Goal: Task Accomplishment & Management: Complete application form

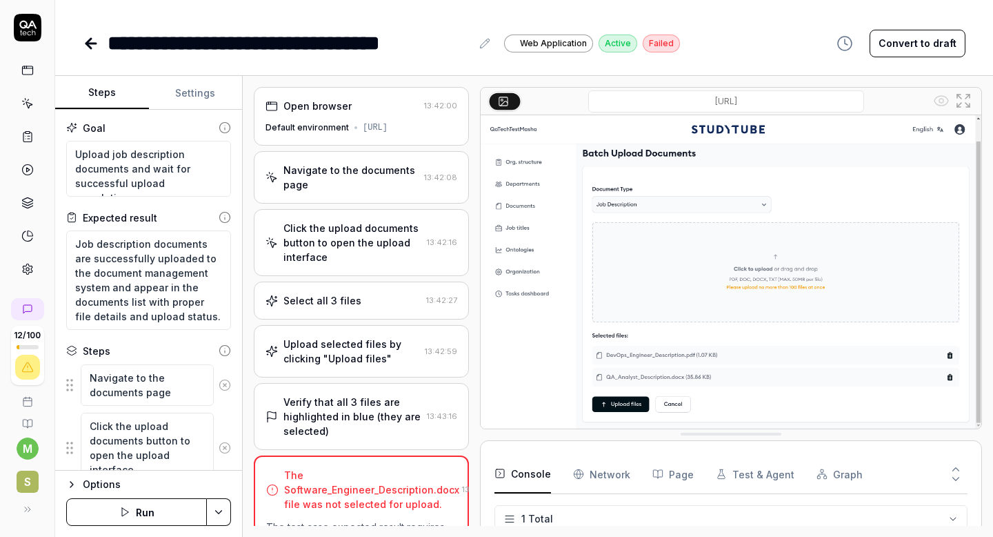
scroll to position [461, 0]
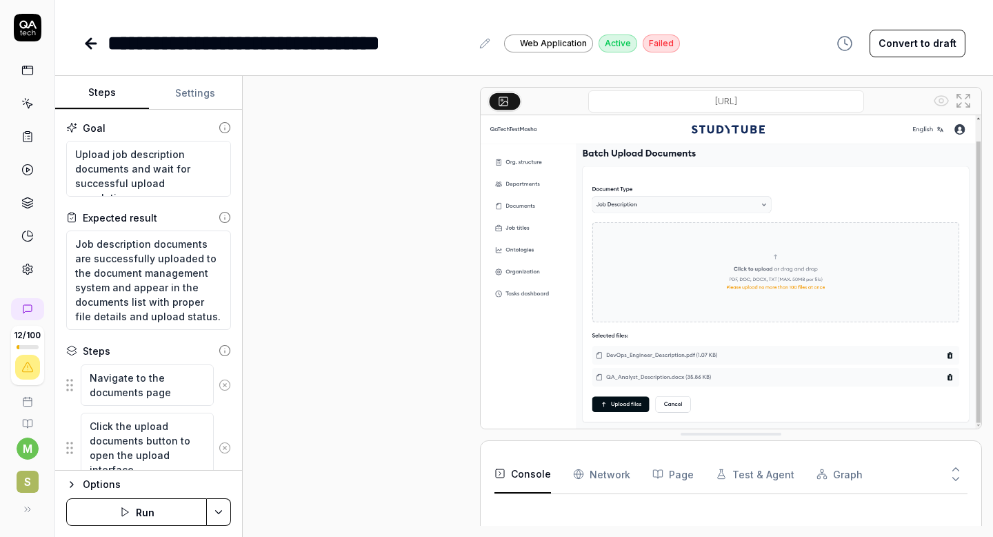
scroll to position [253, 0]
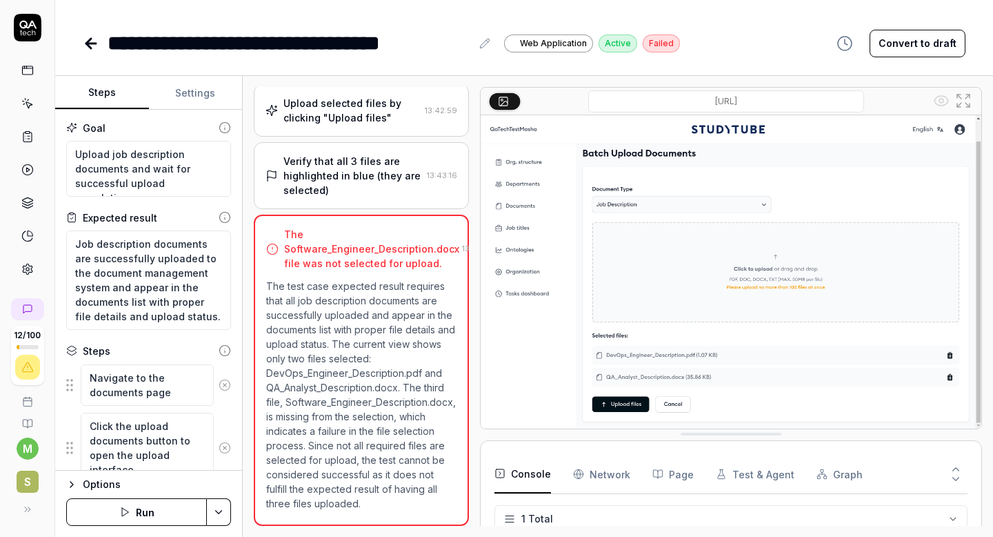
click at [152, 510] on button "Run" at bounding box center [136, 512] width 141 height 28
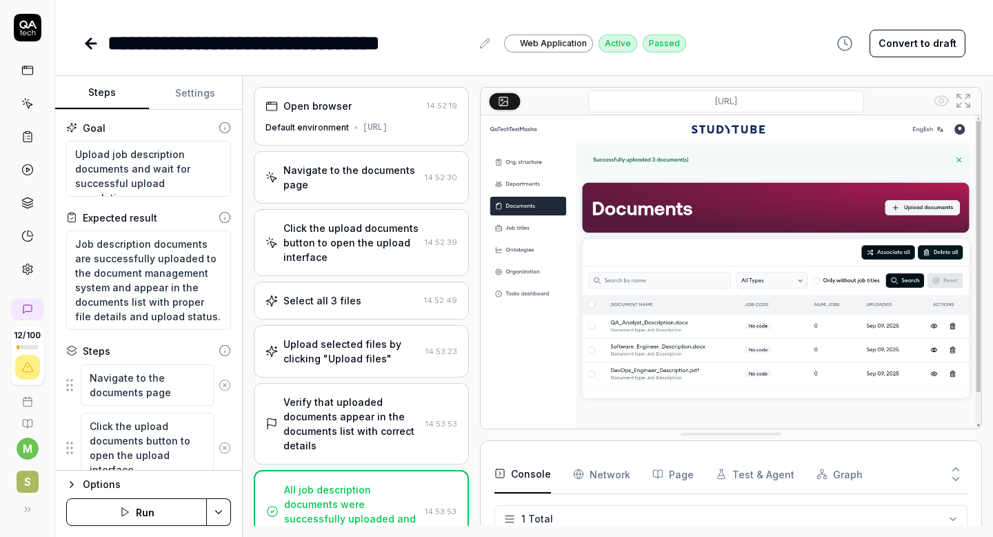
click at [90, 43] on icon at bounding box center [91, 43] width 10 height 0
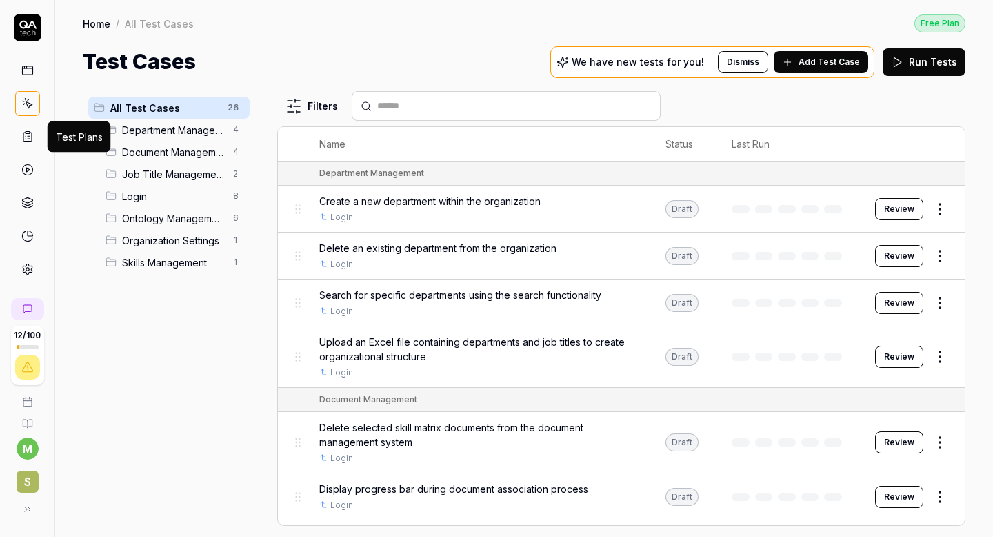
click at [29, 135] on icon at bounding box center [27, 136] width 12 height 12
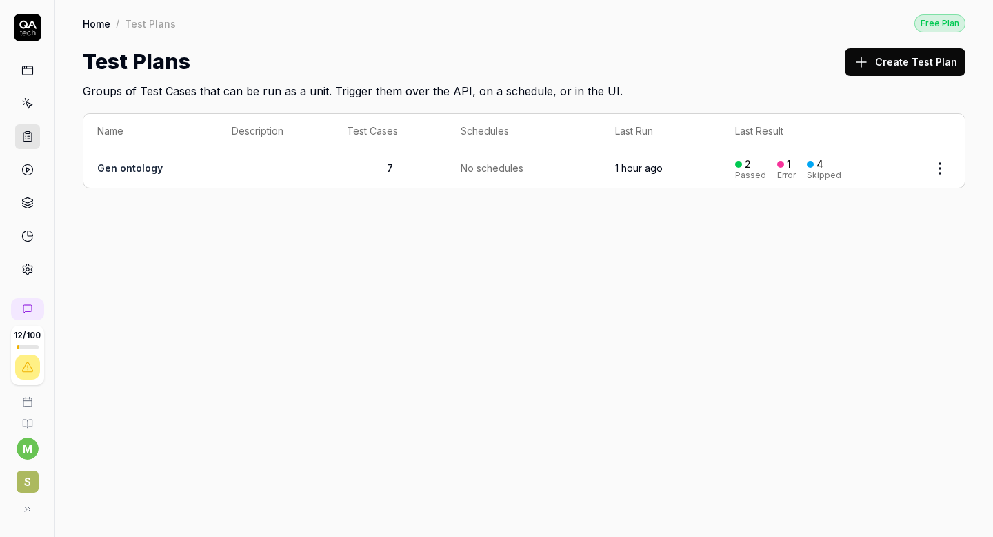
click at [938, 166] on html "12 / 100 m S Home / Test Plans Free Plan Home / Test Plans Free Plan Test Plans…" at bounding box center [496, 268] width 993 height 537
click at [110, 157] on html "12 / 100 m S Home / Test Plans Free Plan Home / Test Plans Free Plan Test Plans…" at bounding box center [496, 268] width 993 height 537
click at [123, 172] on link "Gen ontology" at bounding box center [130, 168] width 66 height 12
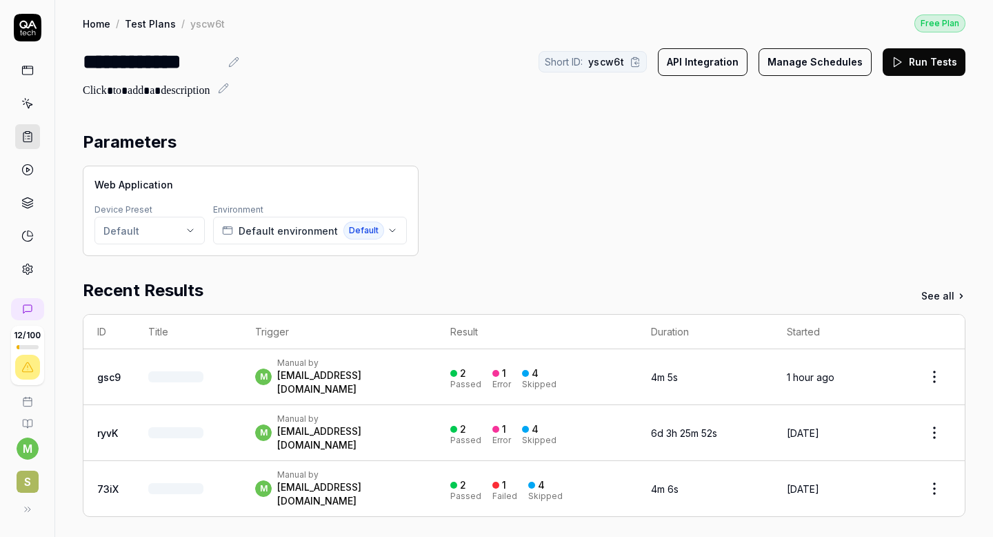
click at [930, 61] on button "Run Tests" at bounding box center [924, 62] width 83 height 28
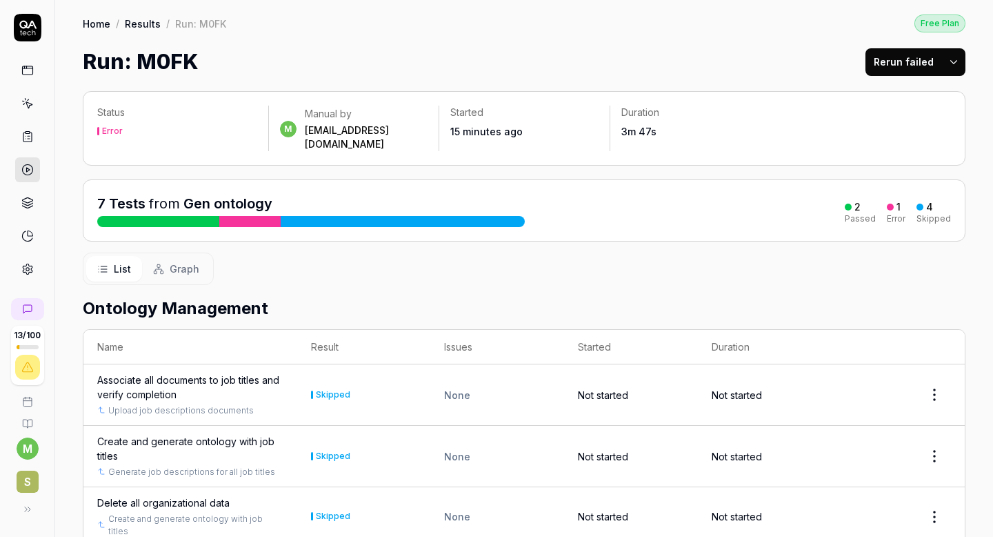
scroll to position [299, 0]
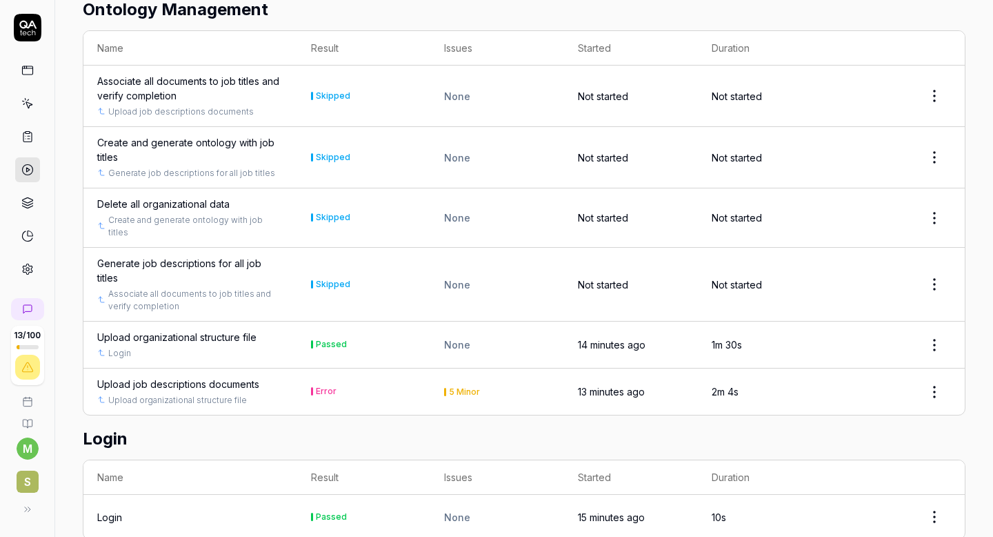
click at [194, 377] on div "Upload job descriptions documents" at bounding box center [178, 384] width 162 height 14
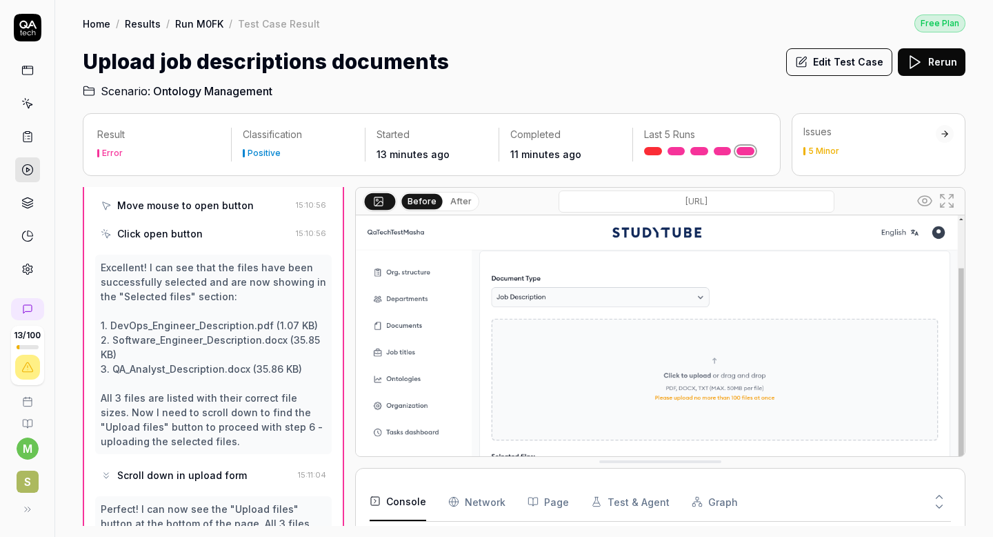
scroll to position [681, 0]
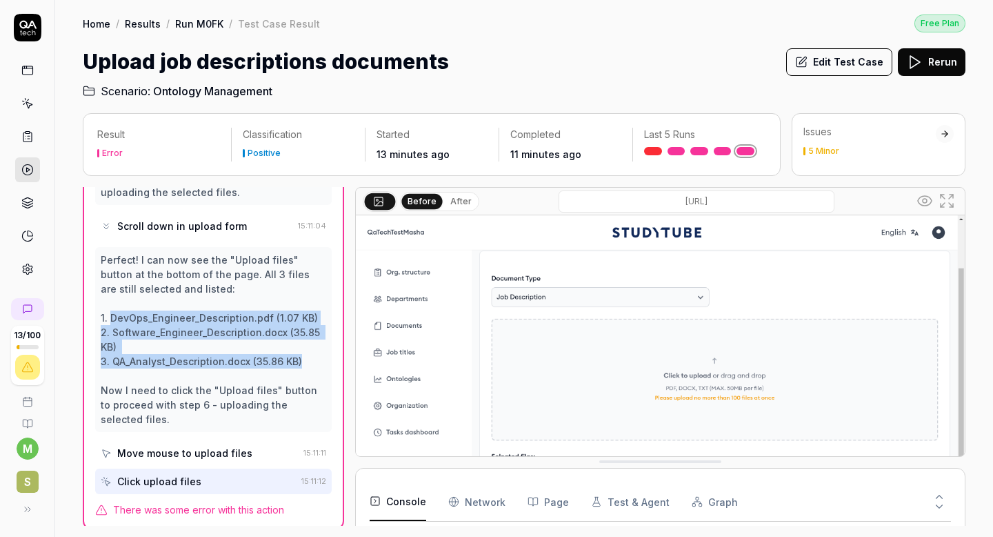
drag, startPoint x: 110, startPoint y: 313, endPoint x: 306, endPoint y: 355, distance: 199.5
click at [306, 355] on div "Perfect! I can now see the "Upload files" button at the bottom of the page. All…" at bounding box center [214, 339] width 226 height 174
copy div "DevOps_Engineer_Description.pdf (1.07 KB) 2. Software_Engineer_Description.docx…"
click at [835, 68] on button "Edit Test Case" at bounding box center [839, 62] width 106 height 28
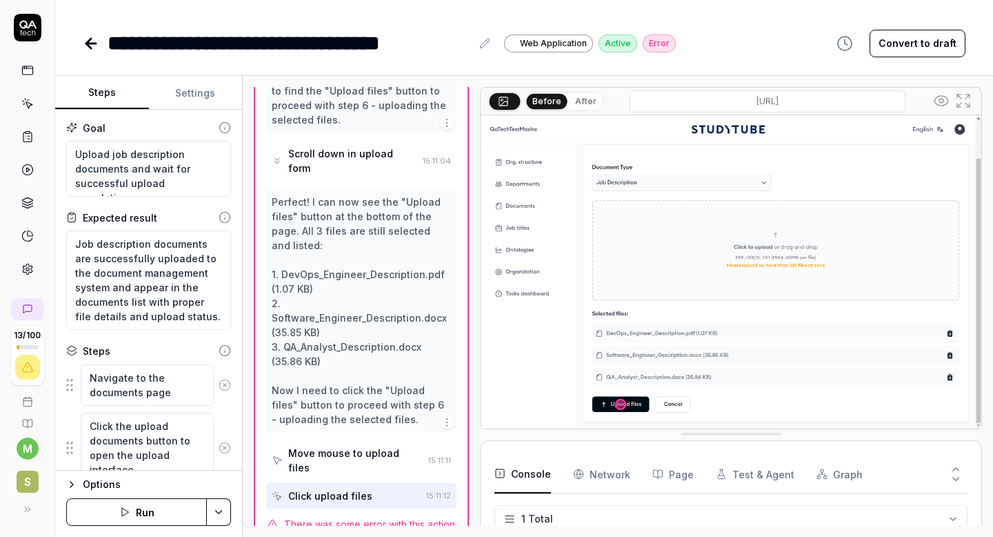
scroll to position [799, 0]
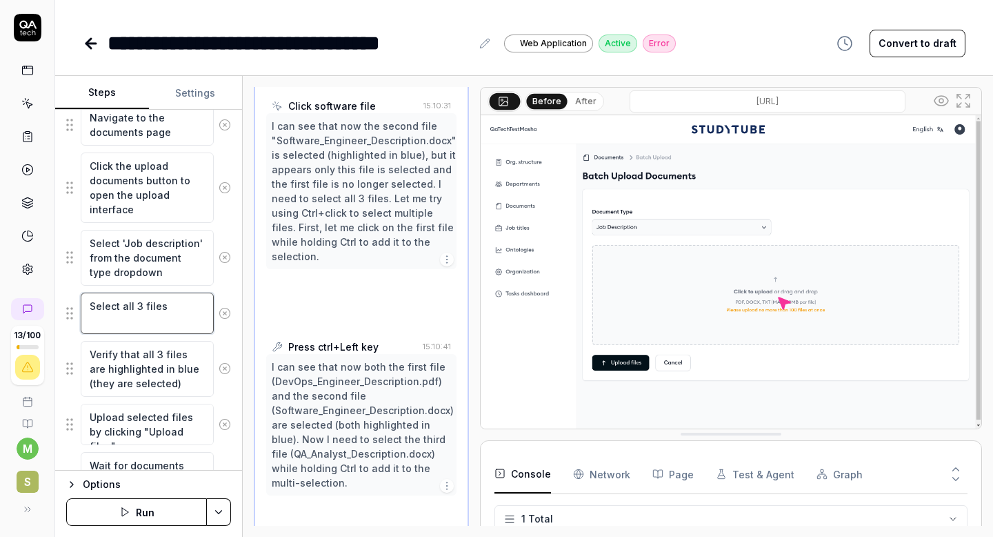
scroll to position [1194, 0]
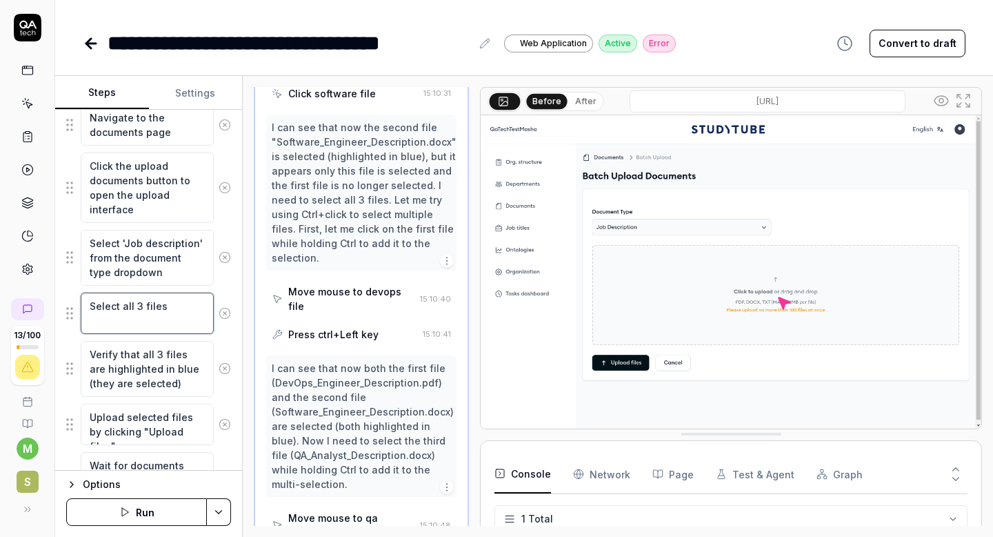
drag, startPoint x: 167, startPoint y: 313, endPoint x: 122, endPoint y: 306, distance: 45.5
click at [122, 306] on textarea "Select all 3 files" at bounding box center [147, 312] width 133 height 41
paste textarea "DevOps_Engineer_Description.pdf (1.07 KB) 2. Software_Engineer_Description.docx…"
type textarea "*"
type textarea "Select DevOps_Engineer_Description.pdf (1.07 KB) 2. Software_Engineer_Descripti…"
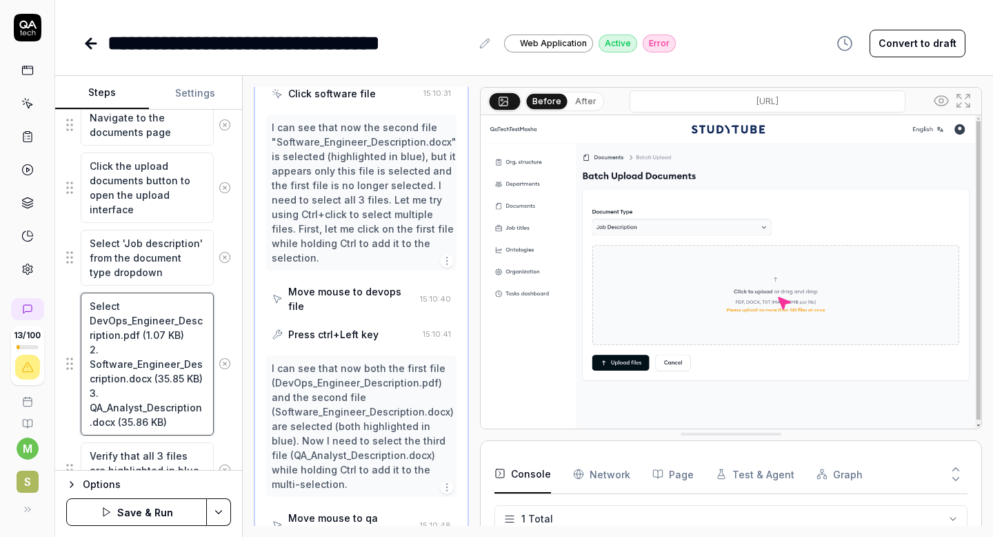
drag, startPoint x: 91, startPoint y: 348, endPoint x: 180, endPoint y: 419, distance: 113.9
click at [180, 419] on textarea "Select DevOps_Engineer_Description.pdf (1.07 KB) 2. Software_Engineer_Descripti…" at bounding box center [147, 363] width 133 height 143
type textarea "*"
type textarea "Select DevOps_Engineer_Description.pdf (1.07 KB)"
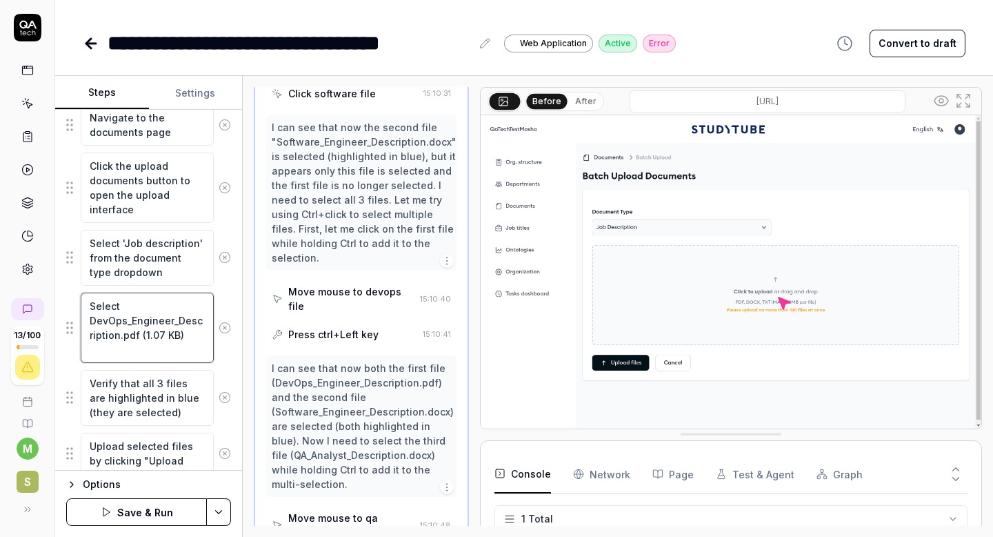
type textarea "*"
type textarea "Select DevOps_Engineer_Description.pdf (1.07 KB)"
type textarea "*"
type textarea "Select DevOps_Engineer_Description.pdf (1.07 KB"
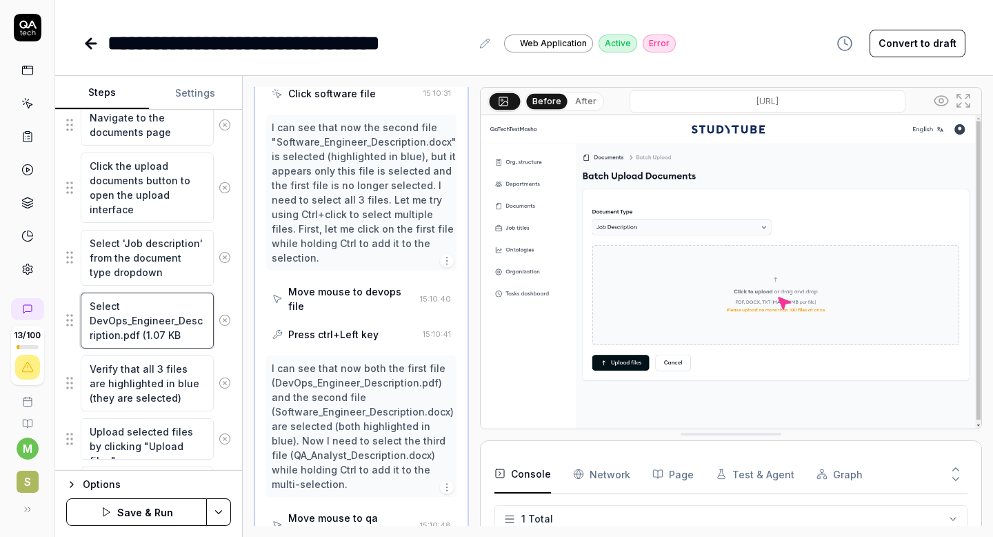
type textarea "*"
type textarea "Select DevOps_Engineer_Description.pdf (1.07 K"
type textarea "*"
type textarea "Select DevOps_Engineer_Description.pdf (1.07"
type textarea "*"
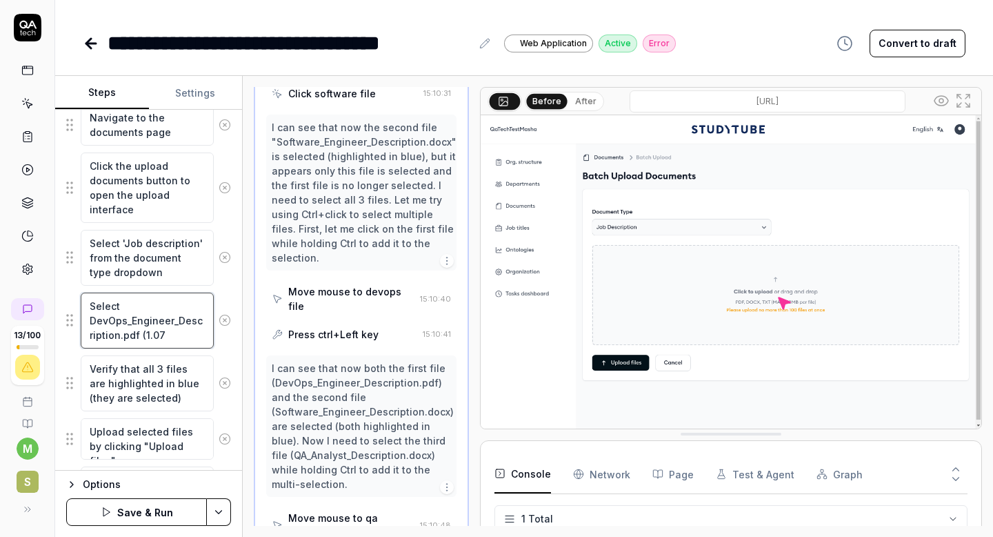
type textarea "Select DevOps_Engineer_Description.pdf (1.07"
type textarea "*"
type textarea "Select DevOps_Engineer_Description.pdf (1.0"
type textarea "*"
type textarea "Select DevOps_Engineer_Description.pdf (1."
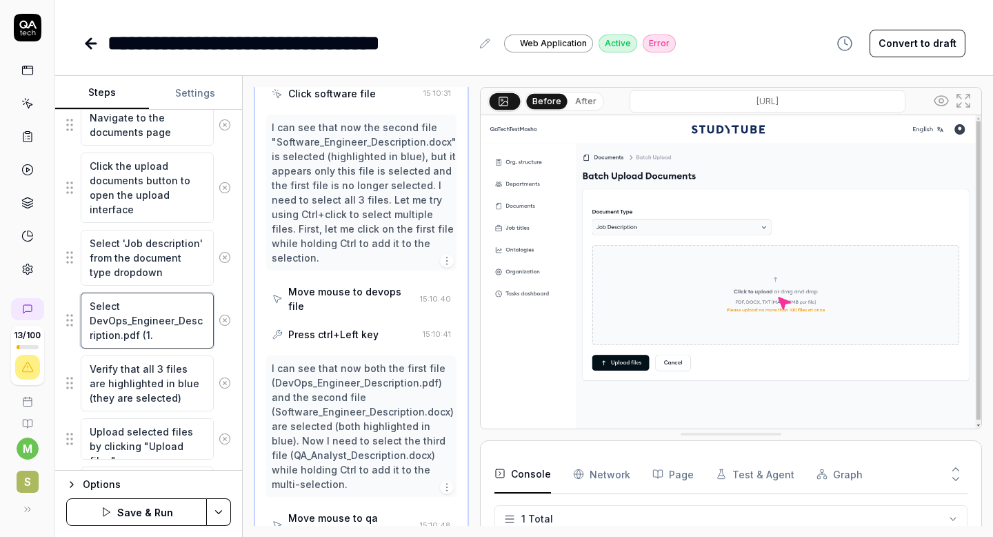
type textarea "*"
type textarea "Select DevOps_Engineer_Description.pdf (1"
type textarea "*"
type textarea "Select DevOps_Engineer_Description.pdf ("
type textarea "*"
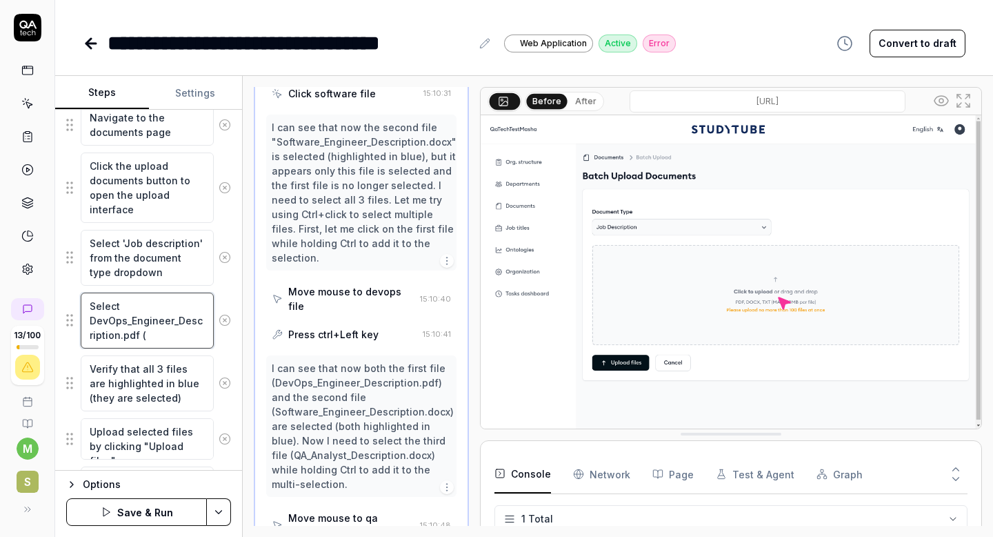
type textarea "Select DevOps_Engineer_Description.pdf"
type textarea "*"
type textarea "Select DevOps_Engineer_Description.pdf f"
type textarea "*"
type textarea "Select DevOps_Engineer_Description.pdf fi"
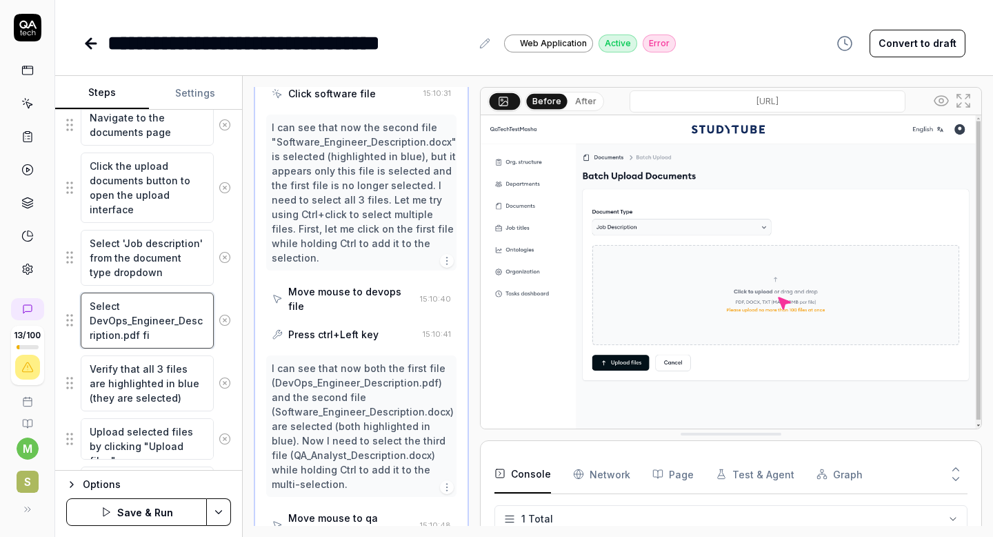
type textarea "*"
type textarea "Select DevOps_Engineer_Description.pdf fil"
type textarea "*"
type textarea "Select DevOps_Engineer_Description.pdf file"
type textarea "*"
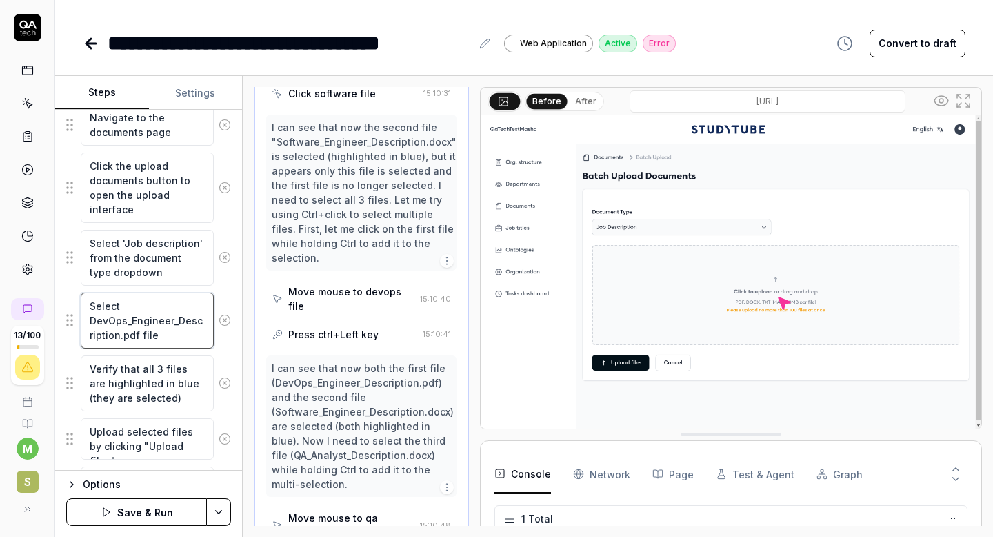
type textarea "Select DevOps_Engineer_Description.pdf file"
type textarea "*"
type textarea "Select DevOps_Engineer_Description.pdf file a"
type textarea "*"
type textarea "Select DevOps_Engineer_Description.pdf file an"
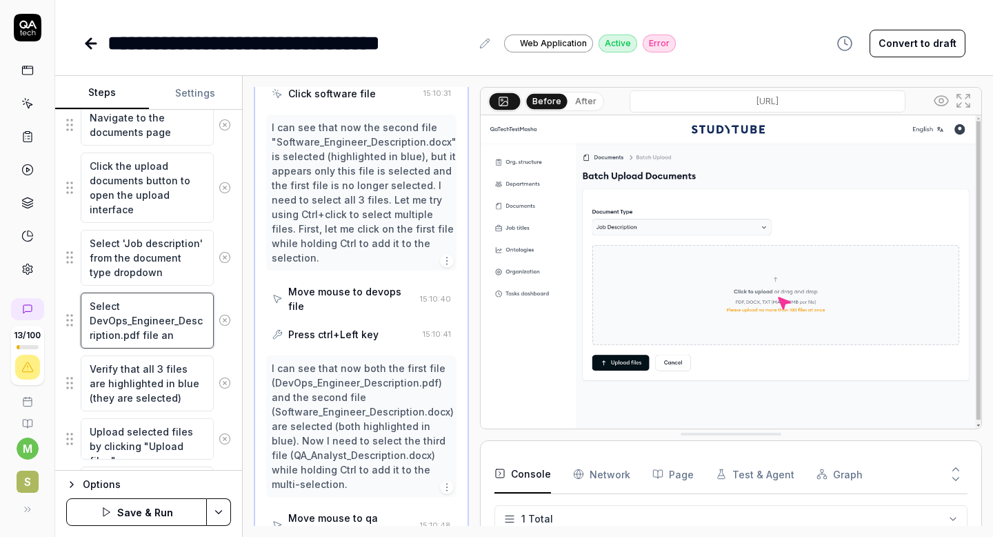
type textarea "*"
type textarea "Select DevOps_Engineer_Description.pdf file and"
type textarea "*"
type textarea "Select DevOps_Engineer_Description.pdf file and"
type textarea "*"
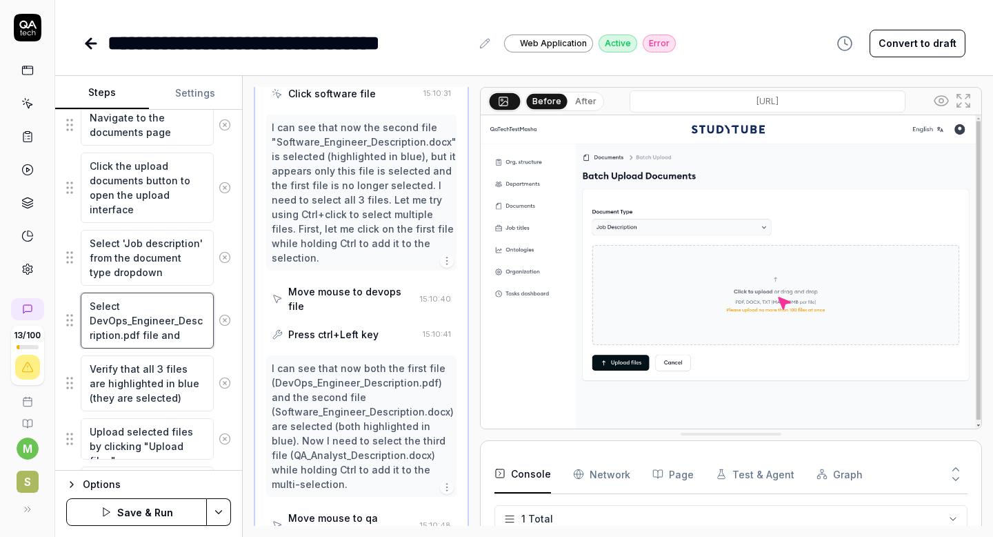
type textarea "Select DevOps_Engineer_Description.pdf file and i"
type textarea "*"
type textarea "Select DevOps_Engineer_Description.pdf file and"
type textarea "*"
type textarea "Select DevOps_Engineer_Description.pdf file and u"
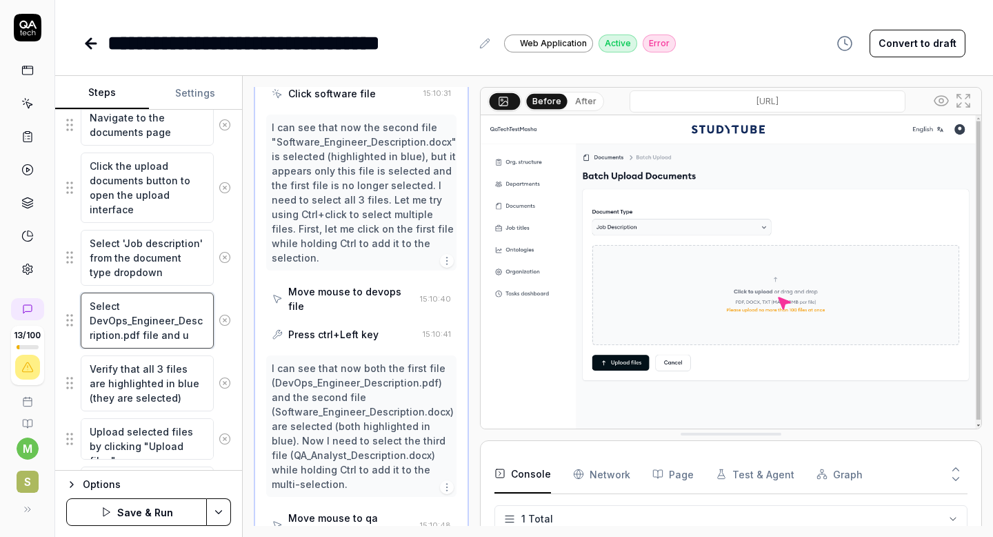
type textarea "*"
type textarea "Select DevOps_Engineer_Description.pdf file and up"
type textarea "*"
type textarea "Select DevOps_Engineer_Description.pdf file and upl"
type textarea "*"
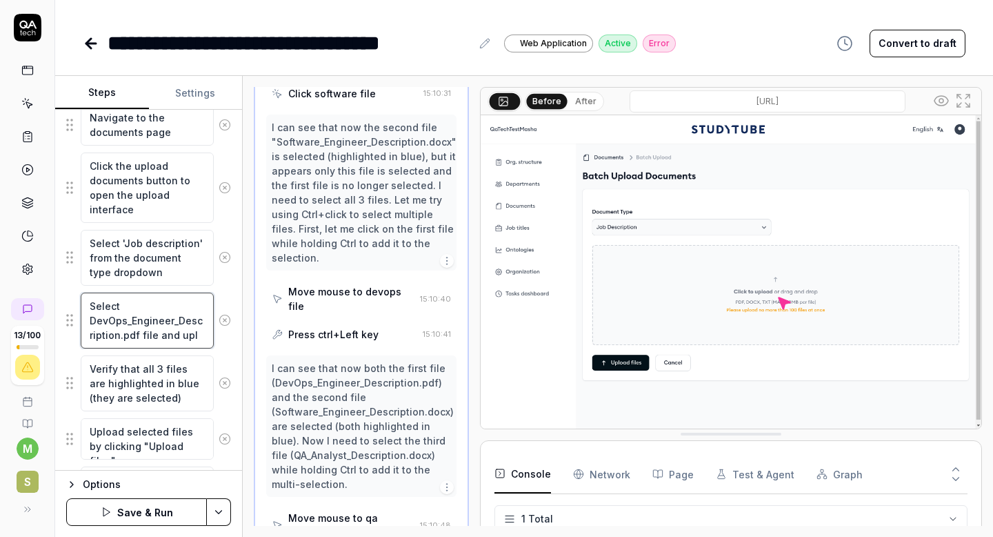
type textarea "Select DevOps_Engineer_Description.pdf file and uplo"
type textarea "*"
type textarea "Select DevOps_Engineer_Description.pdf file and uploa"
type textarea "*"
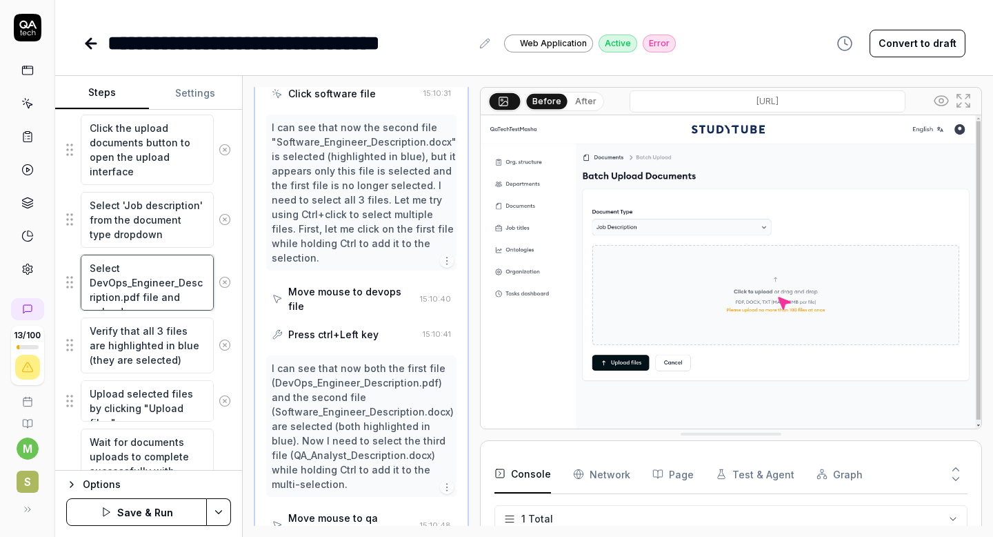
scroll to position [300, 0]
type textarea "Select DevOps_Engineer_Description.pdf file and upload"
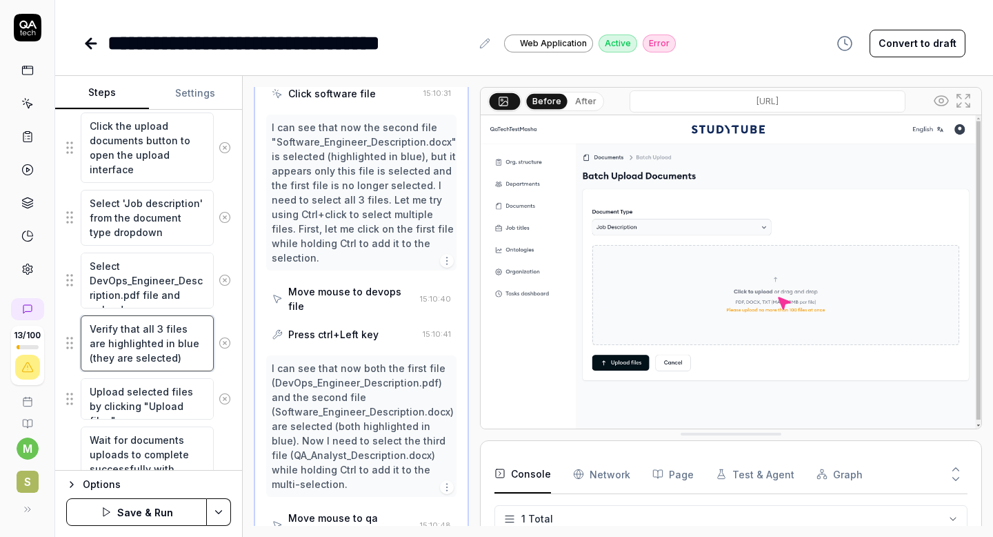
drag, startPoint x: 167, startPoint y: 361, endPoint x: 86, endPoint y: 328, distance: 88.1
click at [86, 328] on textarea "Verify that all 3 files are highlighted in blue (they are selected)" at bounding box center [147, 343] width 133 height 56
paste textarea "2. Software_Engineer_Description.docx (35.85 KB) 3. QA_Analyst_Description.docx…"
type textarea "*"
type textarea "2. Software_Engineer_Description.docx (35.85 KB) 3. QA_Analyst_Description.docx…"
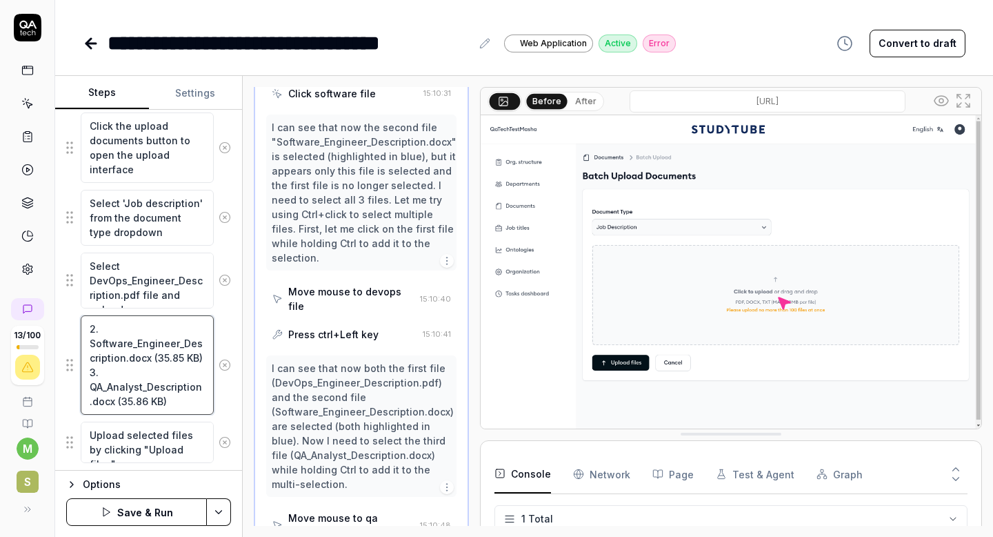
drag, startPoint x: 99, startPoint y: 332, endPoint x: 80, endPoint y: 328, distance: 19.8
click at [80, 328] on div "2. Software_Engineer_Description.docx (35.85 KB) 3. QA_Analyst_Description.docx…" at bounding box center [148, 365] width 165 height 101
type textarea "*"
type textarea "SSoftware_Engineer_Description.docx (35.85 KB) 3. QA_Analyst_Description.docx (…"
type textarea "*"
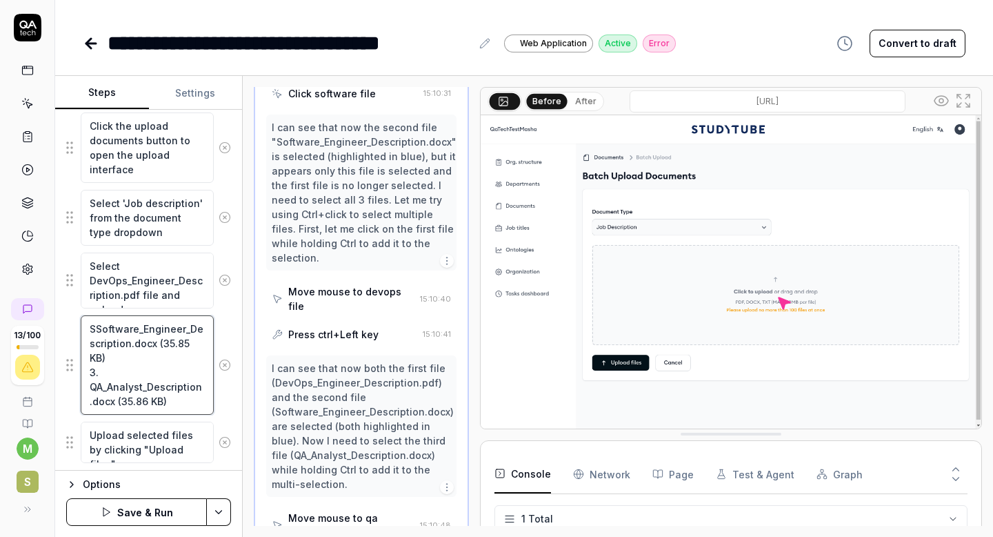
type textarea "SeSoftware_Engineer_Description.docx (35.85 KB) 3. QA_Analyst_Description.docx …"
type textarea "*"
type textarea "SelSoftware_Engineer_Description.docx (35.85 KB) 3. QA_Analyst_Description.docx…"
type textarea "*"
type textarea "SeleSoftware_Engineer_Description.docx (35.85 KB) 3. QA_Analyst_Description.doc…"
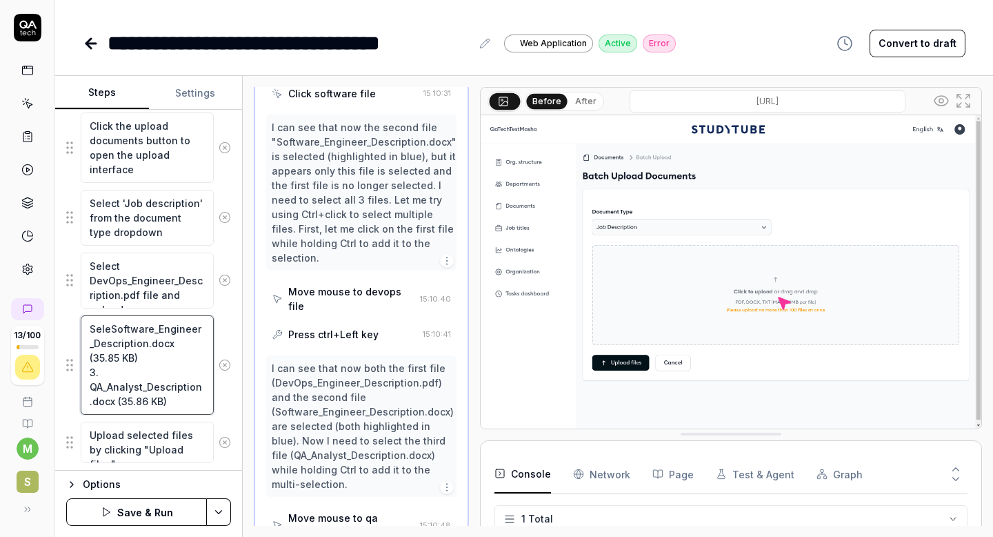
type textarea "*"
type textarea "SelectSoftware_Engineer_Description.docx (35.85 KB) 3. QA_Analyst_Description.d…"
type textarea "*"
type textarea "Select Software_Engineer_Description.docx (35.85 KB) 3. QA_Analyst_Description.…"
drag, startPoint x: 129, startPoint y: 370, endPoint x: 146, endPoint y: 357, distance: 21.2
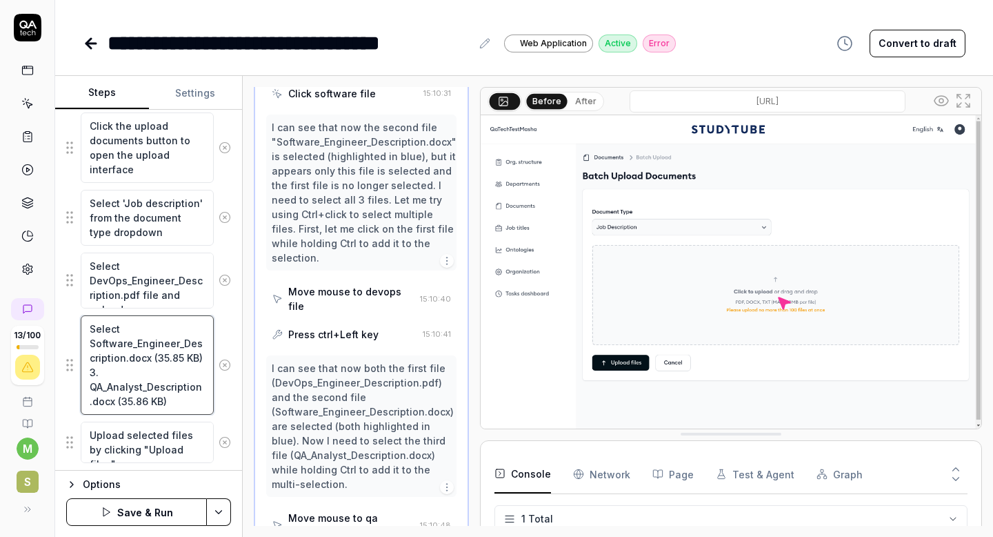
click at [146, 357] on textarea "Select Software_Engineer_Description.docx (35.85 KB) 3. QA_Analyst_Description.…" at bounding box center [147, 364] width 133 height 99
type textarea "*"
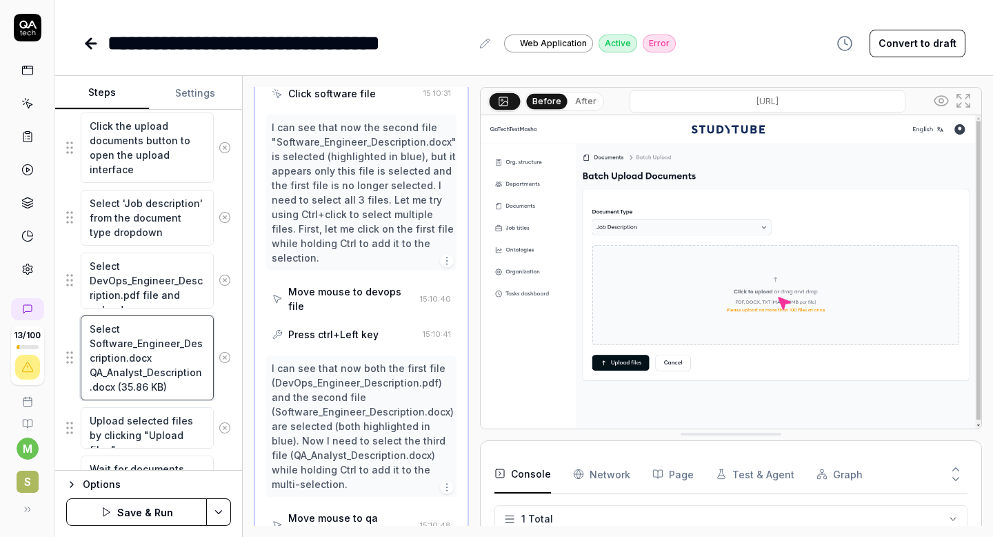
click at [146, 357] on textarea "Select Software_Engineer_Description.docx QA_Analyst_Description.docx (35.86 KB)" at bounding box center [147, 357] width 133 height 85
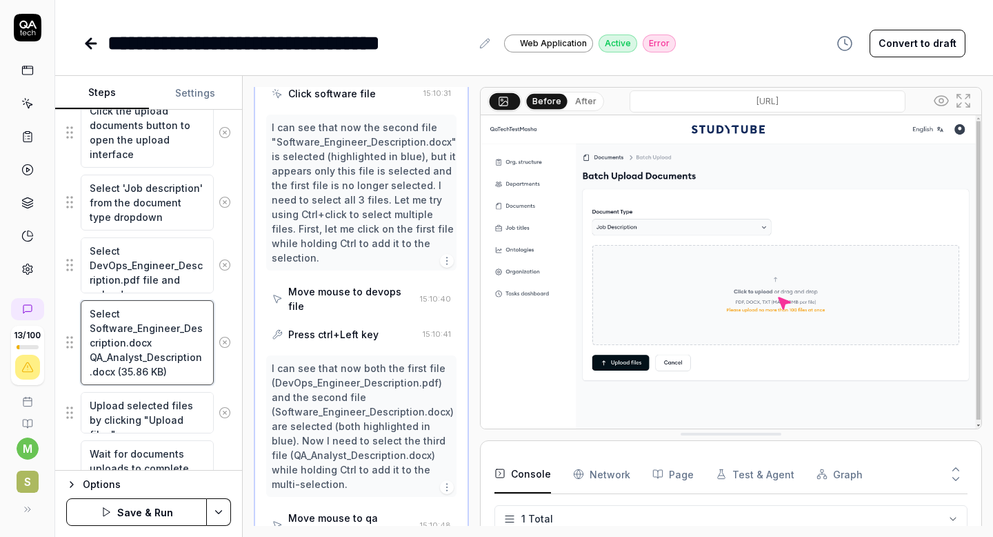
scroll to position [317, 0]
type textarea "Select Software_Engineer_Description.docx QA_Analyst_Description.docx (35.86 KB)"
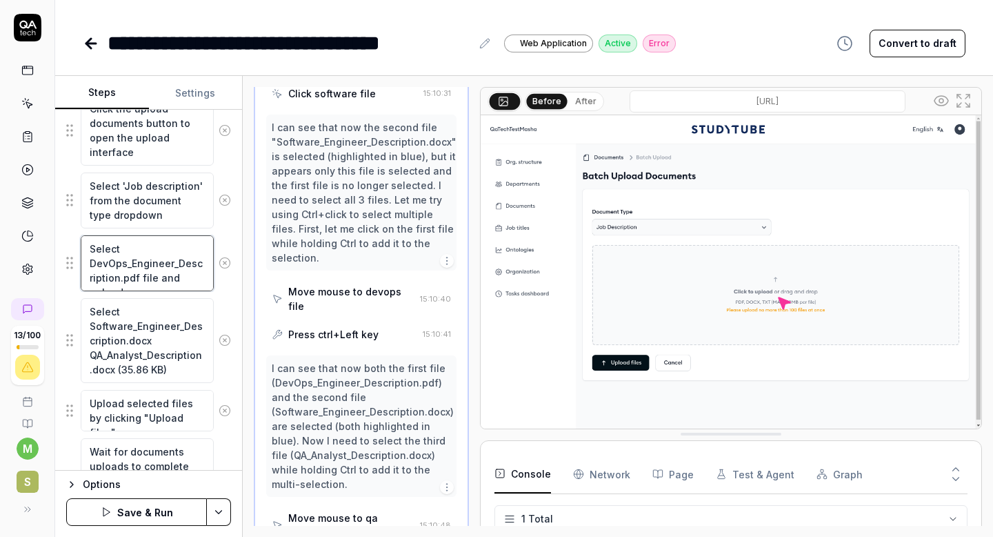
click at [90, 248] on textarea "Select DevOps_Engineer_Description.pdf file and upload" at bounding box center [147, 263] width 133 height 56
type textarea "*"
type textarea "ClSelect DevOps_Engineer_Description.pdf file and upload"
type textarea "*"
type textarea "CliSelect DevOps_Engineer_Description.pdf file and upload"
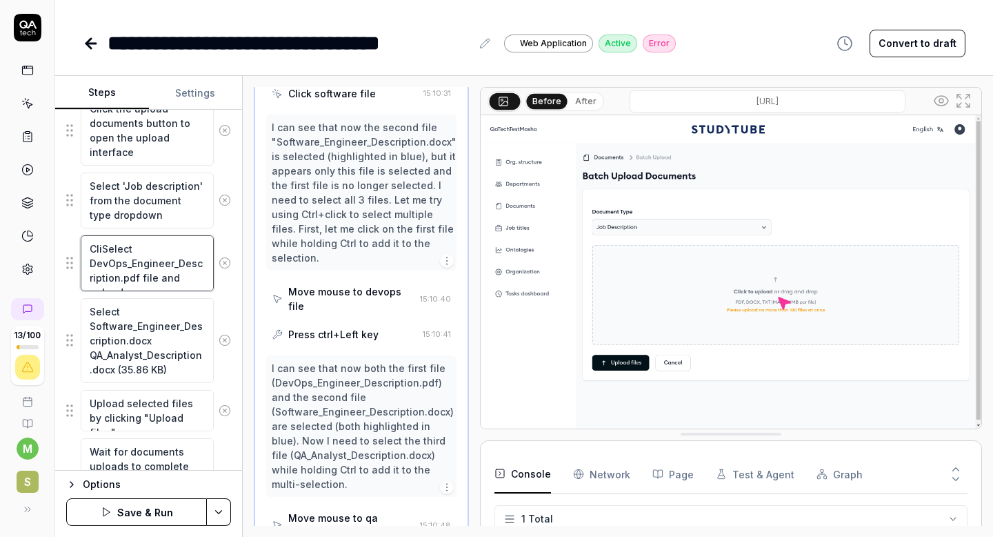
type textarea "*"
type textarea "ClickSelect DevOps_Engineer_Description.pdf file and upload"
type textarea "*"
type textarea "Click Select DevOps_Engineer_Description.pdf file and upload"
type textarea "*"
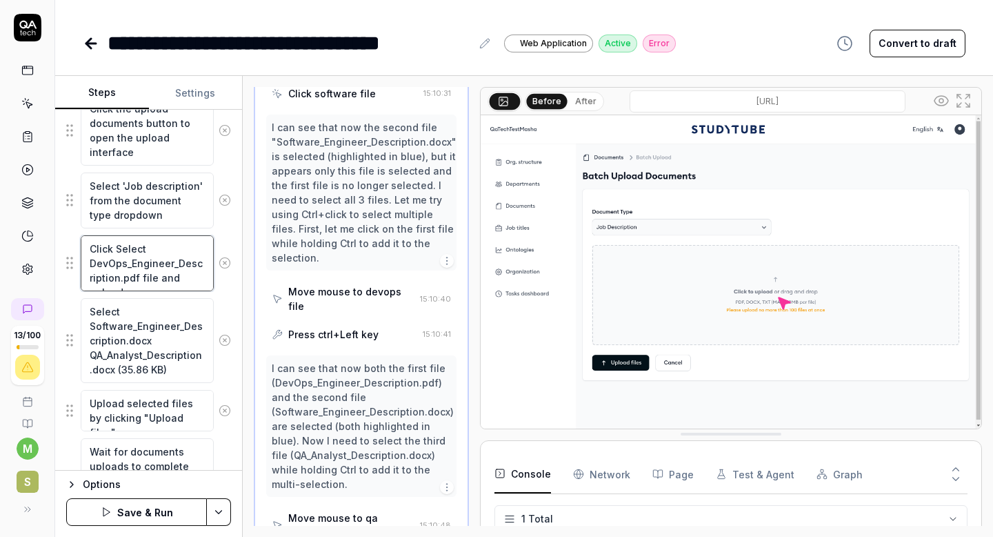
type textarea "Click tSelect DevOps_Engineer_Description.pdf file and upload"
type textarea "*"
type textarea "Click toSelect DevOps_Engineer_Description.pdf file and upload"
type textarea "*"
type textarea "Click to Select DevOps_Engineer_Description.pdf file and upload"
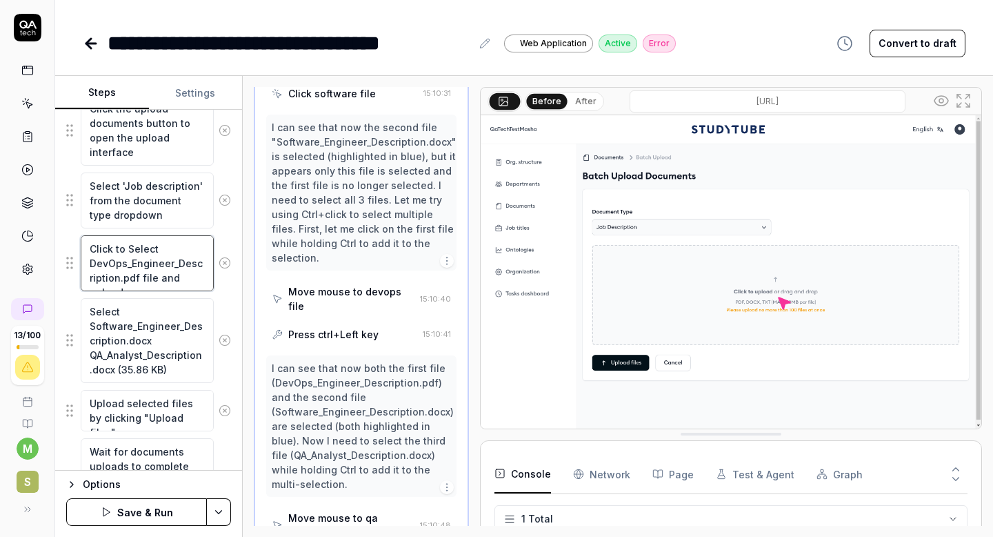
type textarea "*"
type textarea "Click to uSelect DevOps_Engineer_Description.pdf file and upload"
type textarea "*"
type textarea "Click to upSelect DevOps_Engineer_Description.pdf file and upload"
type textarea "*"
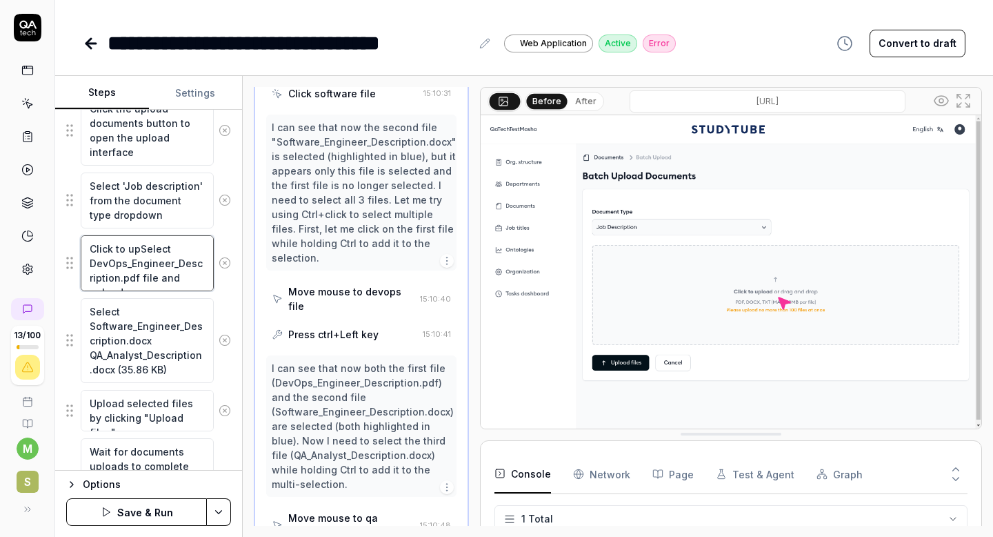
type textarea "Click to uplSelect DevOps_Engineer_Description.pdf file and upload"
type textarea "*"
type textarea "Click to uploSelect DevOps_Engineer_Description.pdf file and upload"
type textarea "*"
type textarea "Click to uploaSelect DevOps_Engineer_Description.pdf file and upload"
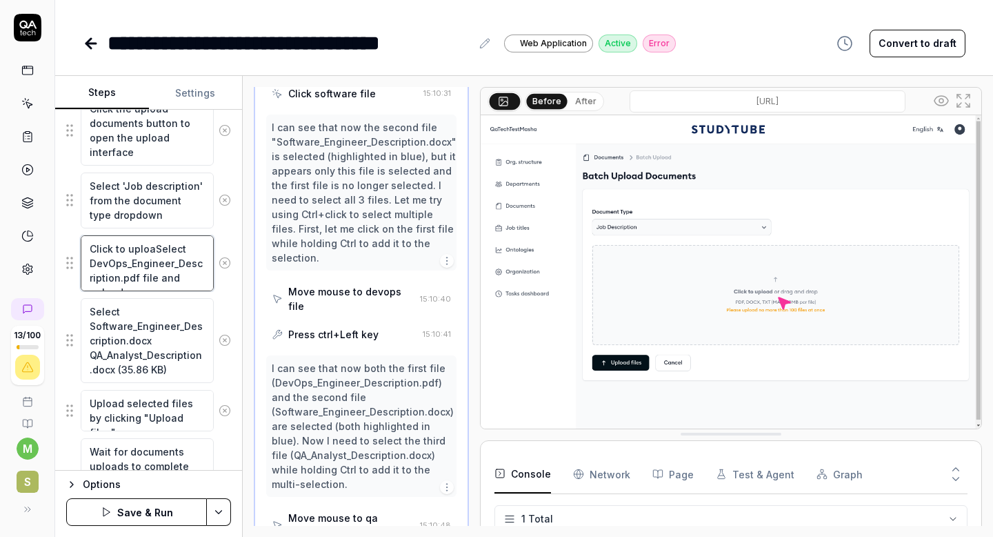
type textarea "*"
type textarea "Click to uploadSelect DevOps_Engineer_Description.pdf file and upload"
type textarea "*"
type textarea "Click to upload Select DevOps_Engineer_Description.pdf file and upload"
type textarea "*"
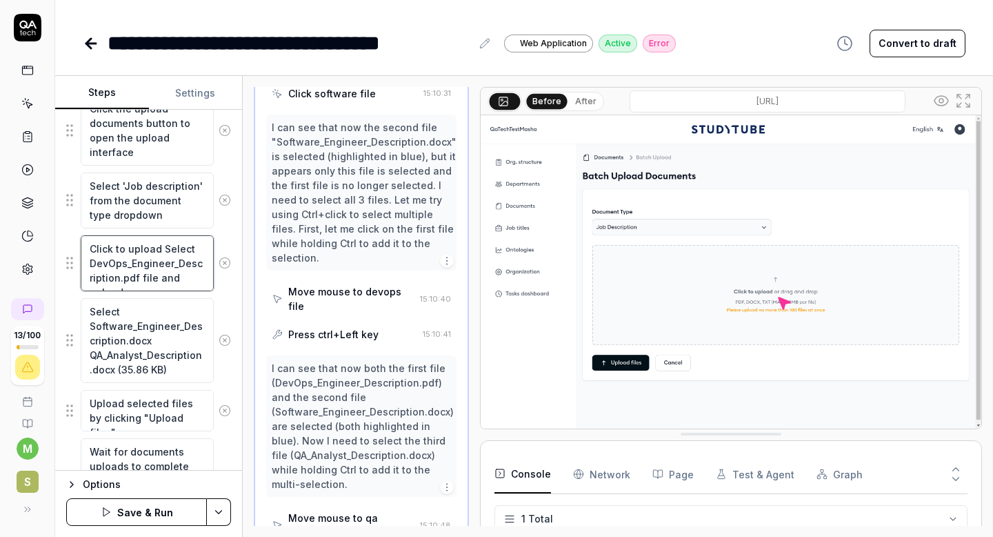
type textarea "Click to uploadSelect DevOps_Engineer_Description.pdf file and upload"
type textarea "*"
type textarea "Click to upload,Select DevOps_Engineer_Description.pdf file and upload"
type textarea "*"
click at [148, 274] on textarea "Click to upload, Select DevOps_Engineer_Description.pdf file and upload" at bounding box center [147, 263] width 133 height 56
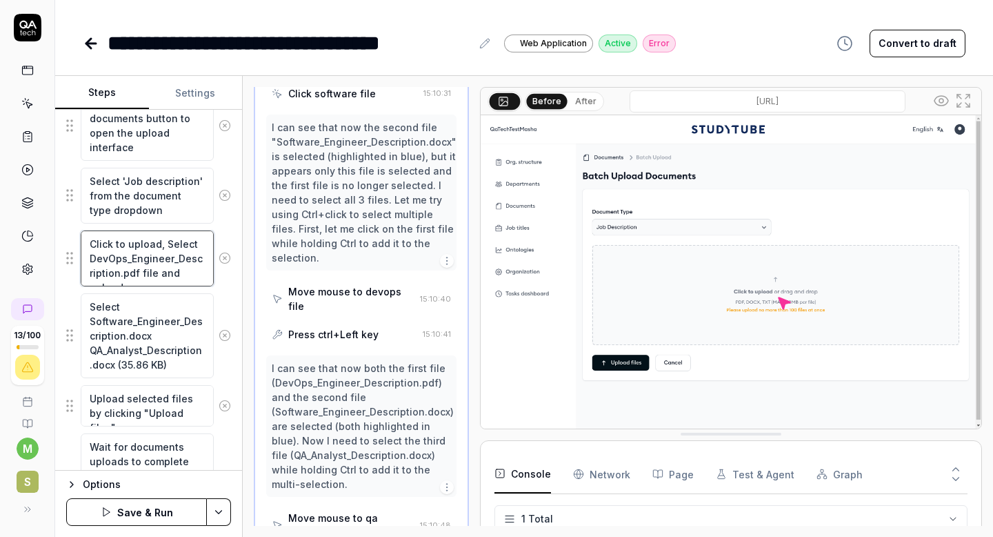
scroll to position [323, 0]
drag, startPoint x: 137, startPoint y: 273, endPoint x: 206, endPoint y: 272, distance: 69.0
click at [206, 272] on textarea "Click to upload, Select DevOps_Engineer_Description.pdf file and upload" at bounding box center [147, 258] width 133 height 56
type textarea "Click to upload, Select DevOps_Engineer_Description.pdf file and upload"
click at [152, 339] on textarea "Select Software_Engineer_Description.docx QA_Analyst_Description.docx (35.86 KB)" at bounding box center [147, 334] width 133 height 85
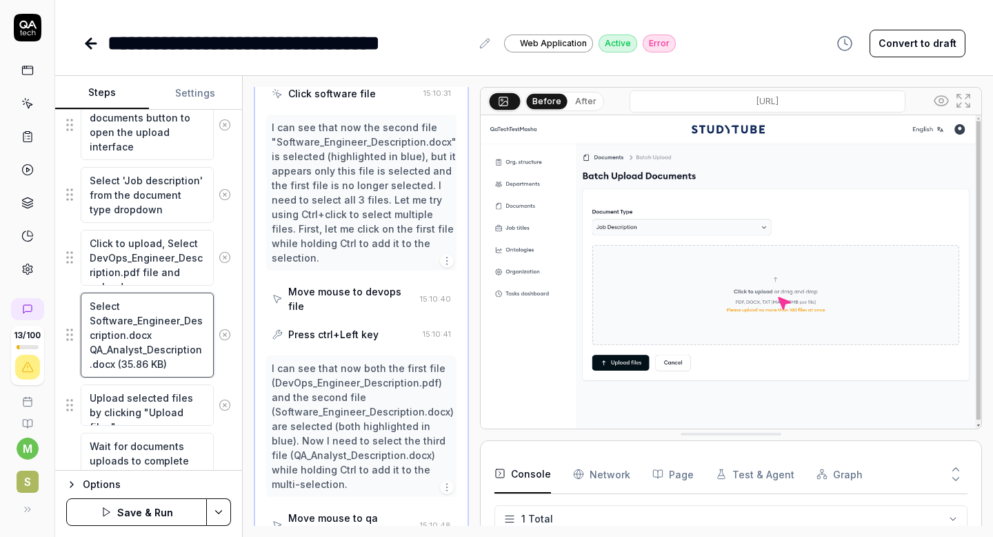
paste textarea "file and upload"
type textarea "*"
type textarea "Select Software_Engineer_Description.docx file and uploadQA_Analyst_Description…"
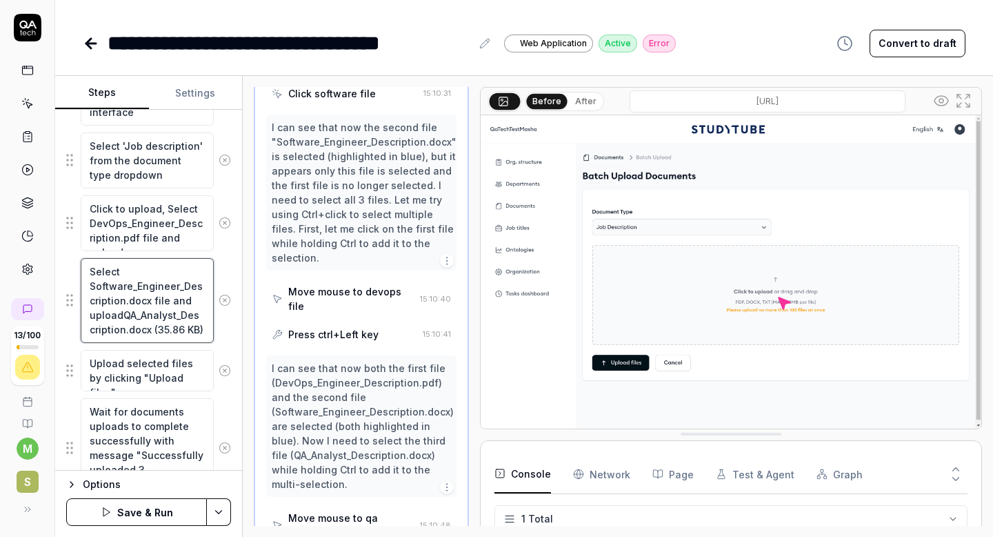
scroll to position [362, 0]
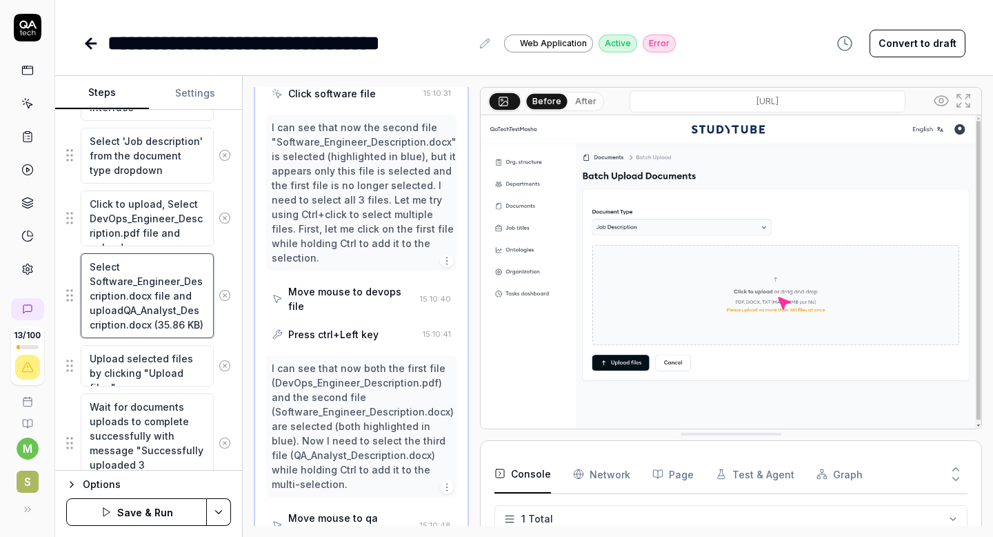
drag, startPoint x: 123, startPoint y: 309, endPoint x: 208, endPoint y: 321, distance: 86.4
click at [208, 321] on textarea "Select Software_Engineer_Description.docx file and uploadQA_Analyst_Description…" at bounding box center [147, 295] width 133 height 85
type textarea "*"
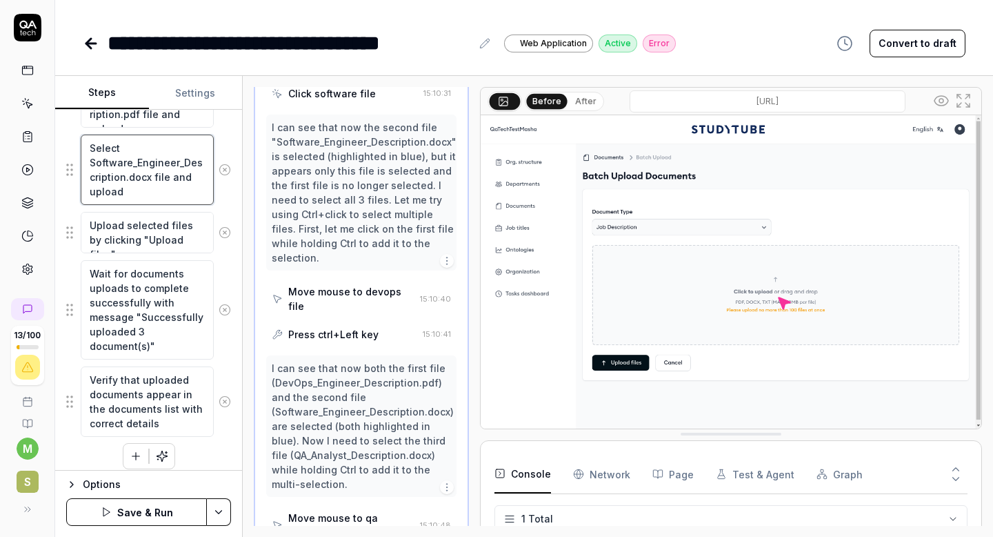
scroll to position [490, 0]
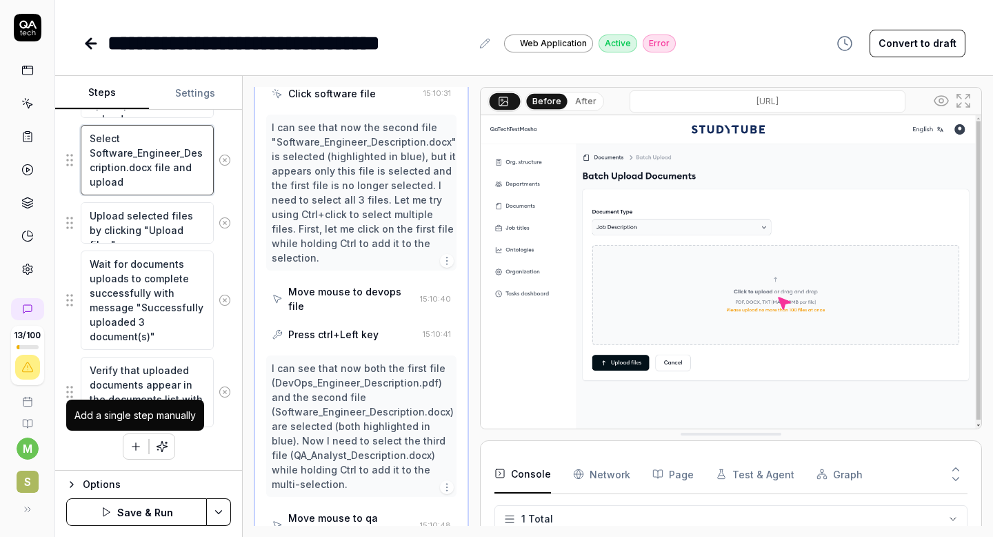
type textarea "Select Software_Engineer_Description.docx file and upload"
click at [137, 448] on icon "button" at bounding box center [136, 446] width 12 height 12
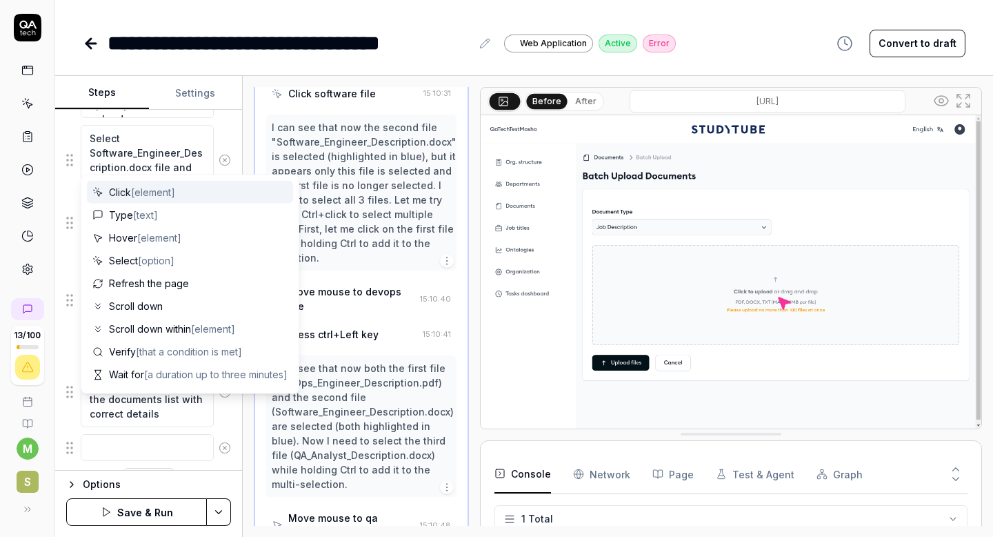
scroll to position [525, 0]
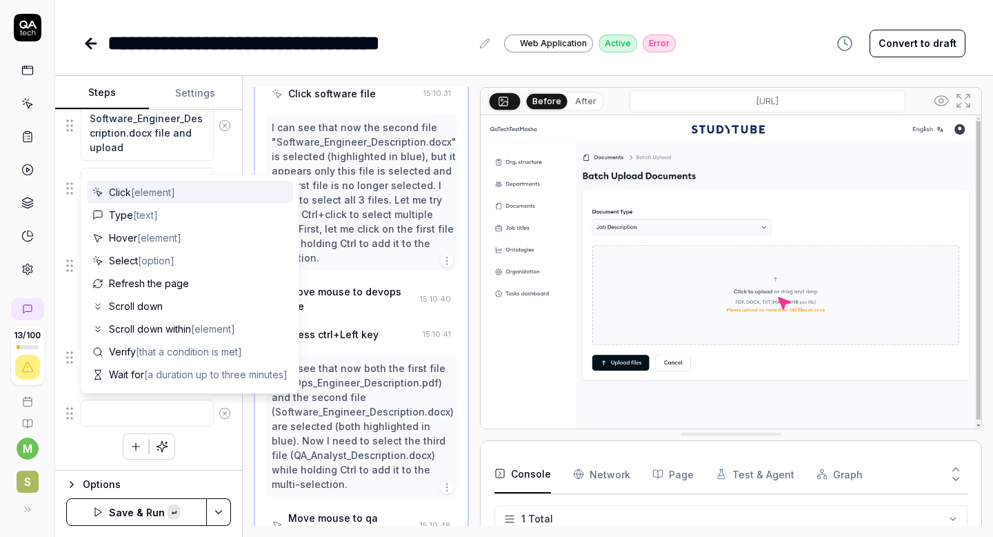
type textarea "*"
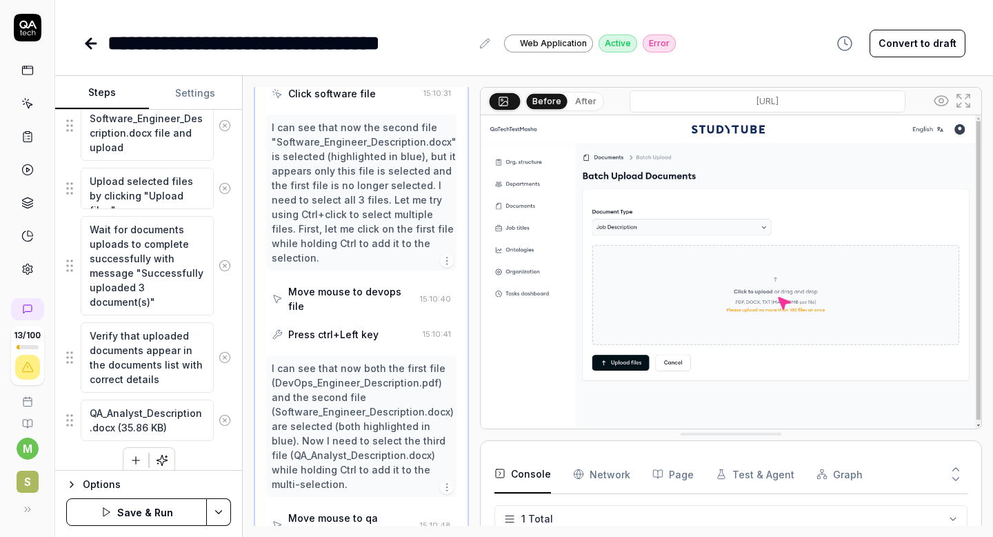
type textarea "QA_Analyst_Description.docx (35.86 KB)"
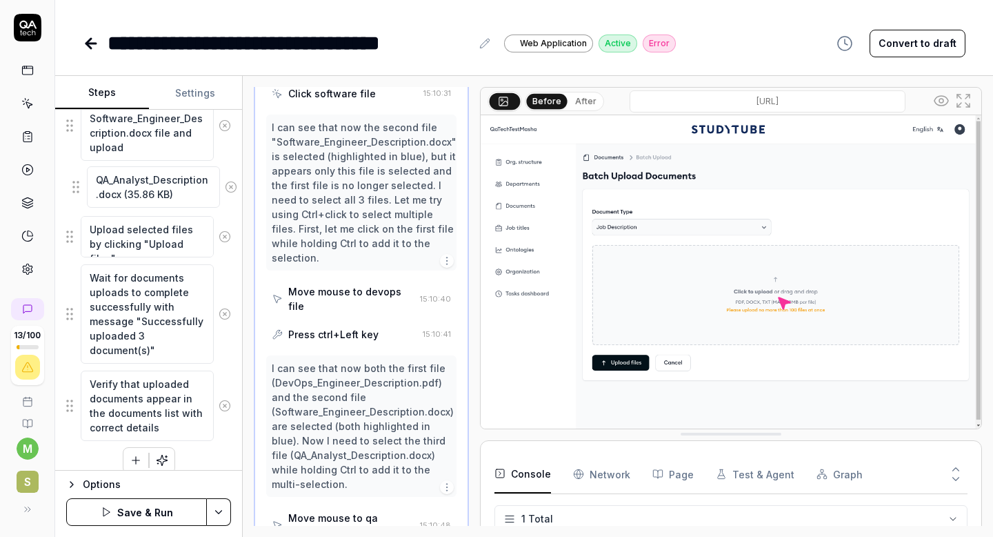
drag, startPoint x: 72, startPoint y: 421, endPoint x: 78, endPoint y: 188, distance: 232.5
click at [78, 188] on fieldset "Navigate to the documents page Click the upload documents button to open the up…" at bounding box center [148, 140] width 165 height 603
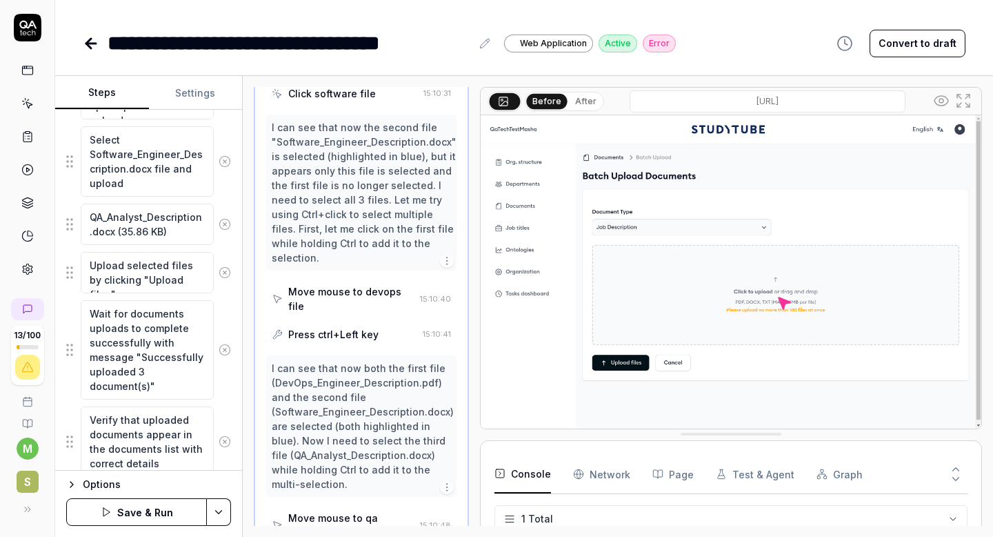
scroll to position [476, 0]
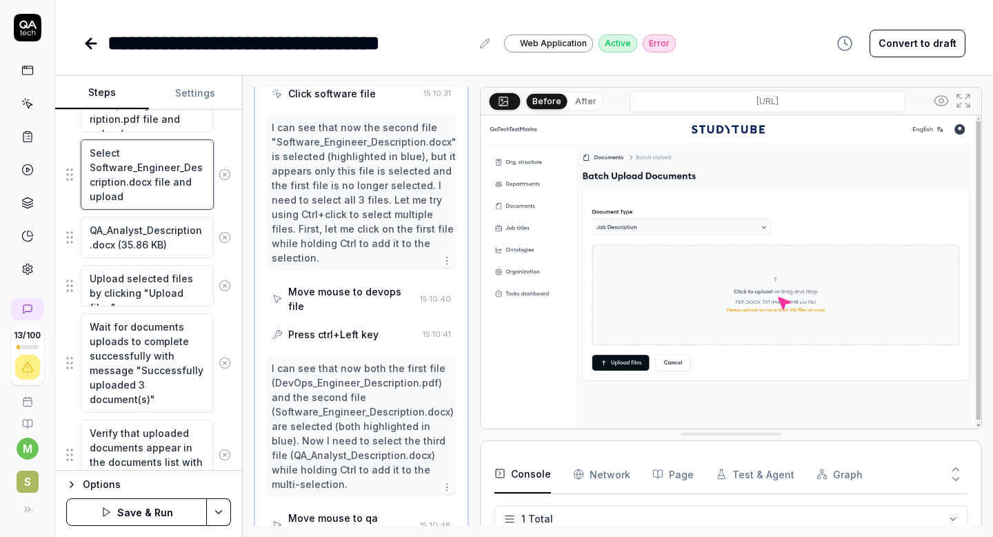
drag, startPoint x: 127, startPoint y: 150, endPoint x: 74, endPoint y: 150, distance: 53.1
click at [74, 150] on div "Select Software_Engineer_Description.docx file and upload" at bounding box center [148, 175] width 165 height 72
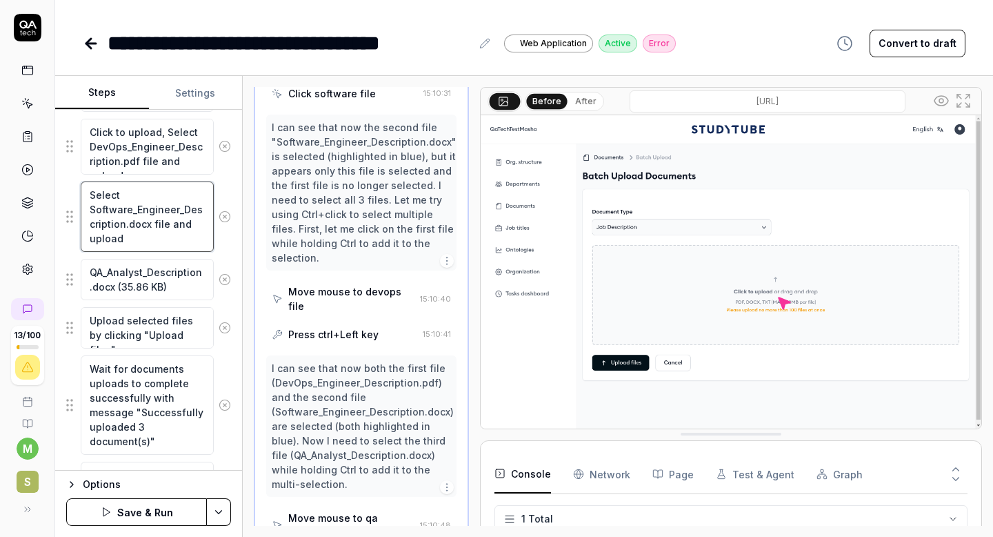
scroll to position [429, 0]
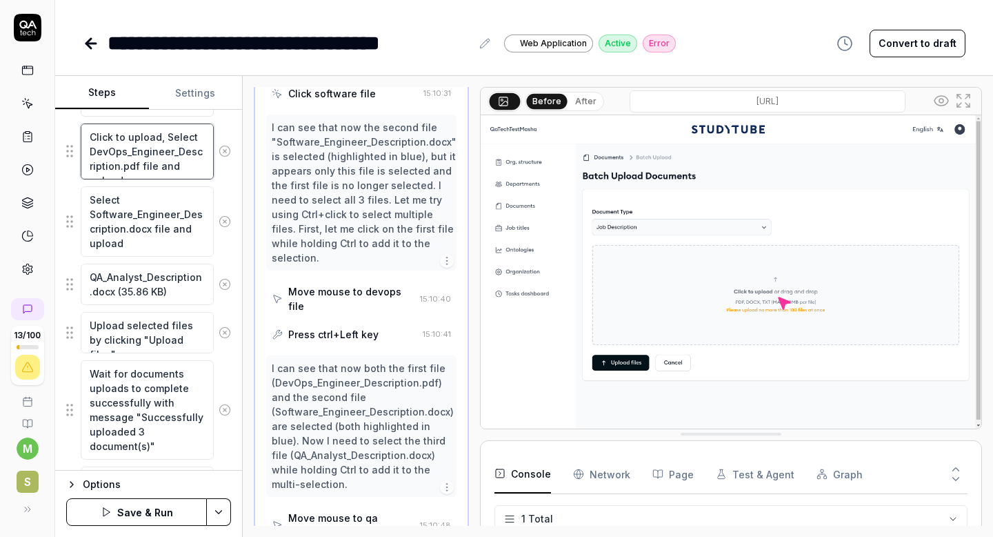
drag, startPoint x: 161, startPoint y: 137, endPoint x: 44, endPoint y: 137, distance: 117.3
click at [44, 137] on div "**********" at bounding box center [496, 268] width 993 height 537
click at [90, 199] on textarea "Select Software_Engineer_Description.docx file and upload" at bounding box center [147, 221] width 133 height 70
paste textarea "Click to upload,"
type textarea "*"
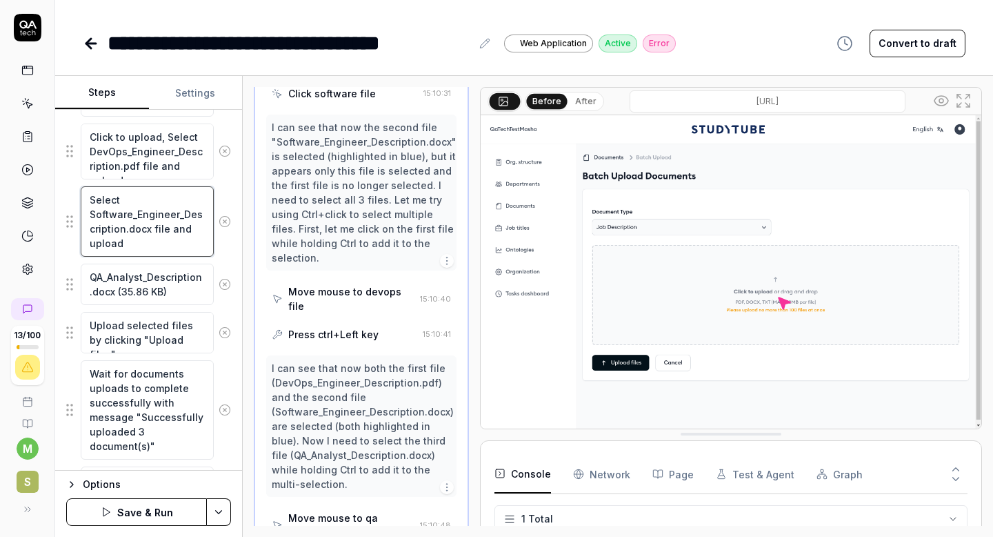
type textarea "Click to upload,Select Software_Engineer_Description.docx file and upload"
type textarea "*"
drag, startPoint x: 195, startPoint y: 201, endPoint x: 58, endPoint y: 201, distance: 136.6
click at [58, 201] on div "Goal Upload job description documents and wait for successful upload completion…" at bounding box center [148, 290] width 187 height 361
type textarea "Click to upload, Select Software_Engineer_Description.docx file and upload"
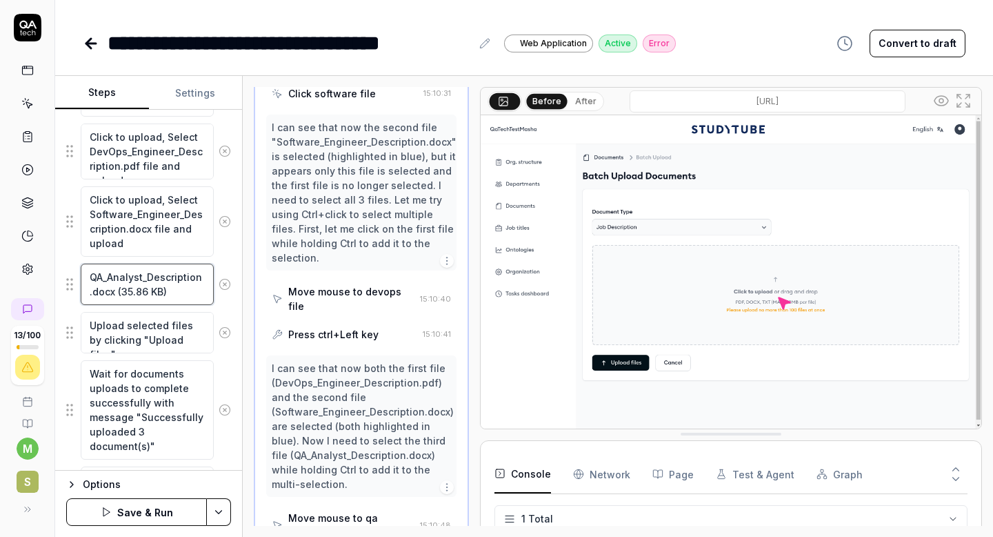
click at [92, 275] on textarea "QA_Analyst_Description.docx (35.86 KB)" at bounding box center [147, 283] width 133 height 41
paste textarea "Click to upload, Select"
type textarea "*"
type textarea "Click to upload, Select QA_Analyst_Description.docx (35.86 KB)"
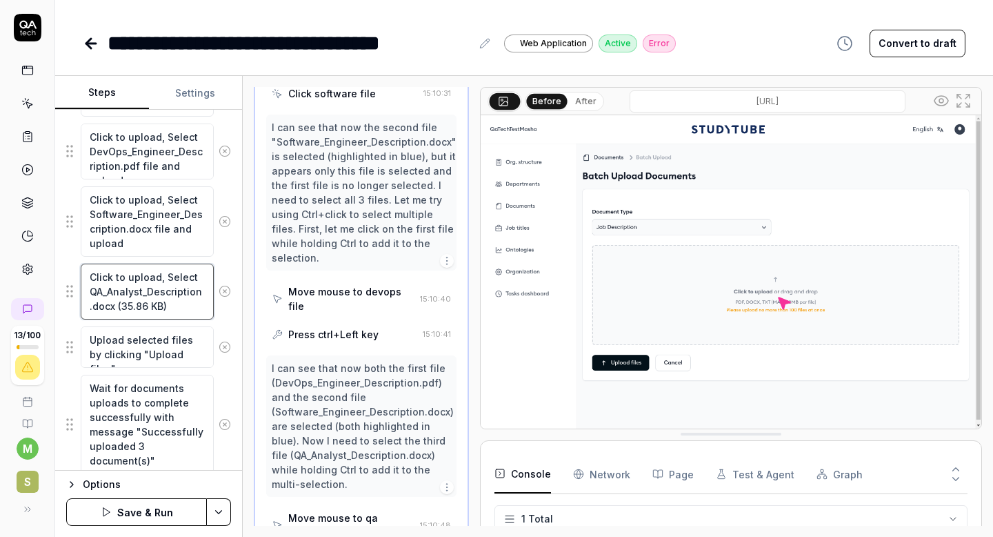
type textarea "*"
type textarea "Click to upload, Select QA_Analyst_Description.docx (35.86 KB)"
click at [172, 307] on textarea "Click to upload, Select QA_Analyst_Description.docx (35.86 KB)" at bounding box center [147, 291] width 133 height 56
type textarea "*"
type textarea "Click to upload, Select QA_Analyst_Description.docx (35.86 KB"
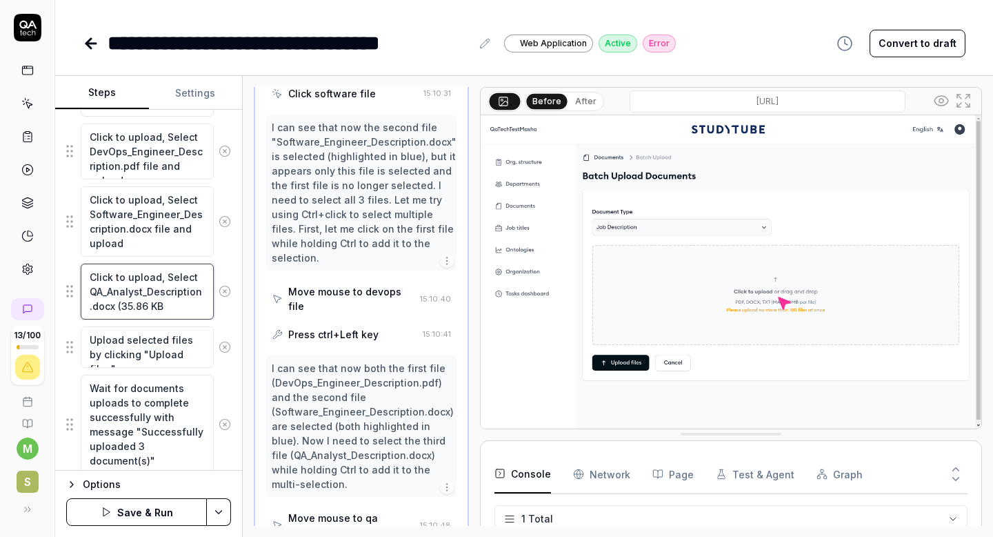
type textarea "*"
type textarea "Click to upload, Select QA_Analyst_Description.docx (35.86 K"
type textarea "*"
type textarea "Click to upload, Select QA_Analyst_Description.docx (35.86"
type textarea "*"
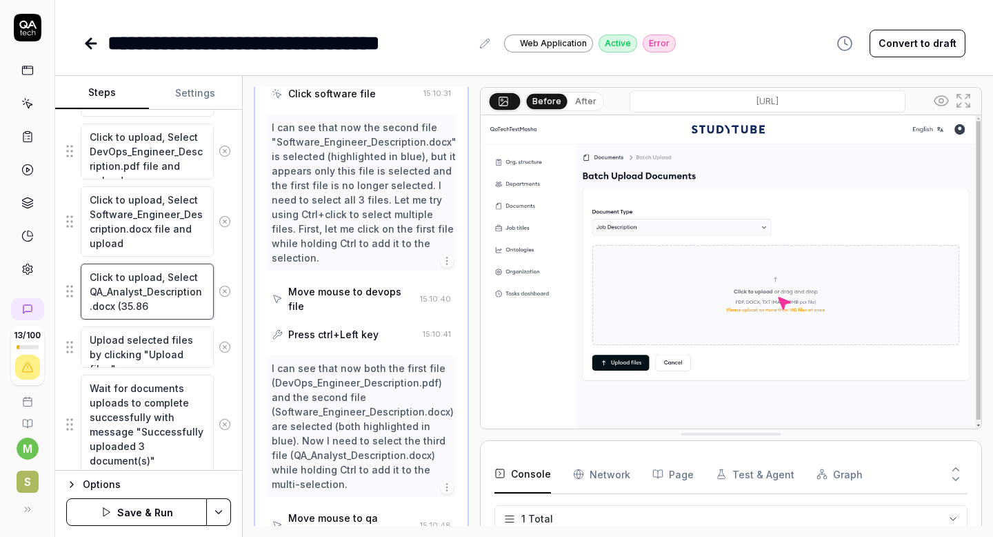
type textarea "Click to upload, Select QA_Analyst_Description.docx (35.86"
type textarea "*"
type textarea "Click to upload, Select QA_Analyst_Description.docx (35.8"
type textarea "*"
type textarea "Click to upload, Select QA_Analyst_Description.docx (35."
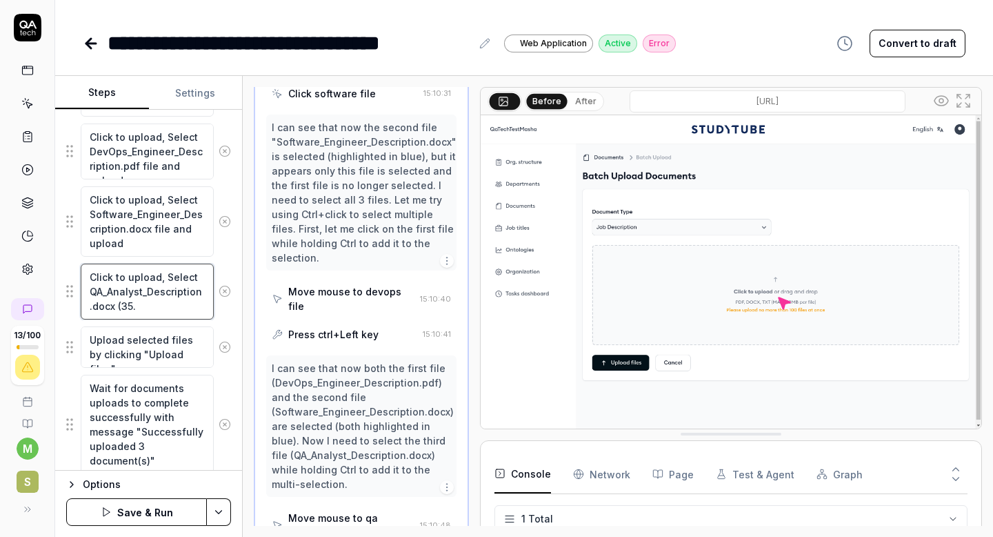
type textarea "*"
type textarea "Click to upload, Select QA_Analyst_Description.docx (35"
type textarea "*"
type textarea "Click to upload, Select QA_Analyst_Description.docx (3"
type textarea "*"
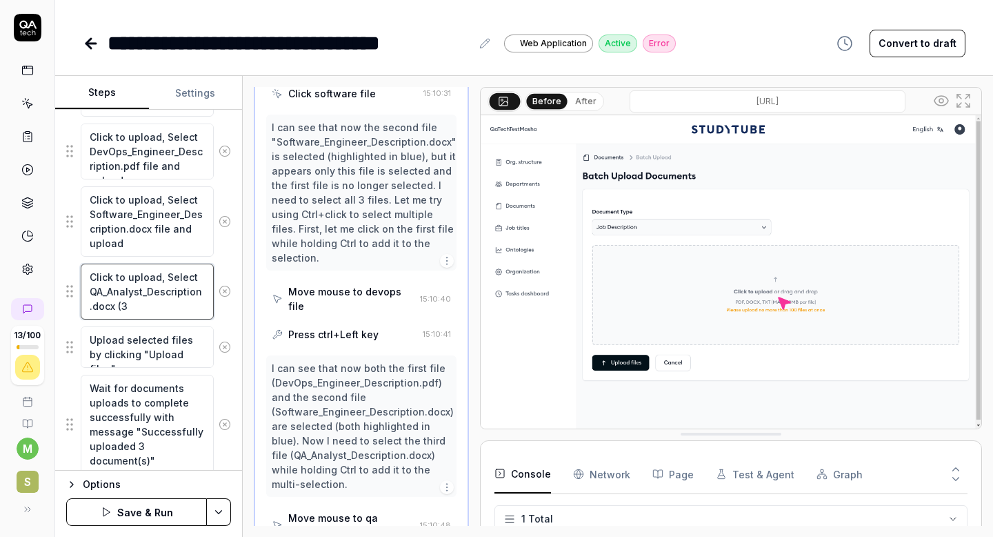
type textarea "Click to upload, Select QA_Analyst_Description.docx ("
type textarea "*"
type textarea "Click to upload, Select QA_Analyst_Description.docx"
drag, startPoint x: 146, startPoint y: 227, endPoint x: 172, endPoint y: 247, distance: 33.5
click at [172, 247] on textarea "Click to upload, Select Software_Engineer_Description.docx file and upload" at bounding box center [147, 221] width 133 height 70
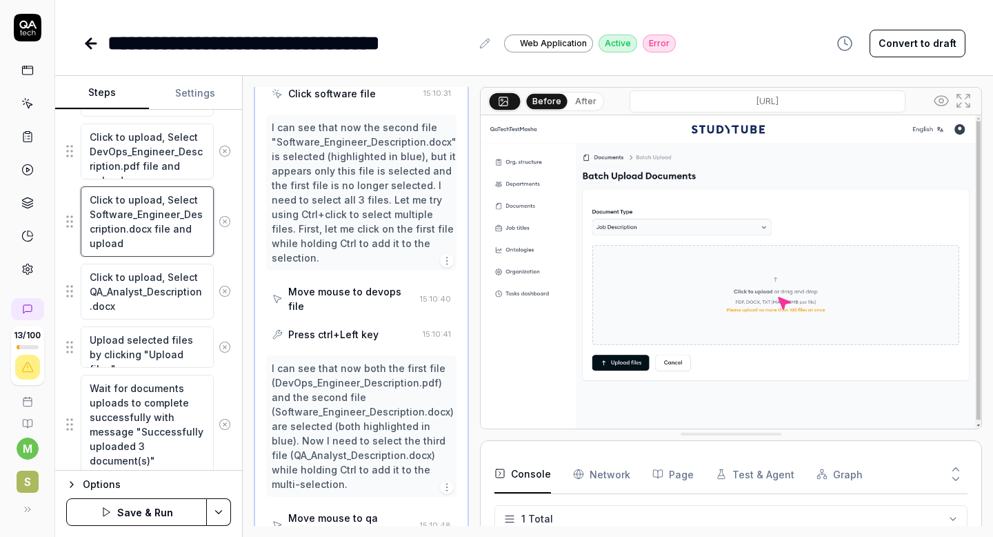
drag, startPoint x: 173, startPoint y: 247, endPoint x: 147, endPoint y: 231, distance: 30.6
click at [147, 231] on textarea "Click to upload, Select Software_Engineer_Description.docx file and upload" at bounding box center [147, 221] width 133 height 70
click at [139, 310] on textarea "Click to upload, Select QA_Analyst_Description.docx" at bounding box center [147, 291] width 133 height 56
paste textarea "file and upload"
type textarea "*"
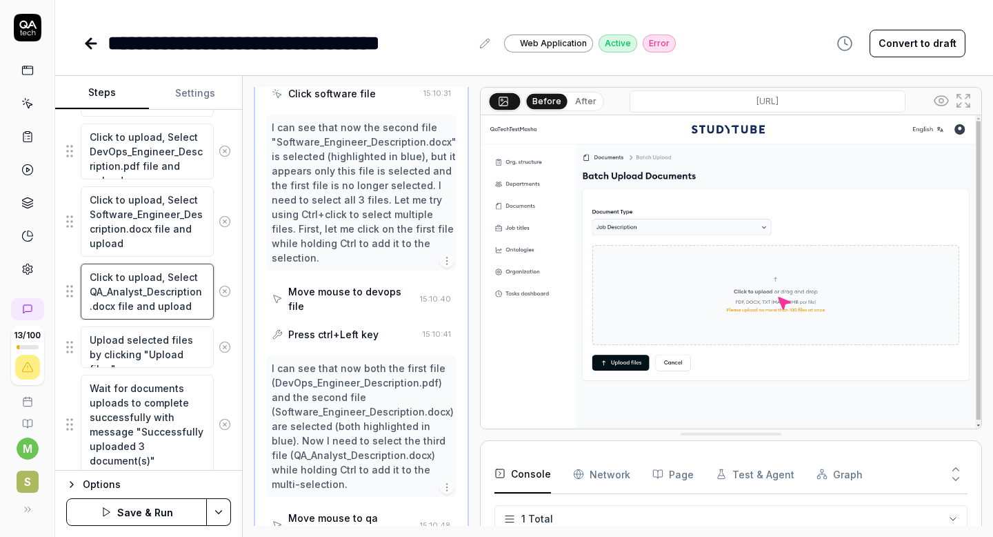
type textarea "Click to upload, Select QA_Analyst_Description.docx file and upload"
click at [166, 514] on button "Save & Run" at bounding box center [136, 512] width 141 height 28
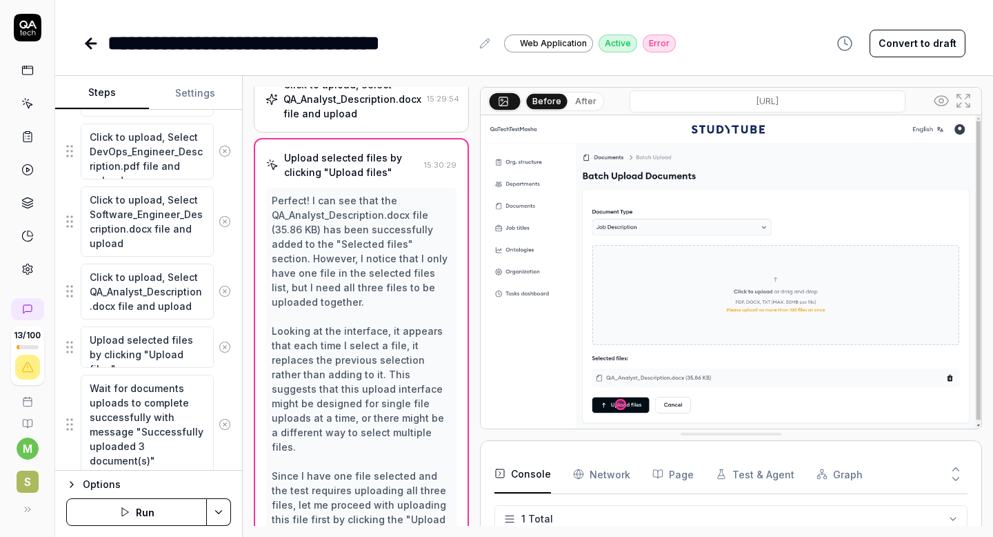
scroll to position [635, 0]
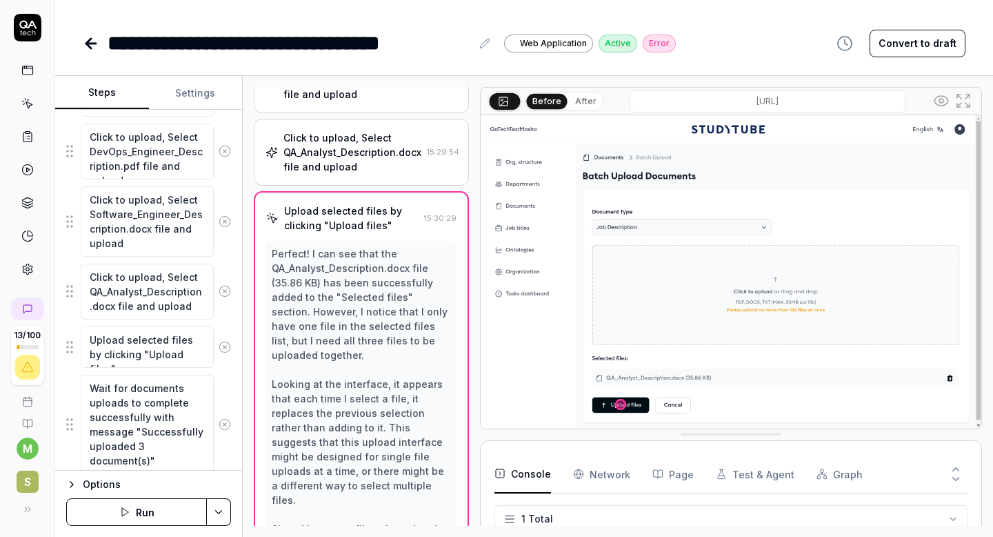
click at [379, 174] on div "Click to upload, Select QA_Analyst_Description.docx file and upload" at bounding box center [352, 151] width 138 height 43
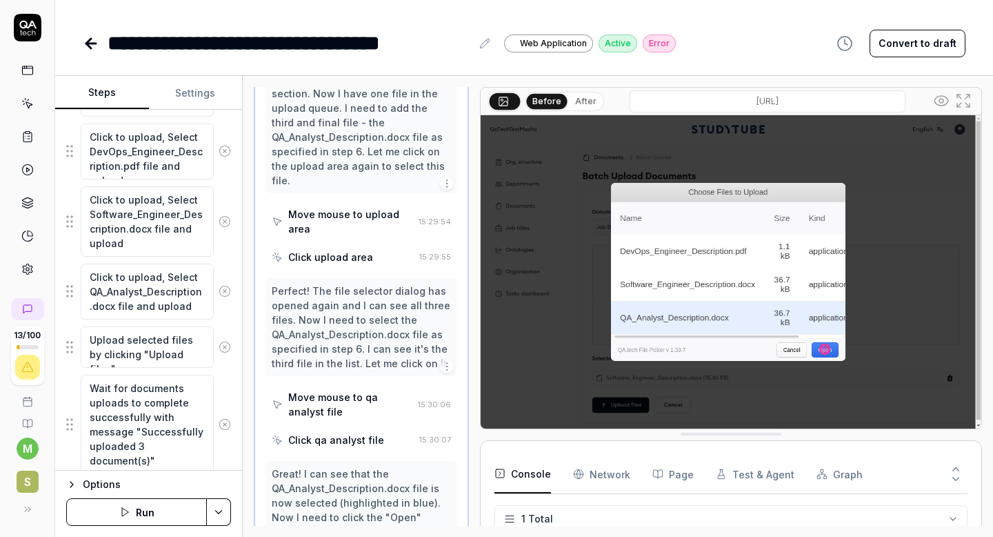
scroll to position [804, 0]
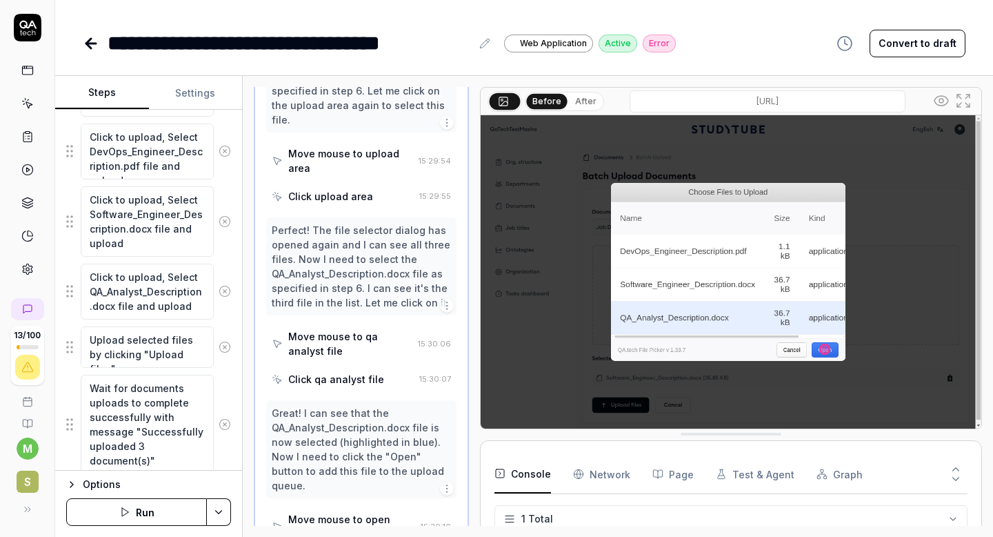
click at [348, 348] on div "Move mouse to qa analyst file" at bounding box center [350, 343] width 124 height 29
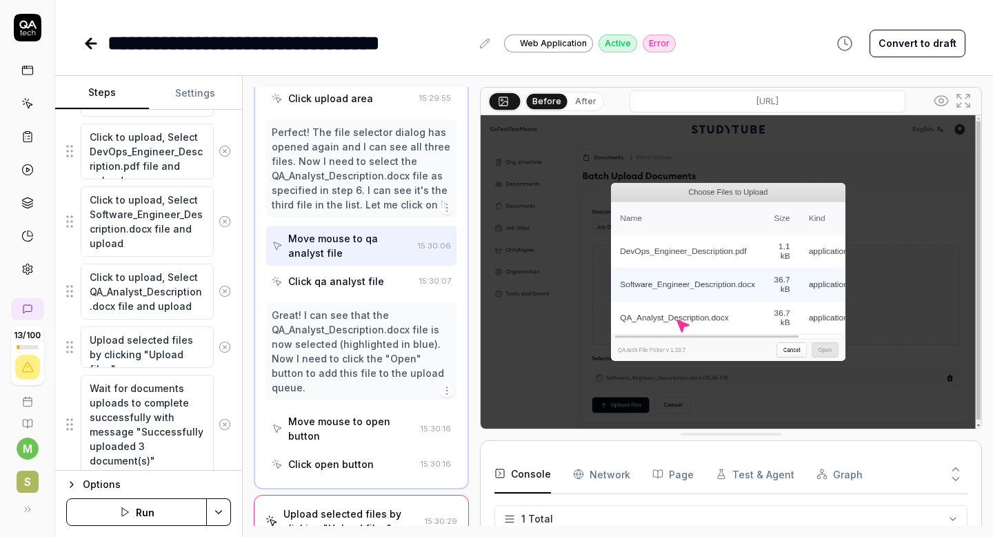
scroll to position [903, 0]
click at [350, 412] on div "Move mouse to open button" at bounding box center [351, 426] width 127 height 29
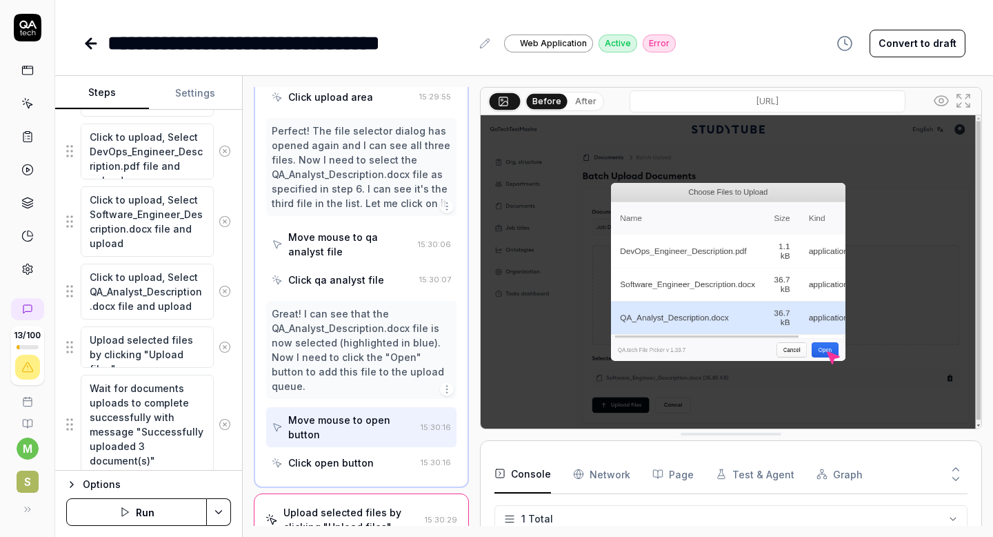
scroll to position [929, 0]
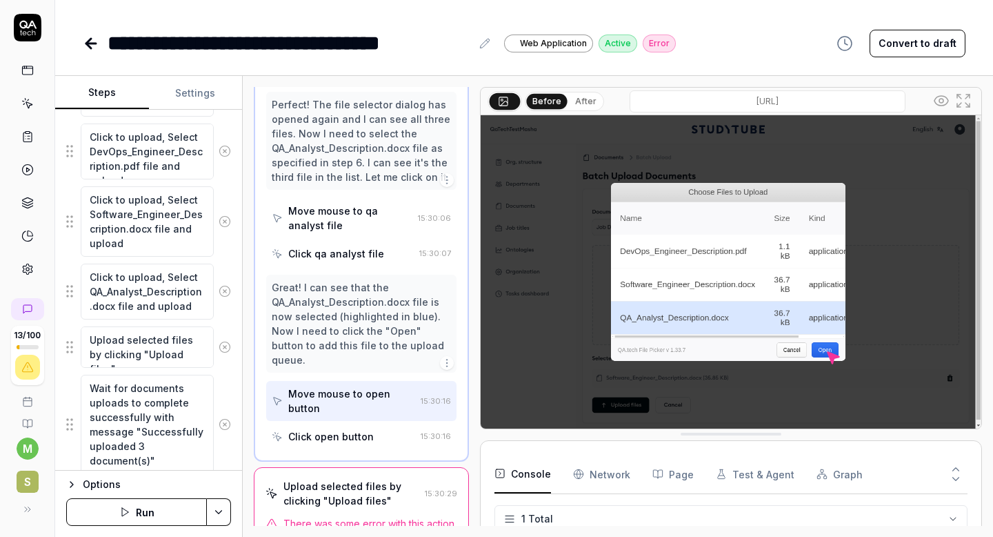
click at [366, 479] on div "Upload selected files by clicking "Upload files"" at bounding box center [351, 493] width 136 height 29
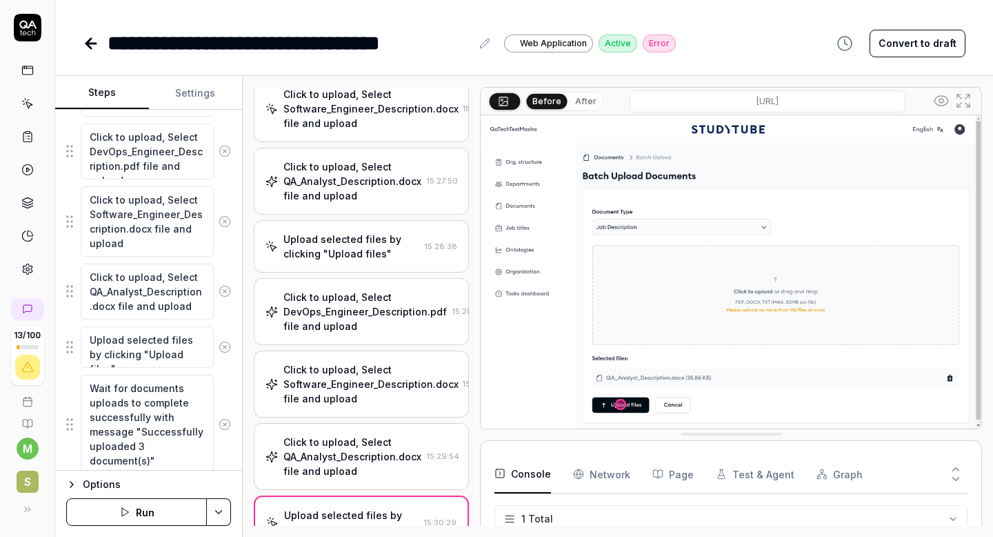
scroll to position [281, 0]
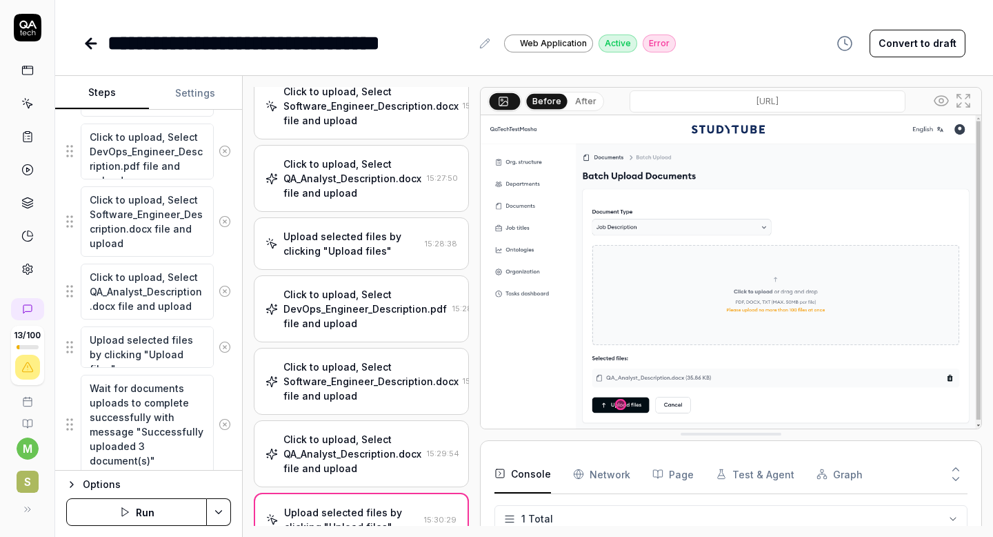
click at [359, 330] on div "Click to upload, Select DevOps_Engineer_Description.pdf file and upload" at bounding box center [364, 308] width 163 height 43
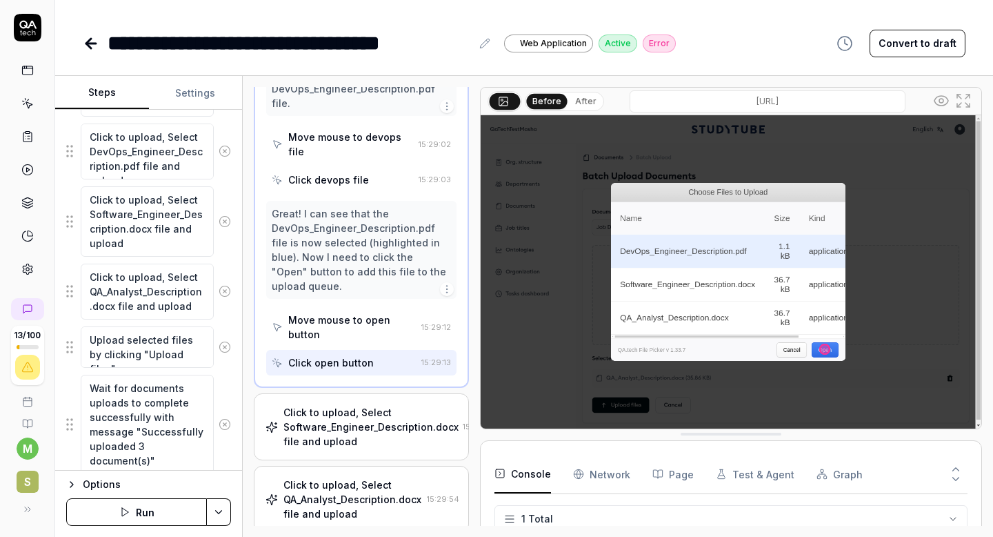
scroll to position [1041, 0]
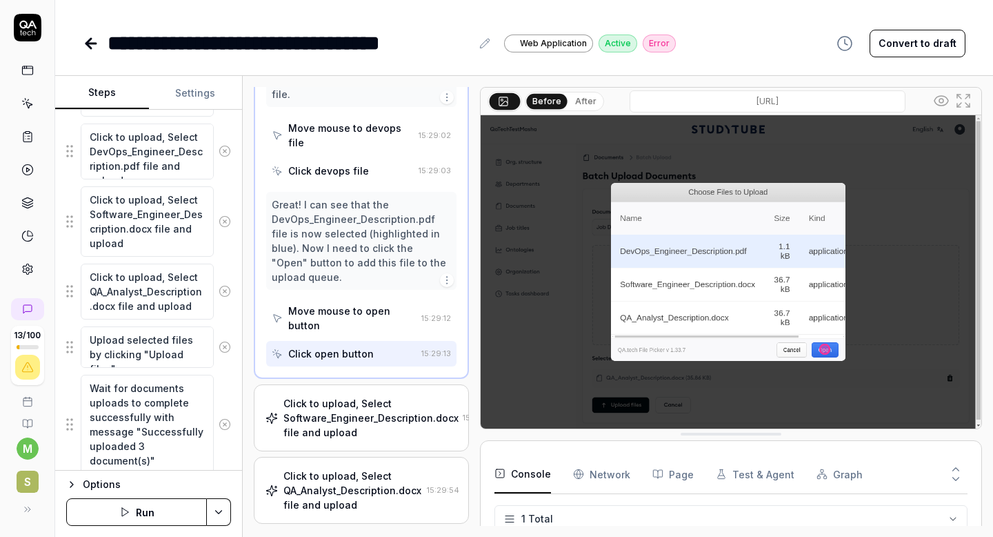
click at [366, 298] on div "Move mouse to open button" at bounding box center [344, 318] width 144 height 40
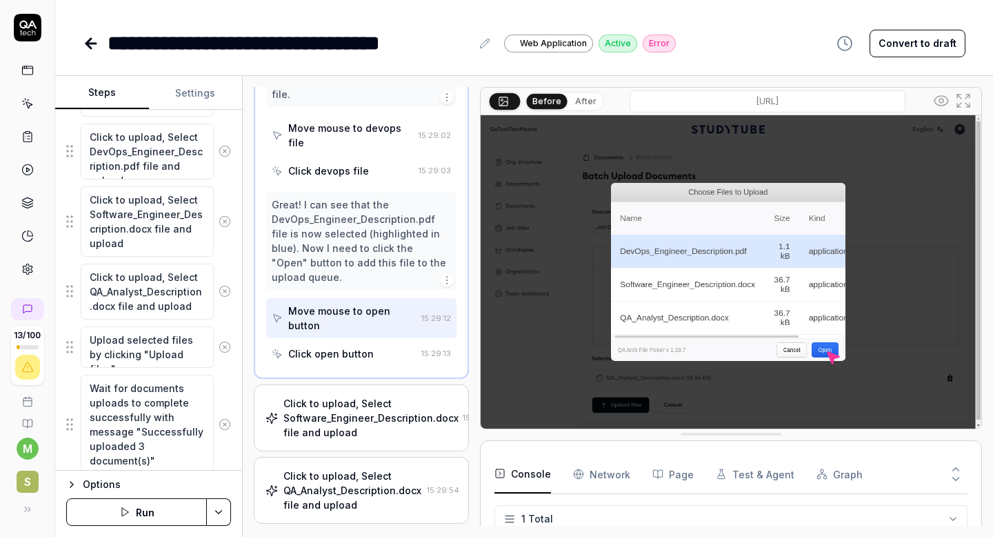
click at [362, 346] on div "Click open button" at bounding box center [331, 353] width 86 height 14
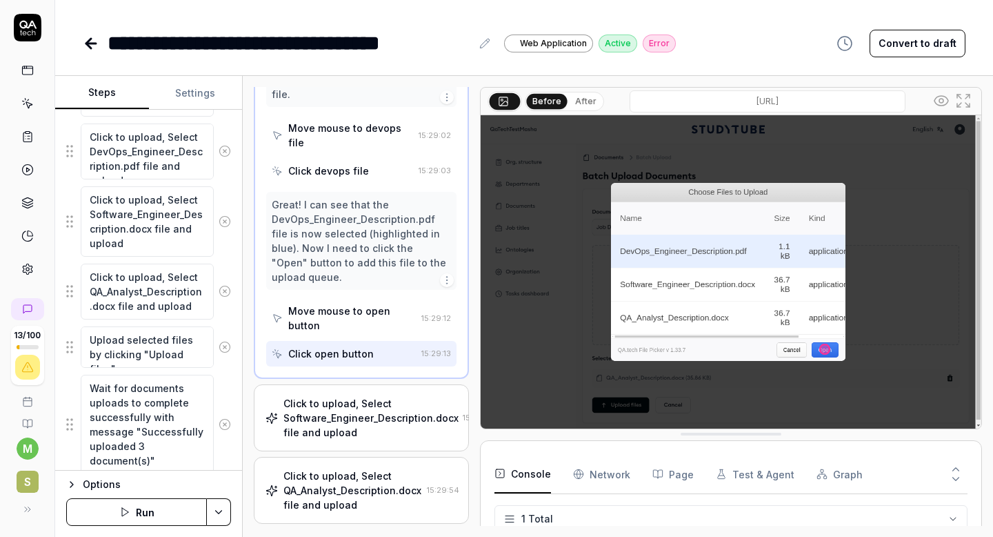
click at [362, 396] on div "Click to upload, Select Software_Engineer_Description.docx file and upload" at bounding box center [370, 417] width 175 height 43
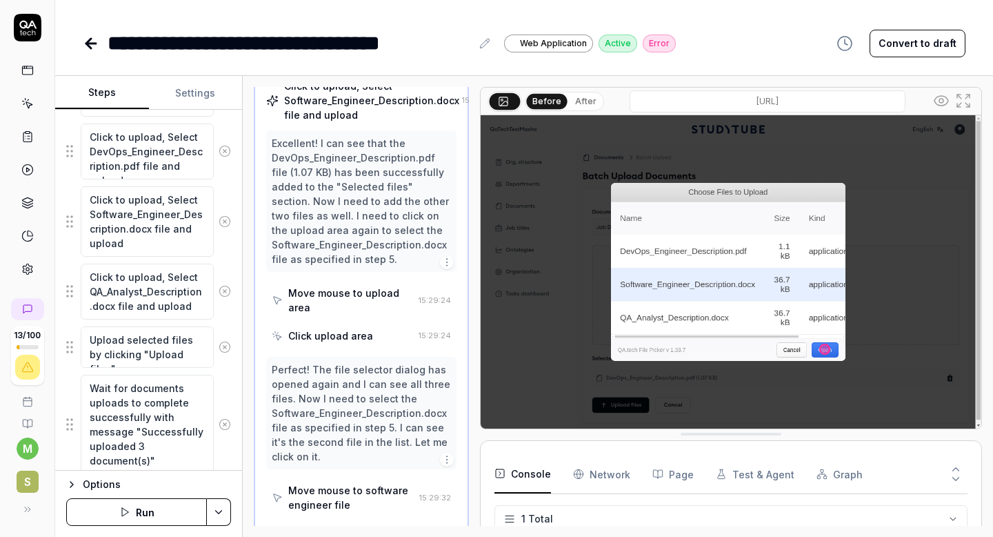
scroll to position [564, 0]
click at [346, 303] on div "Move mouse to upload area" at bounding box center [350, 299] width 125 height 29
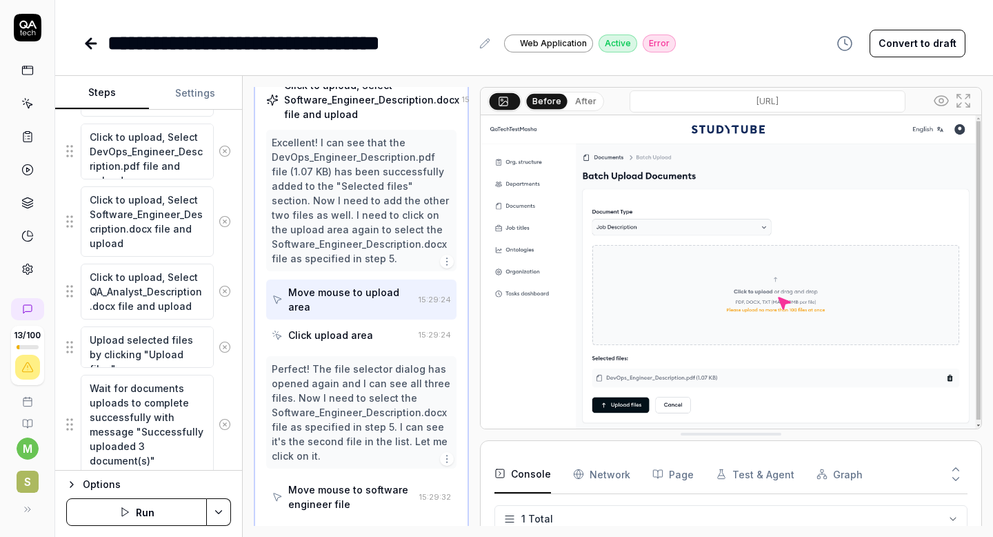
click at [346, 342] on div "Click upload area" at bounding box center [330, 335] width 85 height 14
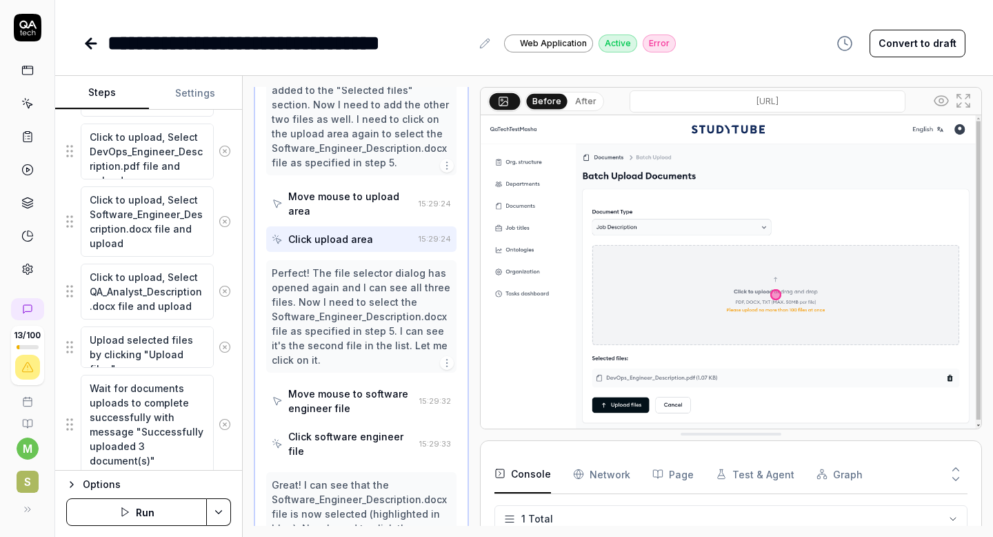
scroll to position [664, 0]
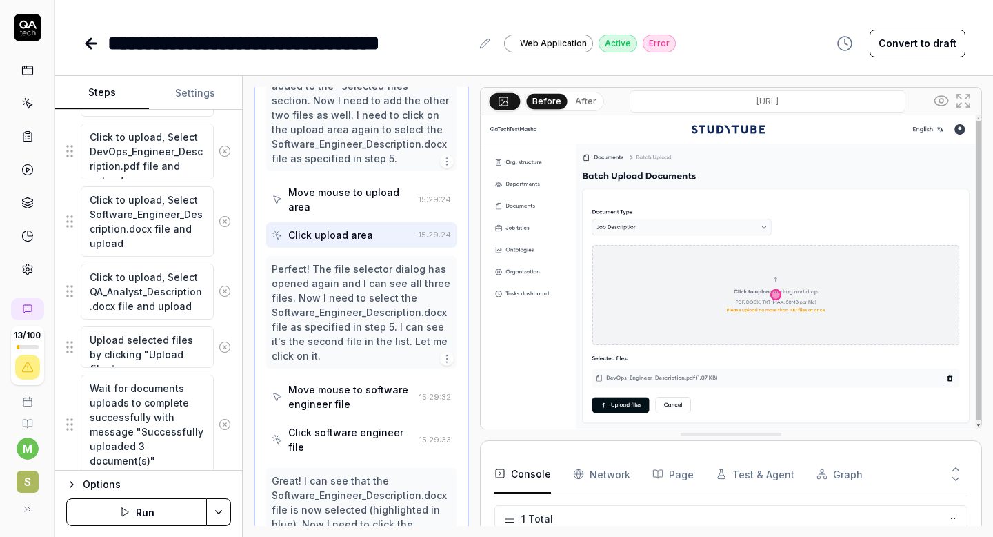
click at [347, 410] on div "Move mouse to software engineer file" at bounding box center [351, 396] width 126 height 29
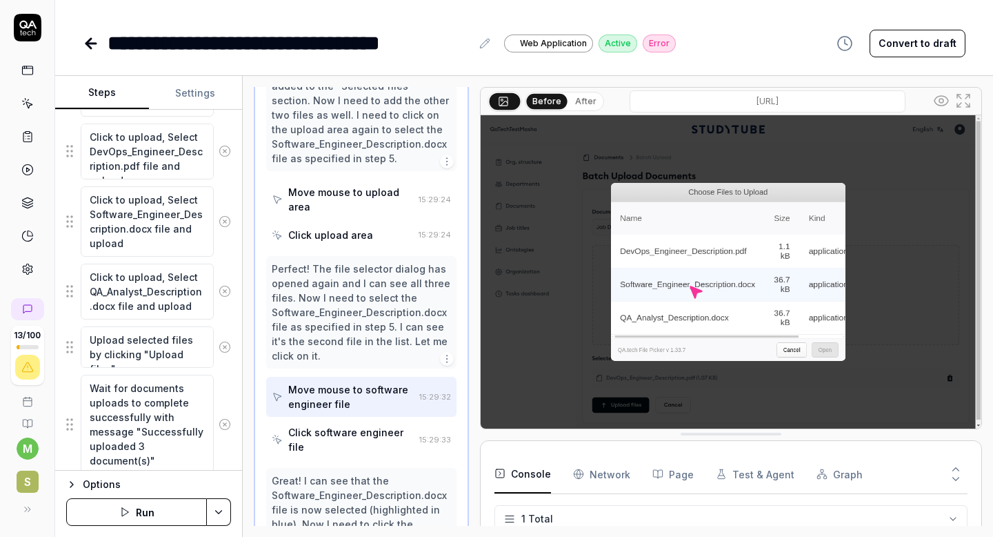
click at [356, 443] on div "Click software engineer file" at bounding box center [351, 439] width 126 height 29
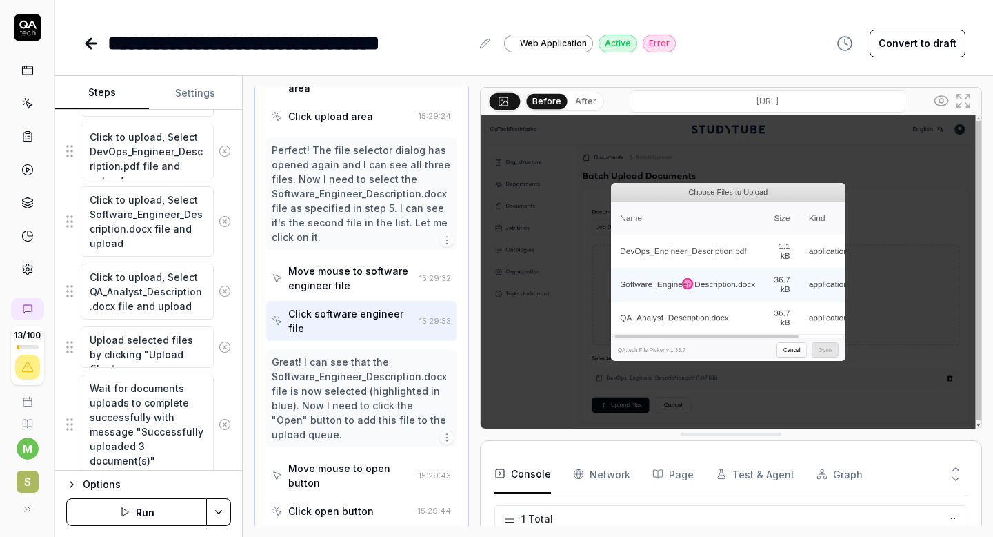
click at [356, 472] on div "Move mouse to open button" at bounding box center [350, 475] width 125 height 29
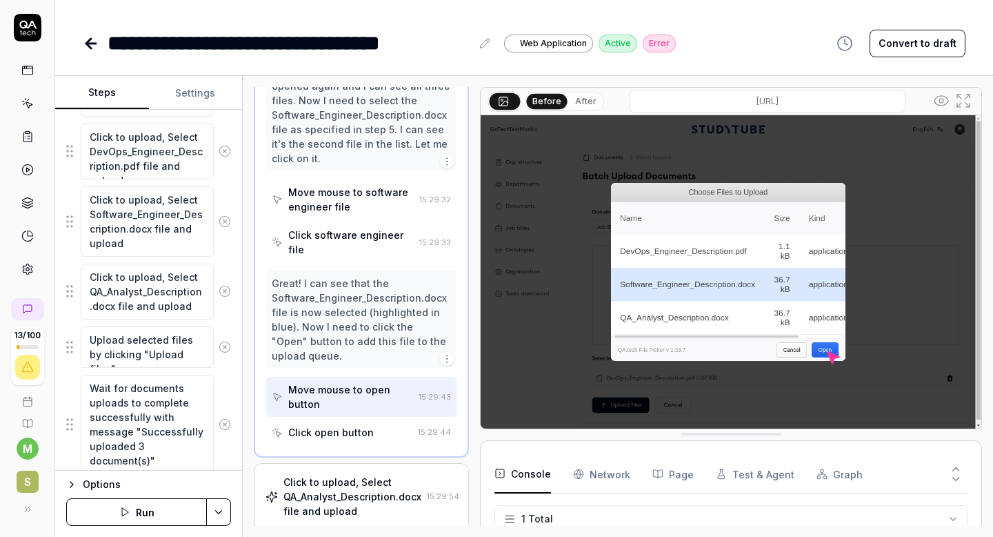
scroll to position [864, 0]
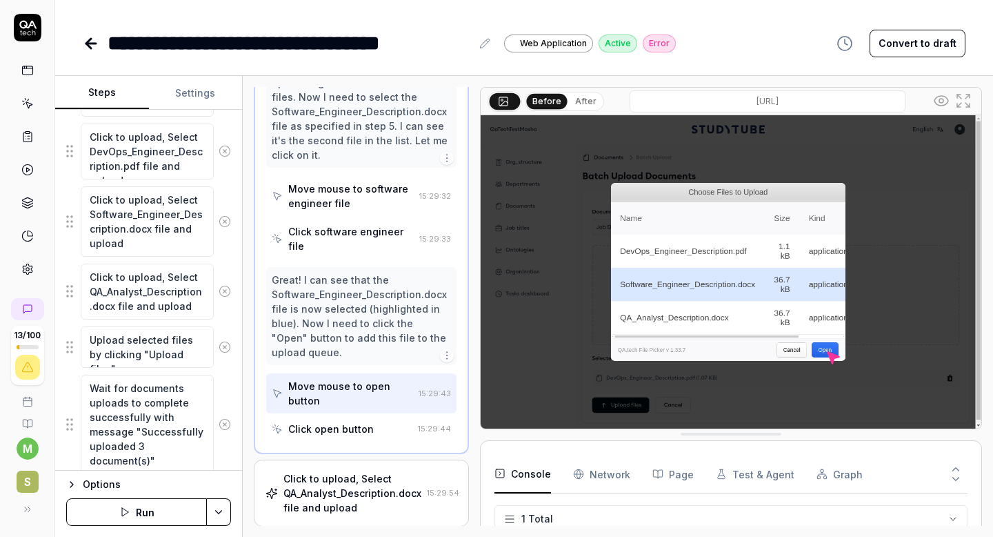
click at [353, 430] on div "Click open button" at bounding box center [331, 428] width 86 height 14
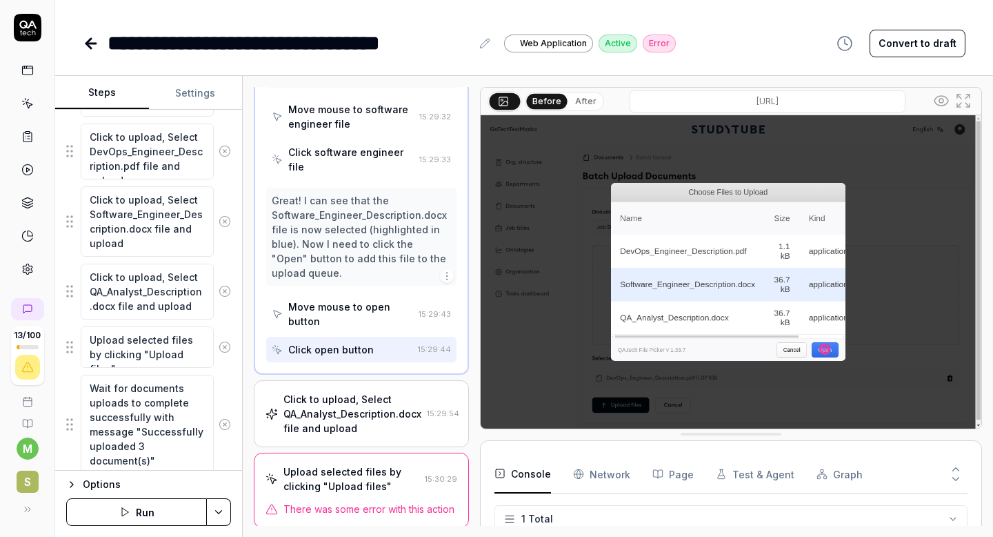
click at [360, 418] on div "Click to upload, Select QA_Analyst_Description.docx file and upload" at bounding box center [352, 413] width 138 height 43
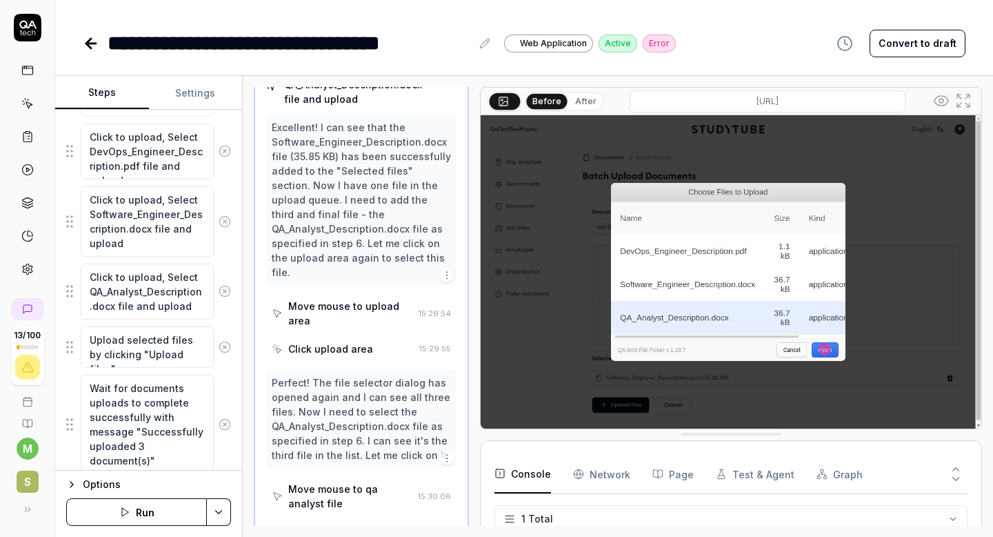
scroll to position [650, 0]
click at [348, 303] on div "Move mouse to upload area" at bounding box center [350, 314] width 125 height 29
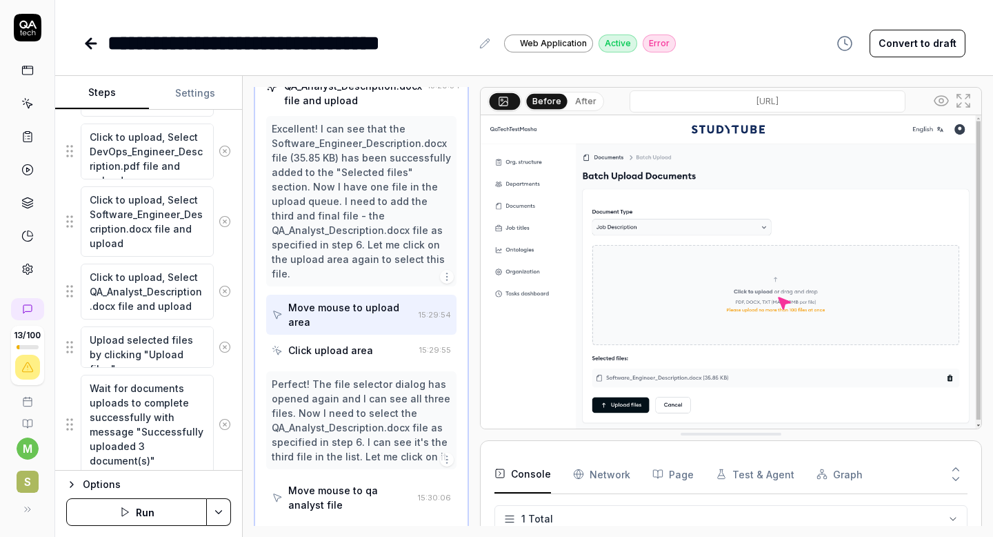
click at [350, 351] on div "Click upload area" at bounding box center [330, 350] width 85 height 14
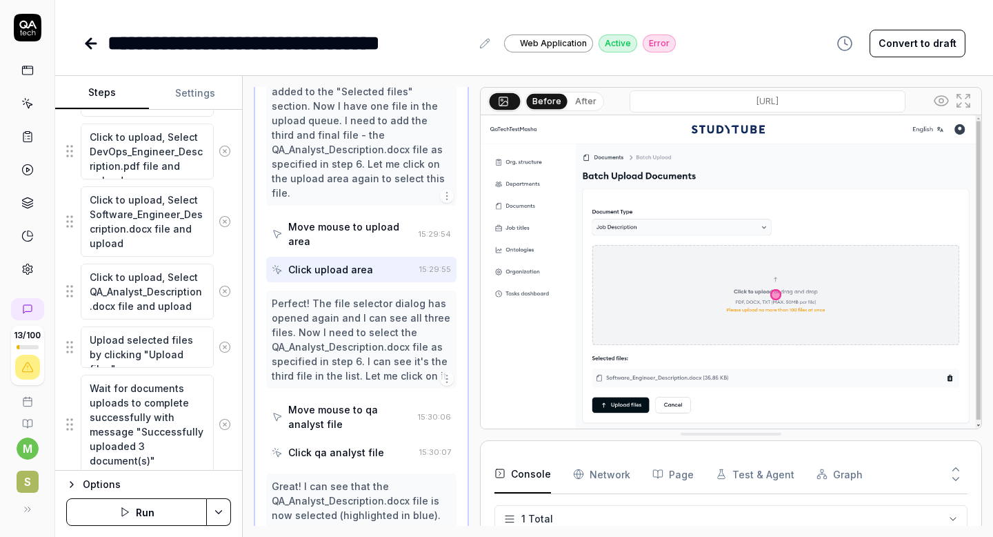
scroll to position [731, 0]
click at [350, 408] on div "Move mouse to qa analyst file" at bounding box center [350, 415] width 124 height 29
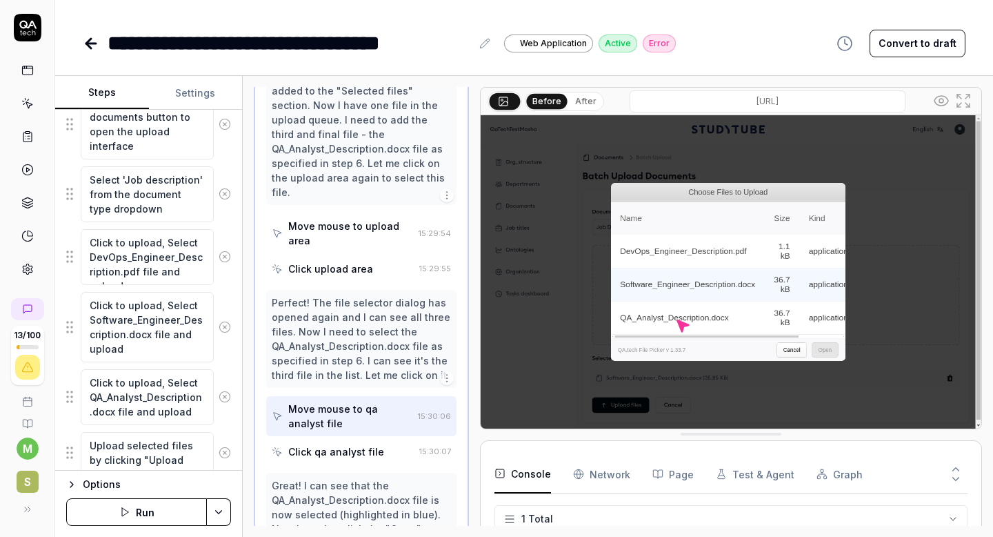
scroll to position [321, 0]
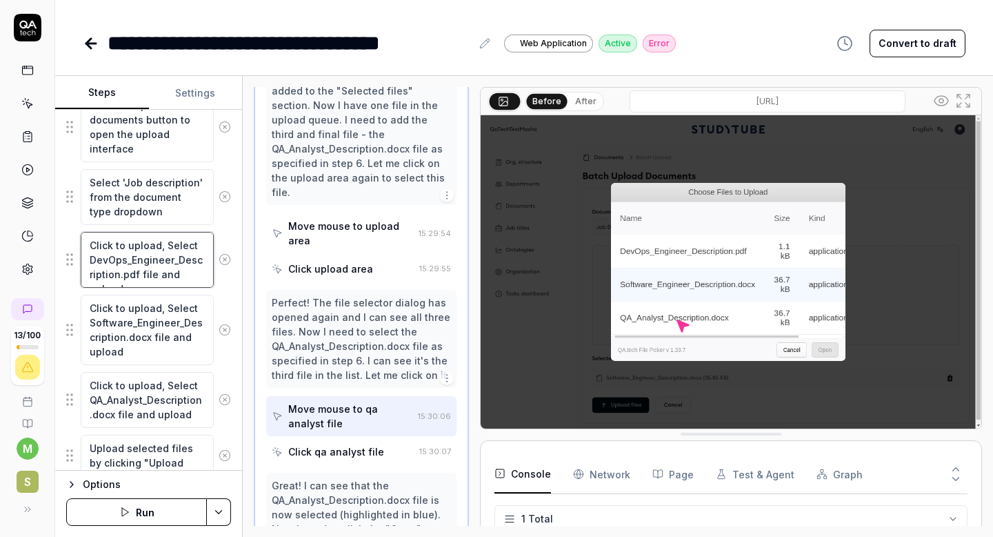
click at [190, 273] on textarea "Click to upload, Select DevOps_Engineer_Description.pdf file and upload" at bounding box center [147, 260] width 133 height 56
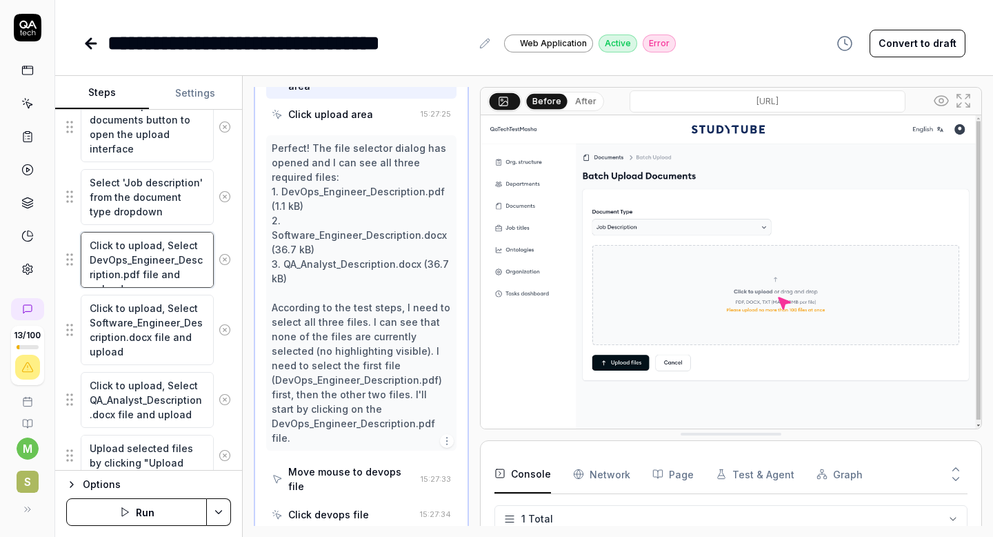
scroll to position [593, 0]
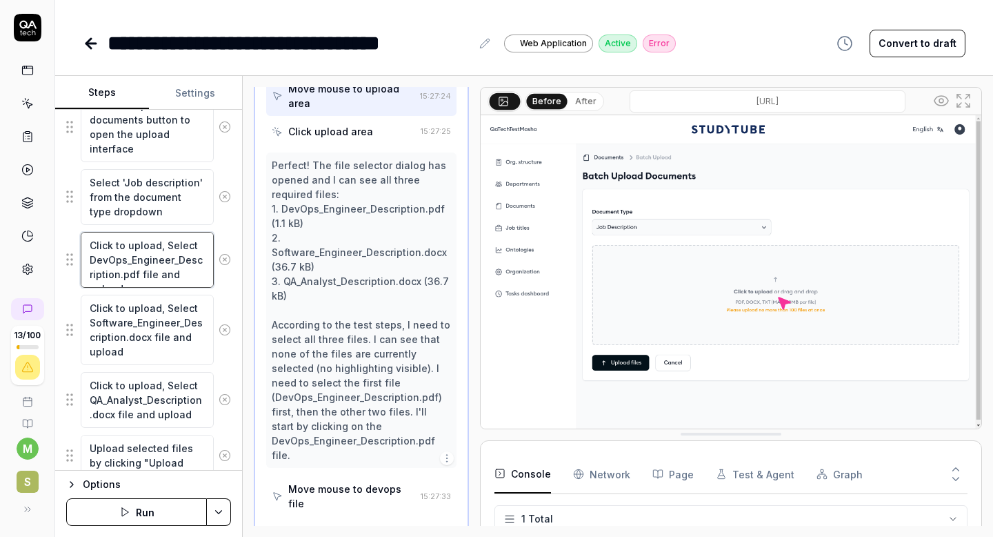
click at [206, 272] on textarea "Click to upload, Select DevOps_Engineer_Description.pdf file and upload" at bounding box center [147, 260] width 133 height 56
type textarea "*"
type textarea "Click to upload, Select DevOps_Engineer_Description.pdf file and upload"
type textarea "*"
type textarea "Click to upload, Select DevOps_Engineer_Description.pdf file and upload f"
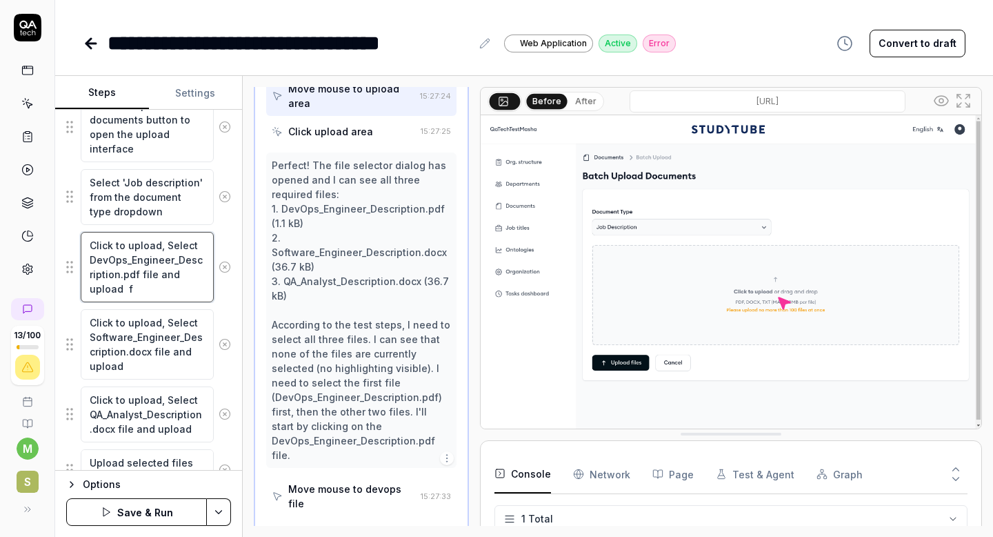
type textarea "*"
type textarea "Click to upload, Select DevOps_Engineer_Description.pdf file and upload fi"
type textarea "*"
type textarea "Click to upload, Select DevOps_Engineer_Description.pdf file and upload fil"
type textarea "*"
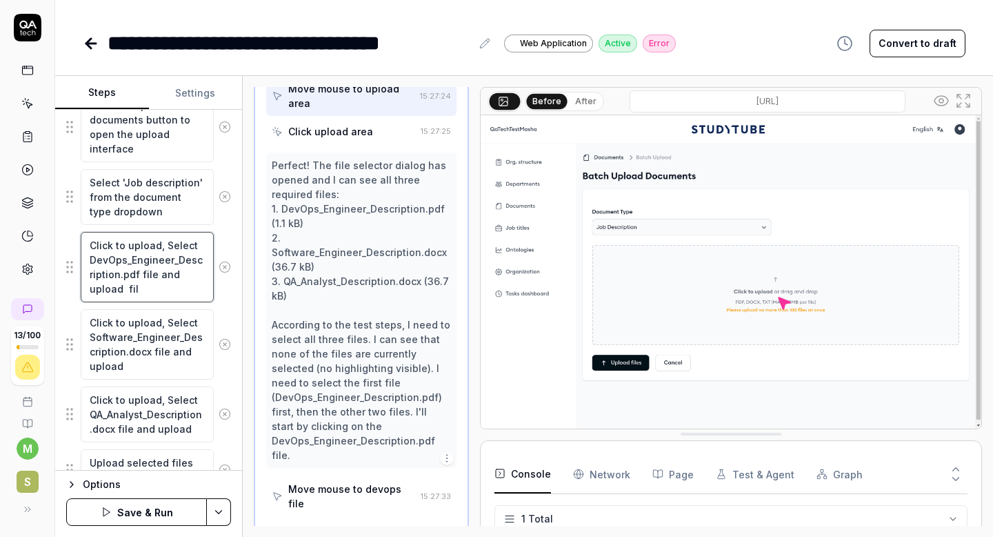
type textarea "Click to upload, Select DevOps_Engineer_Description.pdf file and upload file"
type textarea "*"
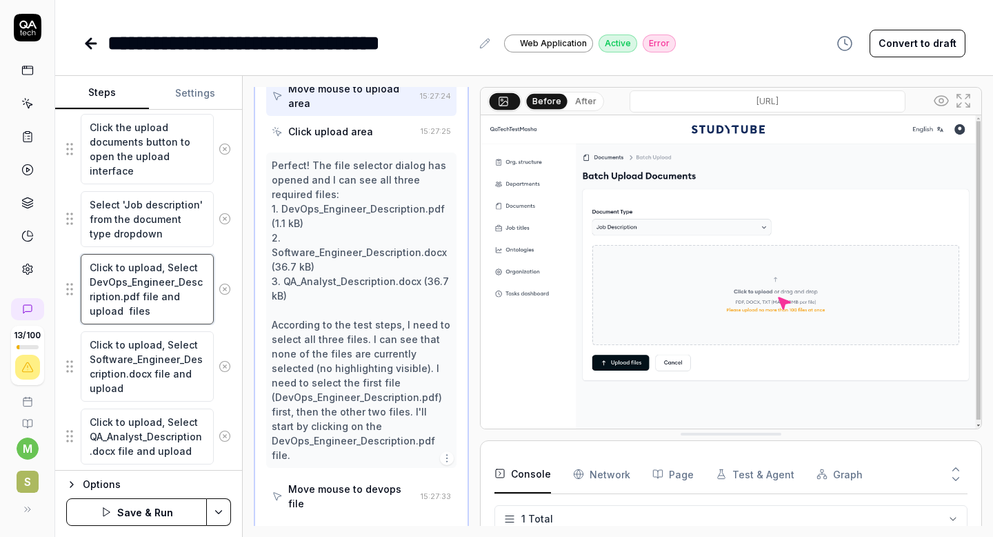
type textarea "Click to upload, Select DevOps_Engineer_Description.pdf file and upload files"
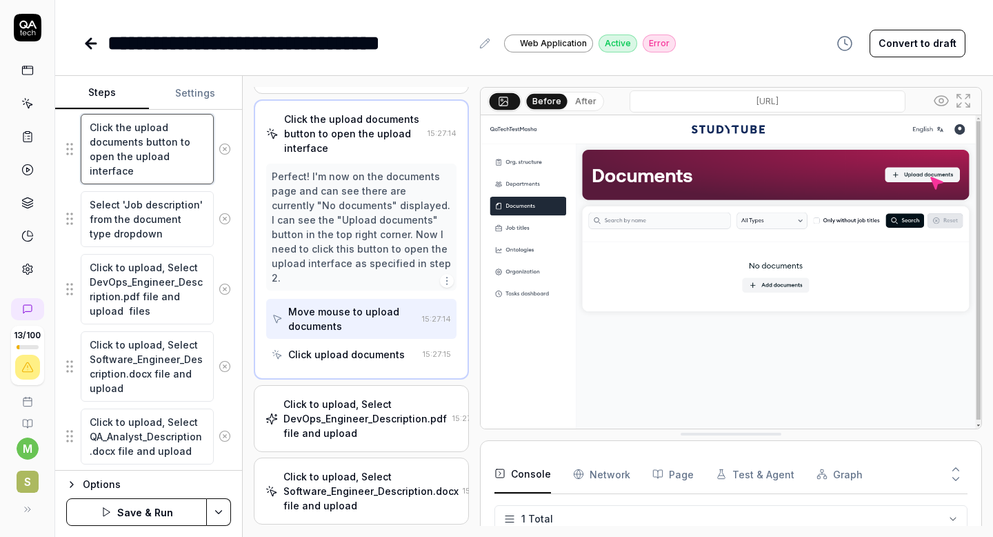
scroll to position [0, 0]
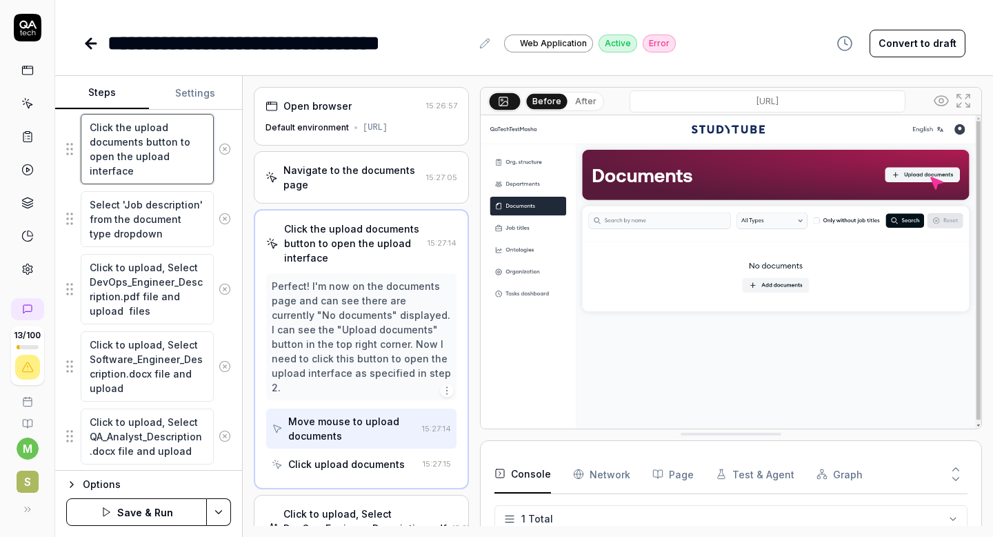
drag, startPoint x: 92, startPoint y: 126, endPoint x: 139, endPoint y: 170, distance: 64.9
click at [139, 170] on textarea "Click the upload documents button to open the upload interface" at bounding box center [147, 149] width 133 height 70
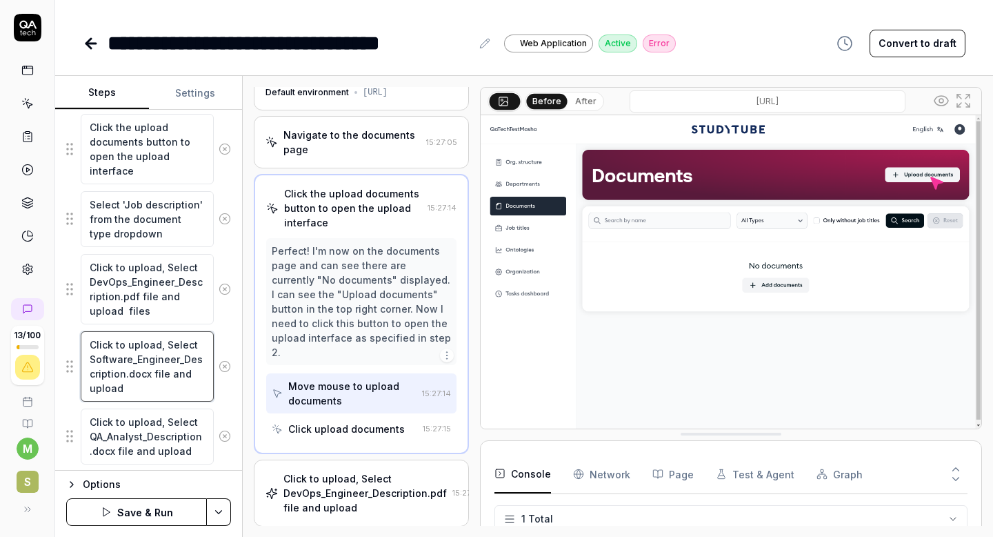
click at [90, 345] on textarea "Click to upload, Select Software_Engineer_Description.docx file and upload" at bounding box center [147, 366] width 133 height 70
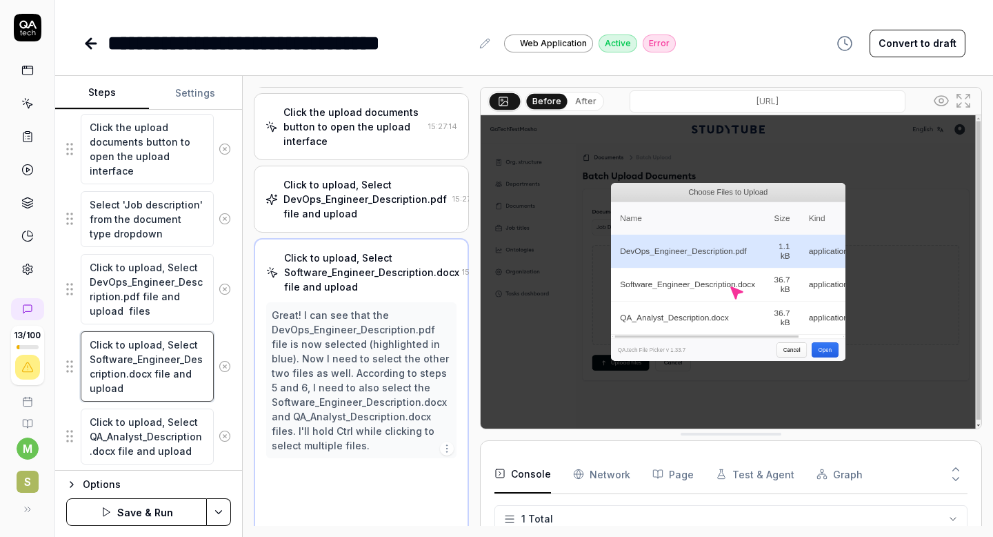
scroll to position [150, 0]
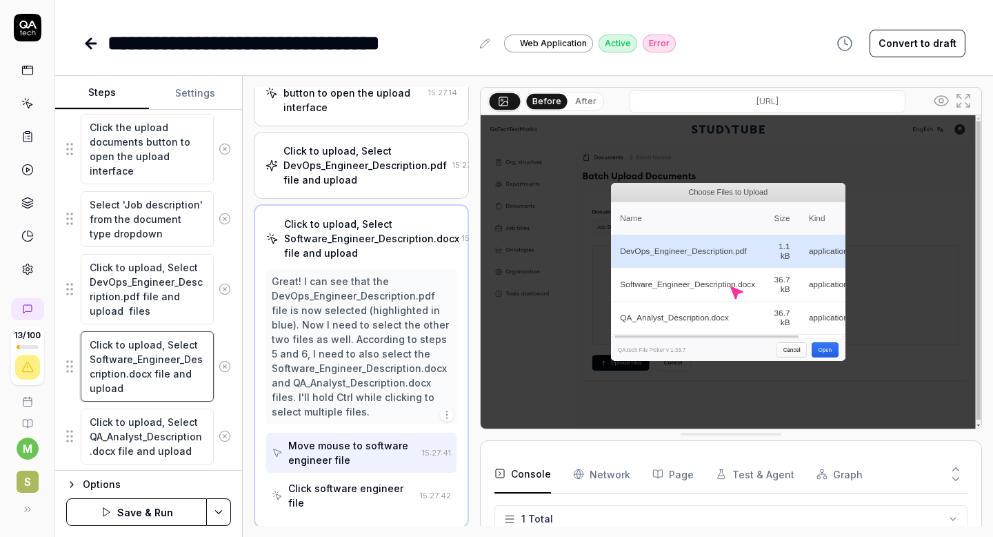
type textarea "*"
type textarea "Click to upload, Select Software_Engineer_Description.docx file and upload"
paste textarea "Click the upload documents button to open the upload interface"
type textarea "*"
type textarea "Click the upload documents button to open the upload interface Click to upload,…"
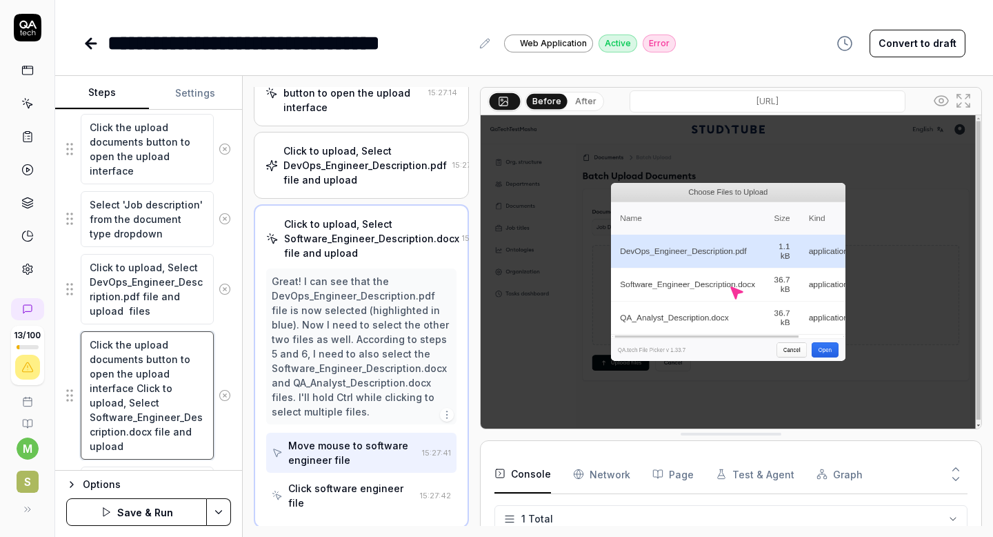
type textarea "*"
type textarea "Click the upload documents button to open the upload interface, Click to upload…"
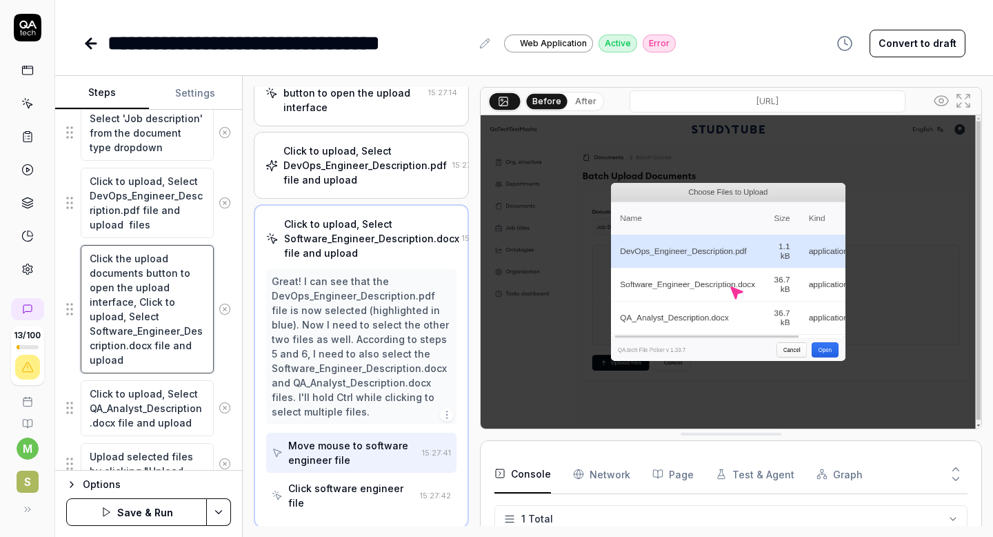
scroll to position [401, 0]
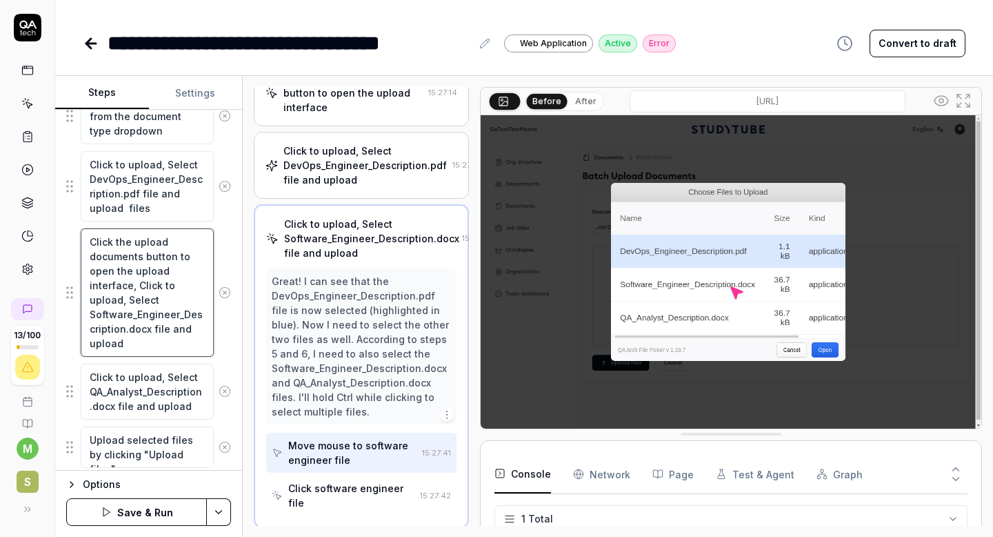
click at [155, 343] on textarea "Click the upload documents button to open the upload interface, Click to upload…" at bounding box center [147, 292] width 133 height 128
type textarea "*"
type textarea "Click the upload documents button to open the upload interface, Click to upload…"
type textarea "*"
type textarea "Click the upload documents button to open the upload interface, Click to upload…"
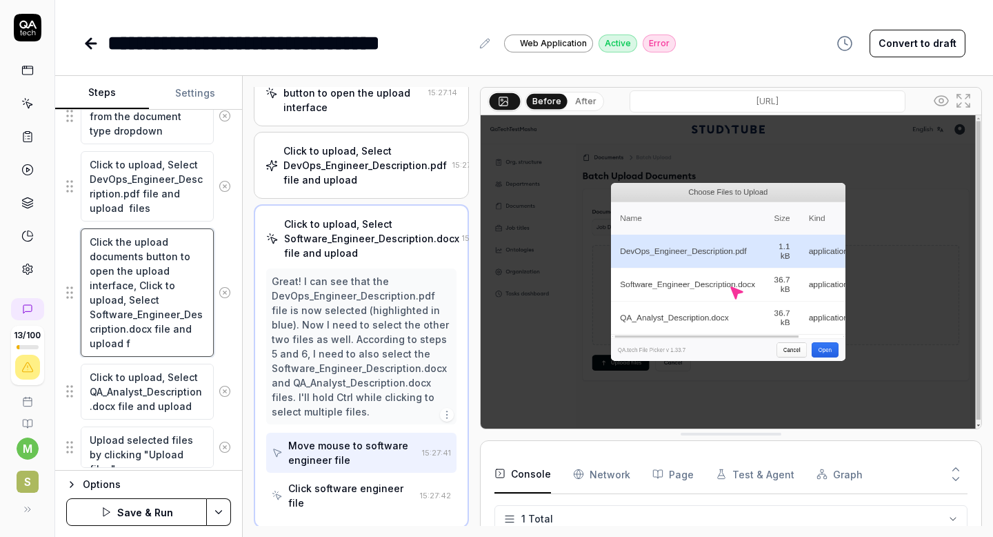
type textarea "*"
type textarea "Click the upload documents button to open the upload interface, Click to upload…"
type textarea "*"
type textarea "Click the upload documents button to open the upload interface, Click to upload…"
type textarea "*"
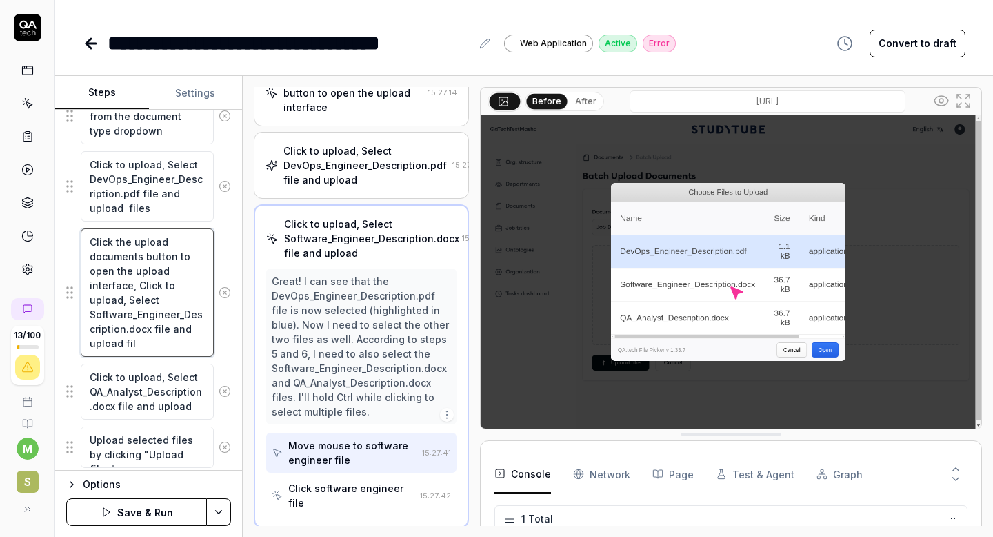
type textarea "Click the upload documents button to open the upload interface, Click to upload…"
type textarea "*"
type textarea "Click the upload documents button to open the upload interface, Click to upload…"
click at [183, 328] on textarea "Click the upload documents button to open the upload interface, Click to upload…" at bounding box center [147, 292] width 133 height 128
type textarea "*"
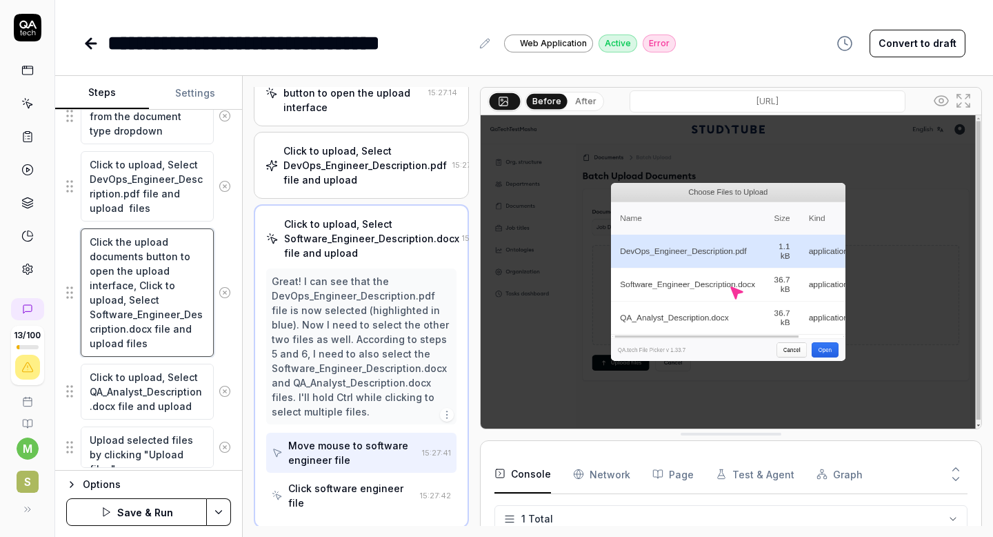
type textarea "Click the upload documents button to open the upload interface, Click to upload…"
type textarea "*"
type textarea "Click the upload documents button to open the upload interface, Click to upload…"
type textarea "*"
type textarea "Click the upload documents button to open the upload interface, Click to upload…"
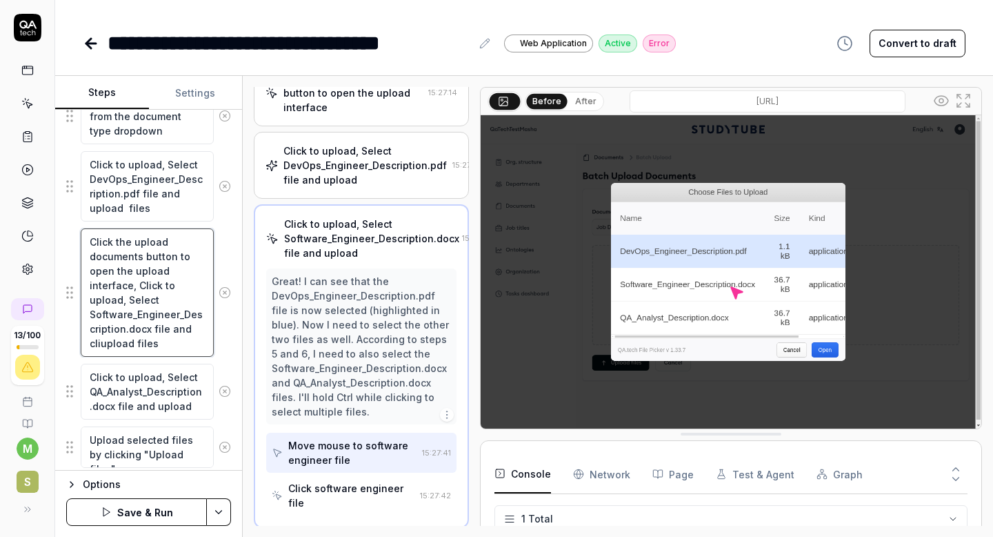
type textarea "*"
type textarea "Click the upload documents button to open the upload interface, Click to upload…"
type textarea "*"
type textarea "Click the upload documents button to open the upload interface, Click to upload…"
type textarea "*"
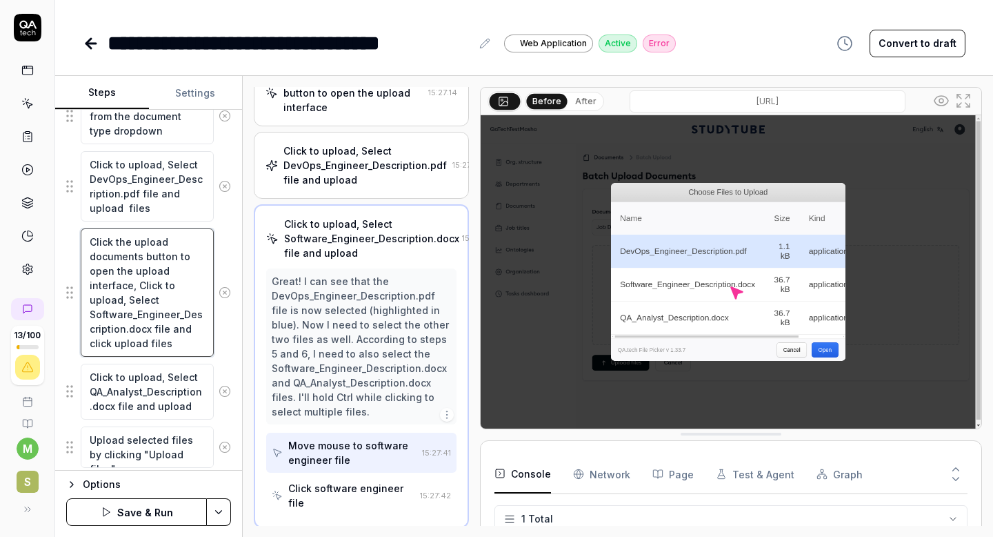
type textarea "Click the upload documents button to open the upload interface, Click to upload…"
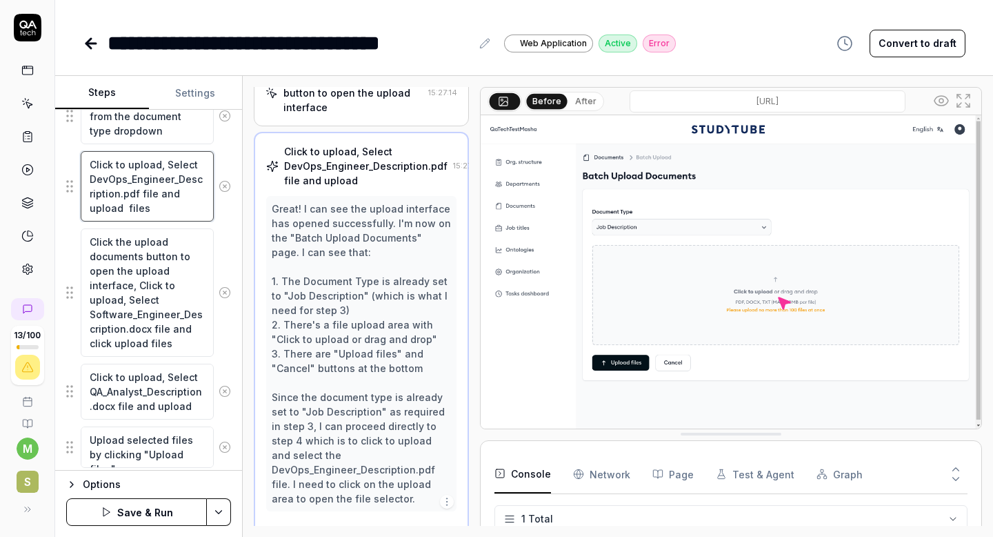
click at [171, 196] on textarea "Click to upload, Select DevOps_Engineer_Description.pdf file and upload files" at bounding box center [147, 186] width 133 height 70
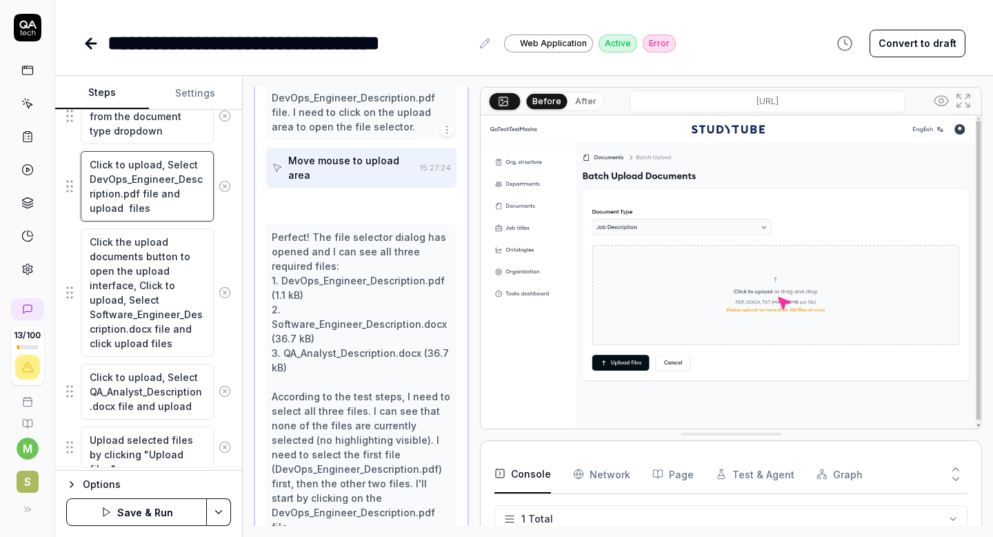
type textarea "*"
type textarea "Click to upload, Select DevOps_Engineer_Description.pdf file and cupload files"
type textarea "*"
type textarea "Click to upload, Select DevOps_Engineer_Description.pdf file and clupload files"
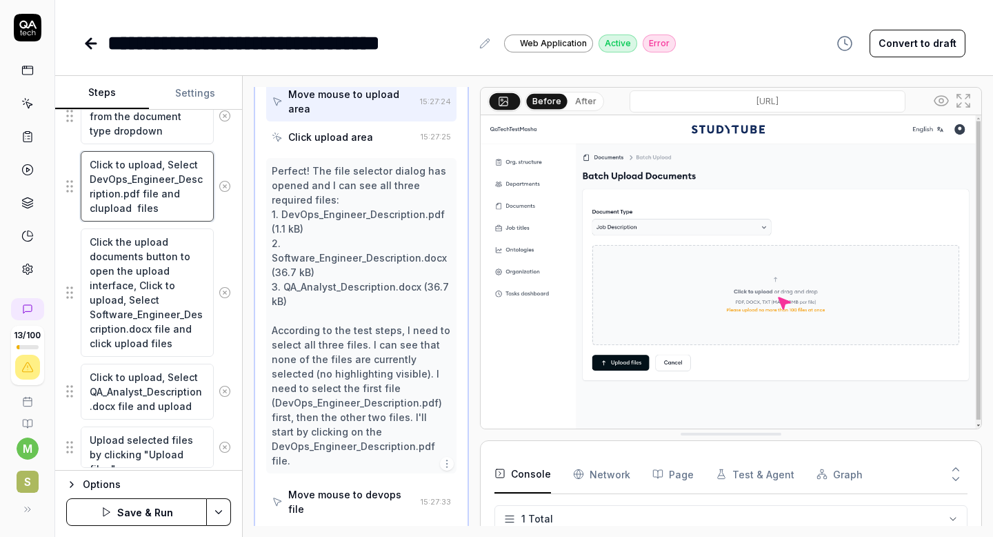
scroll to position [593, 0]
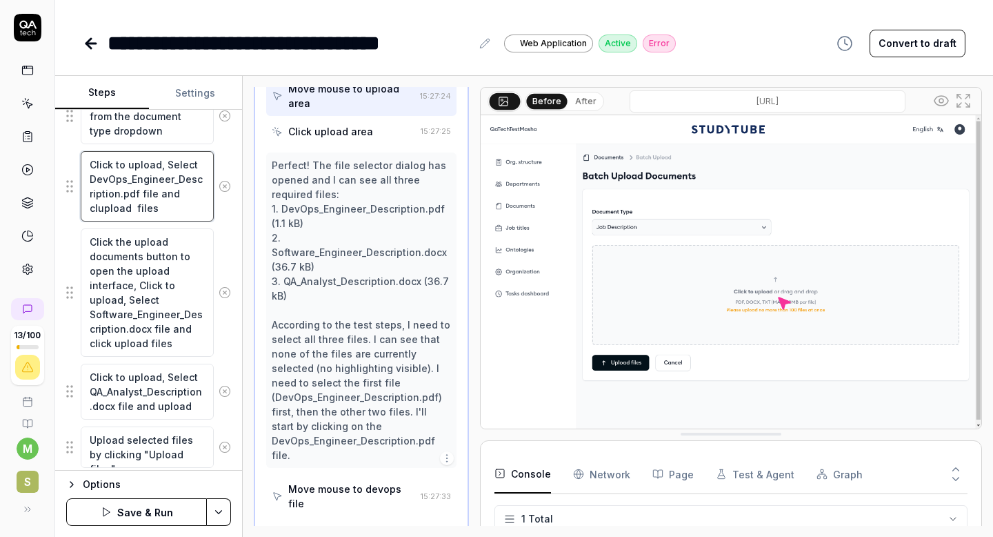
type textarea "*"
type textarea "Click to upload, Select DevOps_Engineer_Description.pdf file and cliupload files"
type textarea "*"
type textarea "Click to upload, Select DevOps_Engineer_Description.pdf file and clickupload fi…"
type textarea "*"
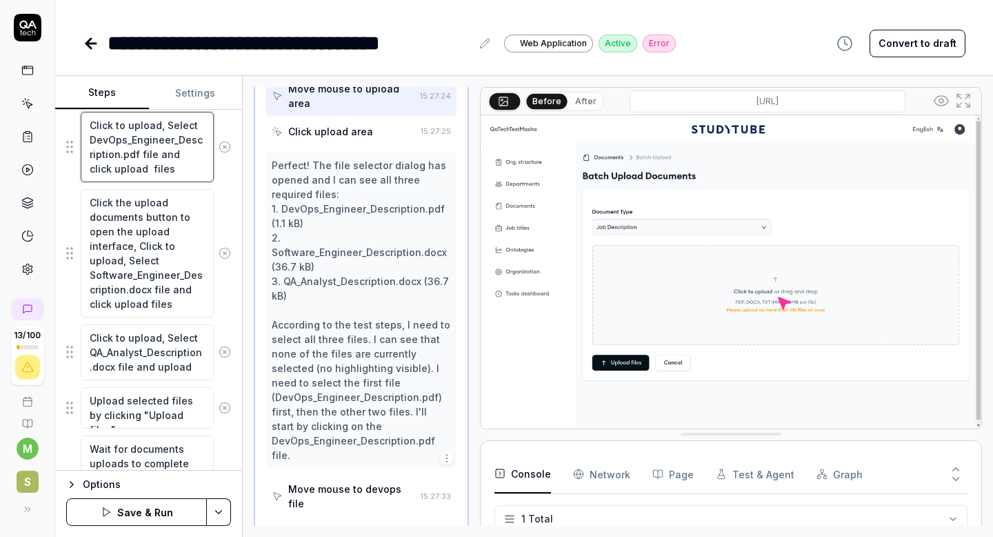
scroll to position [459, 0]
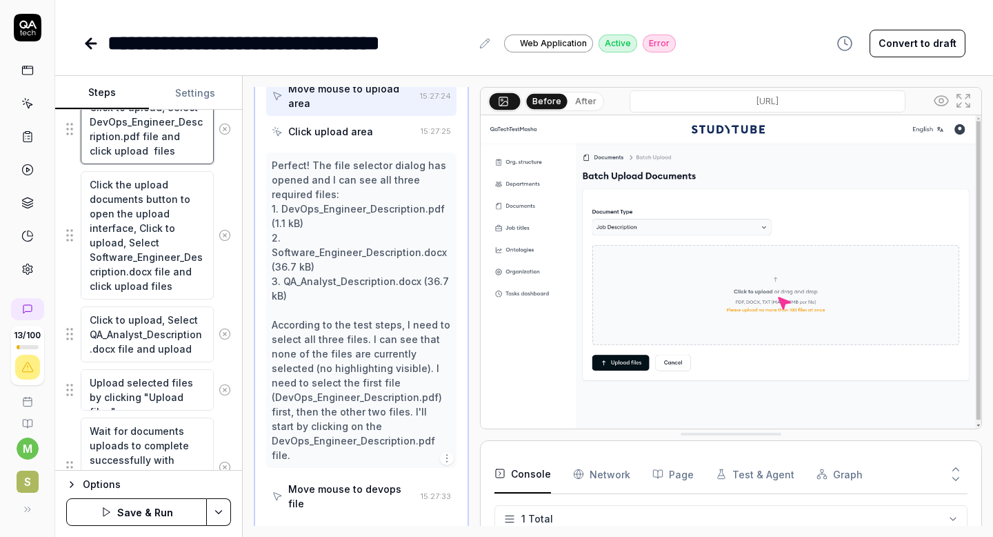
type textarea "Click to upload, Select DevOps_Engineer_Description.pdf file and click upload f…"
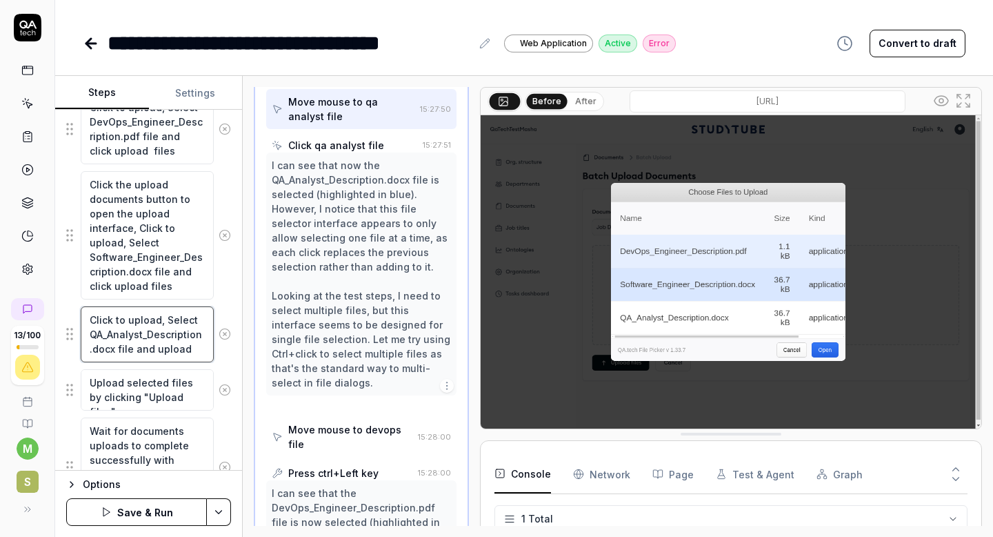
click at [89, 322] on textarea "Click to upload, Select QA_Analyst_Description.docx file and upload" at bounding box center [147, 334] width 133 height 56
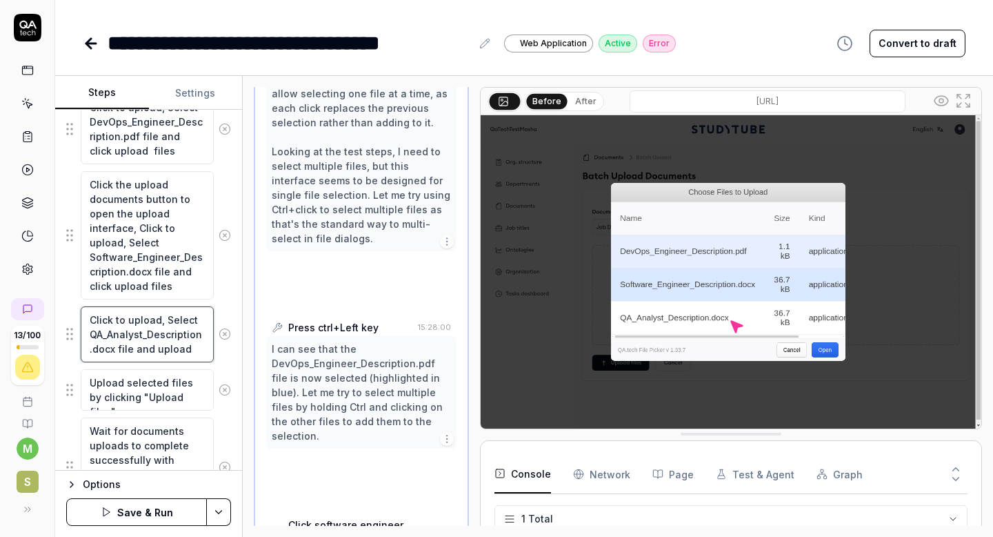
paste textarea "Click the upload documents button to open the upload interface"
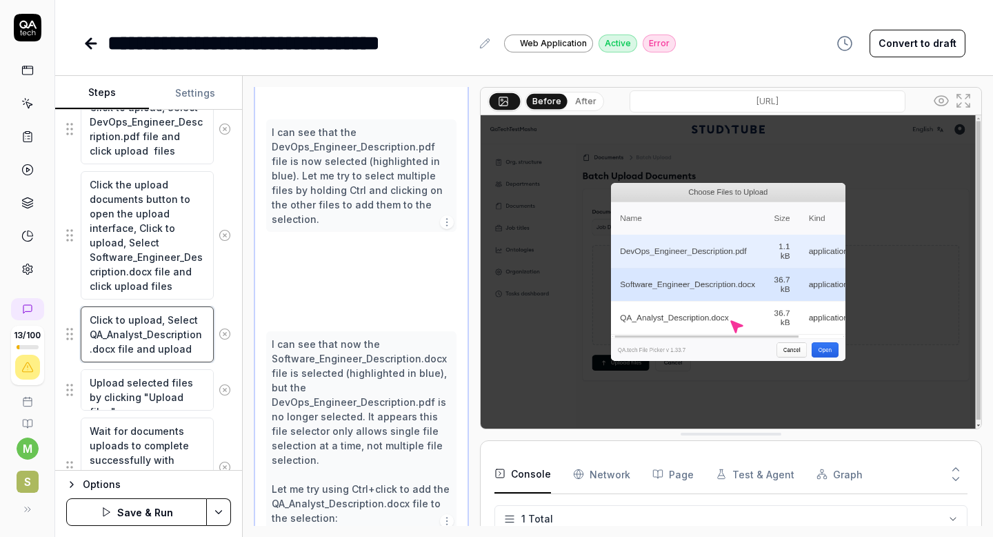
type textarea "*"
type textarea "Click the upload documents button to open the upload interfaceClick to upload, …"
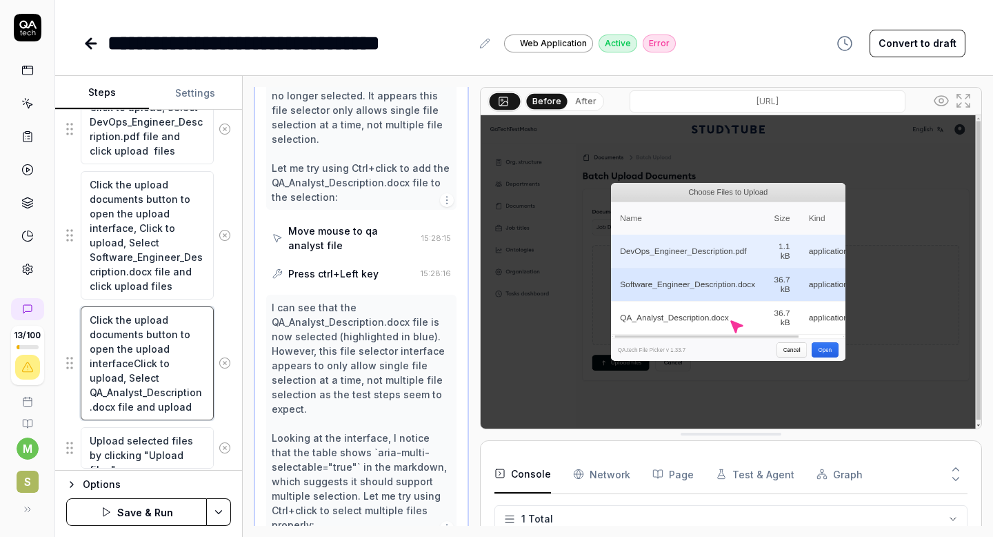
scroll to position [1315, 0]
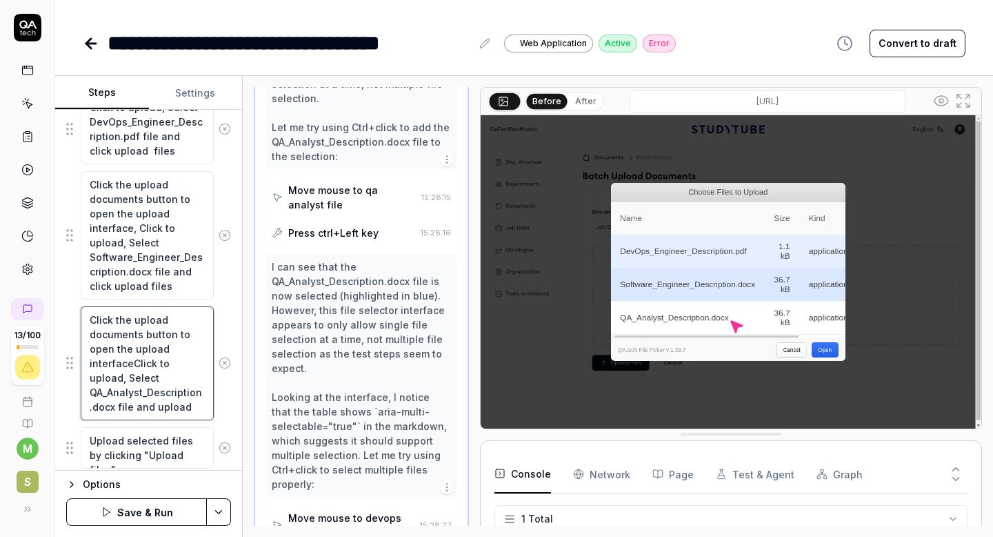
type textarea "*"
type textarea "Click the upload documents button to open the upload interface,Click to upload,…"
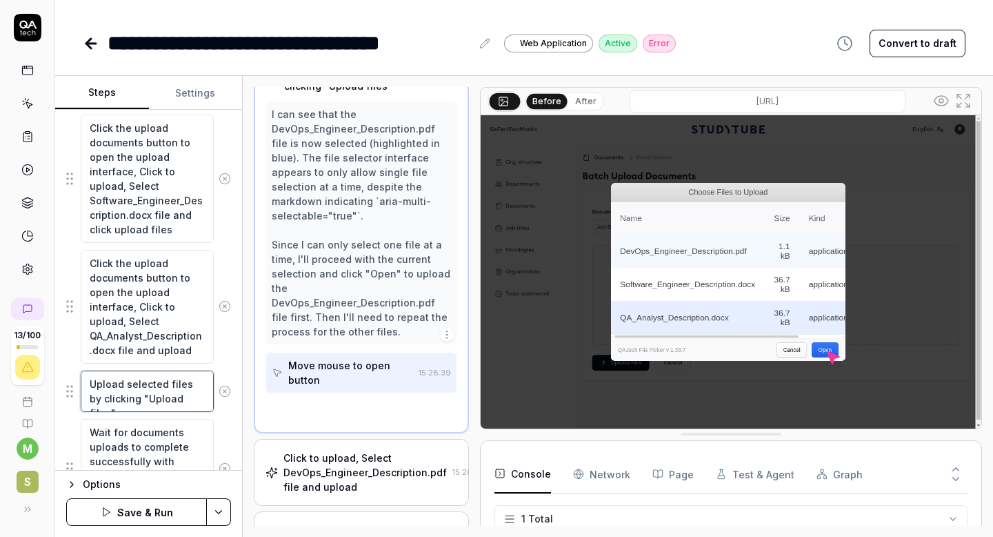
scroll to position [338, 0]
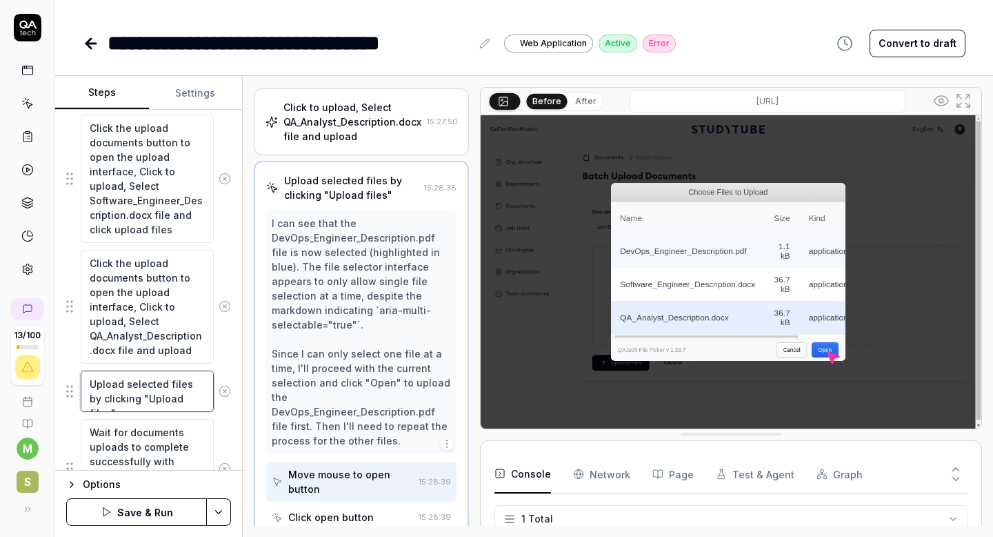
drag, startPoint x: 197, startPoint y: 401, endPoint x: 88, endPoint y: 386, distance: 110.8
click at [88, 386] on textarea "Upload selected files by clicking "Upload files"" at bounding box center [147, 390] width 133 height 41
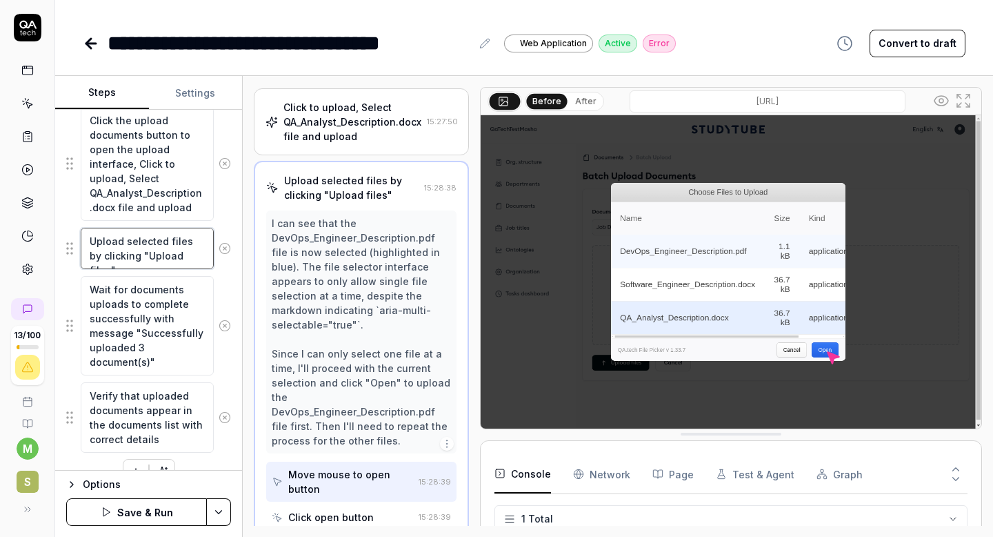
scroll to position [659, 0]
click at [139, 395] on textarea "Verify that uploaded documents appear in the documents list with correct details" at bounding box center [147, 416] width 133 height 70
click at [143, 392] on textarea "Verify that 3 uploaded documents appear in the documents list with correct deta…" at bounding box center [147, 416] width 133 height 70
click at [166, 437] on textarea "Verify that 3 uploaded documents appear in the documents list with correct deta…" at bounding box center [147, 416] width 133 height 70
click at [221, 328] on circle at bounding box center [224, 324] width 10 height 10
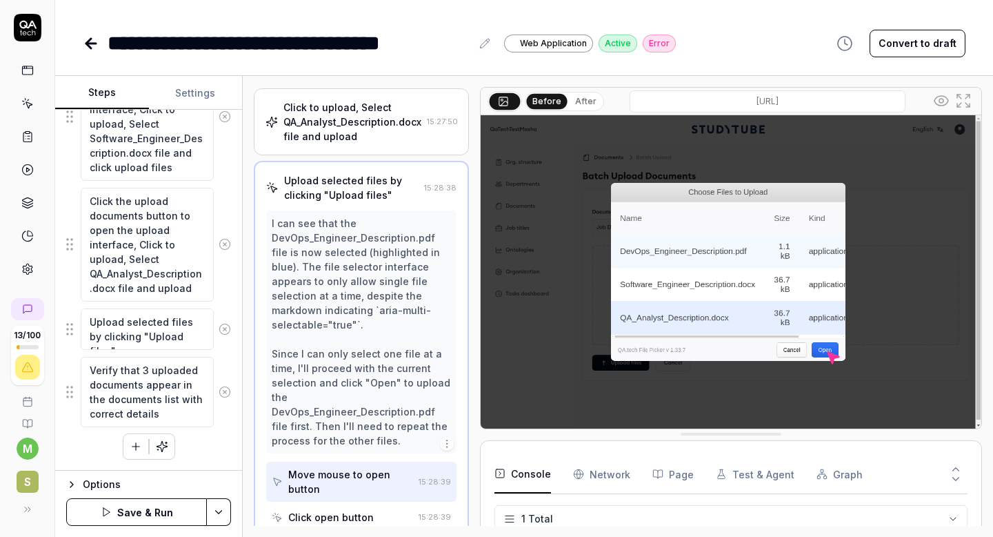
scroll to position [577, 0]
click at [229, 328] on icon at bounding box center [225, 329] width 12 height 12
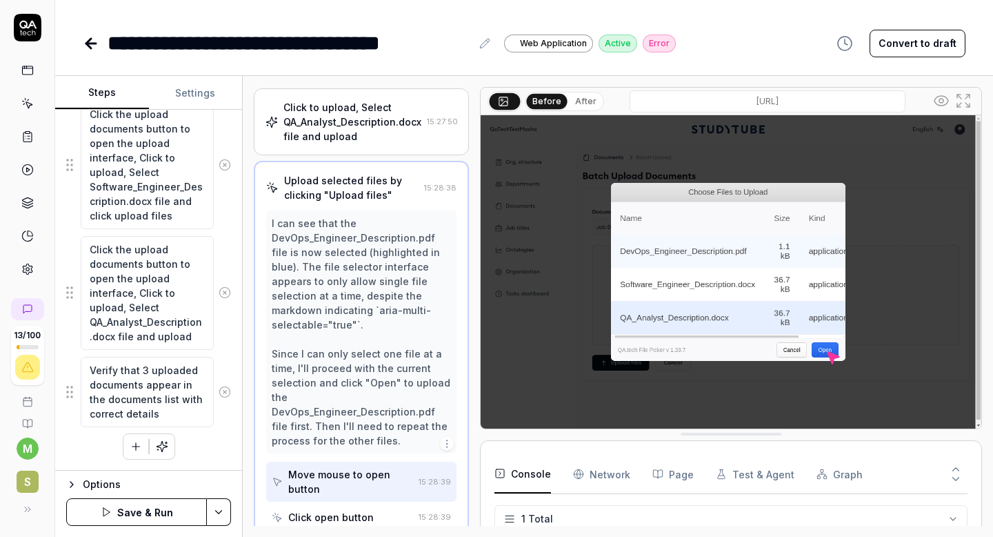
scroll to position [529, 0]
click at [190, 333] on textarea "Click the upload documents button to open the upload interface, Click to upload…" at bounding box center [147, 293] width 133 height 114
click at [154, 335] on textarea "Click the upload documents button to open the upload interface, Click to upload…" at bounding box center [147, 293] width 133 height 114
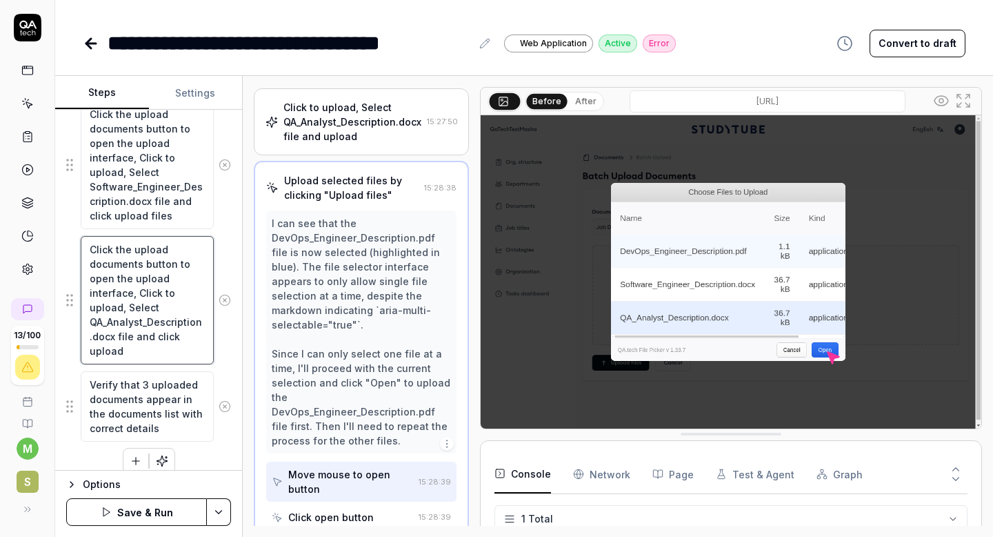
click at [154, 346] on textarea "Click the upload documents button to open the upload interface, Click to upload…" at bounding box center [147, 300] width 133 height 128
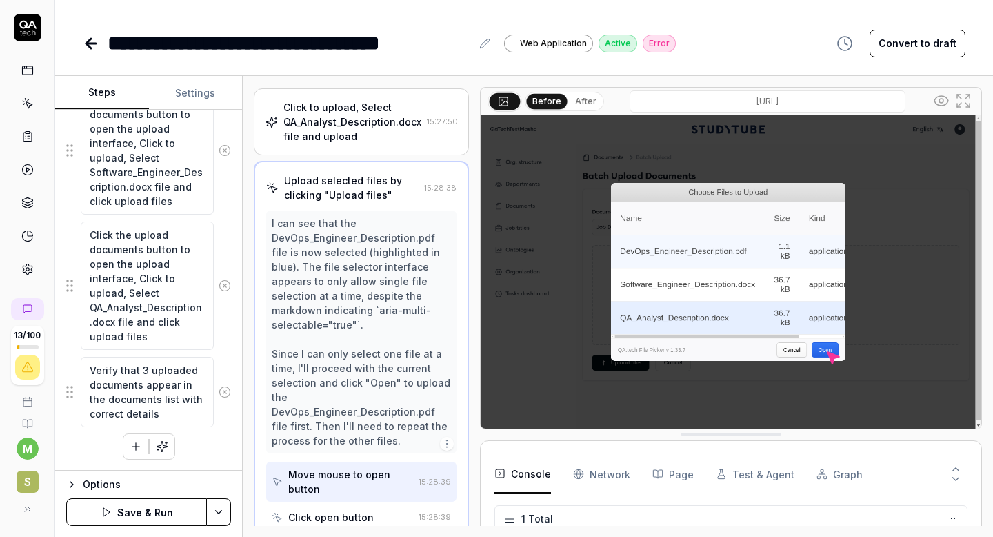
click at [158, 512] on button "Save & Run" at bounding box center [136, 512] width 141 height 28
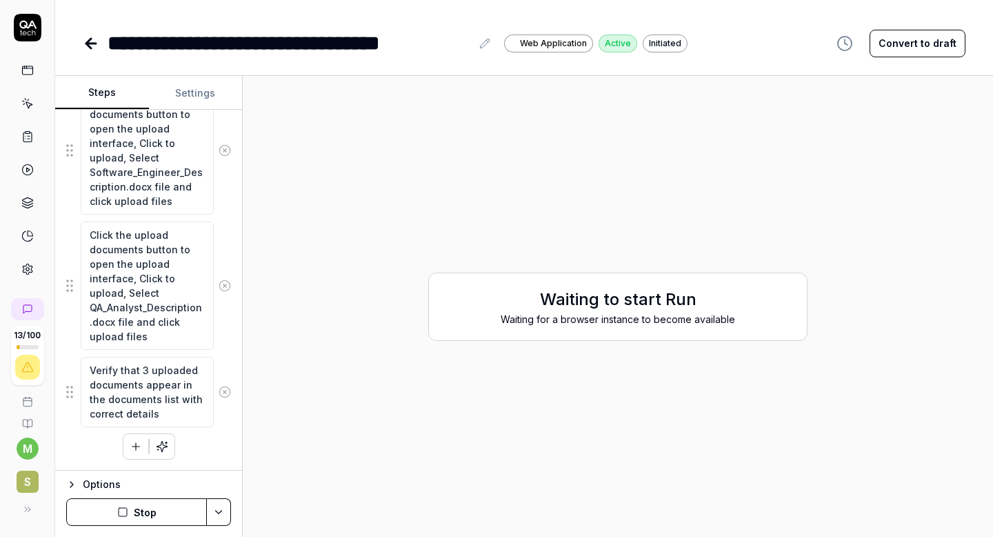
click at [388, 351] on div "Waiting to start Run Waiting for a browser instance to become available" at bounding box center [618, 306] width 728 height 439
